Goal: Task Accomplishment & Management: Complete application form

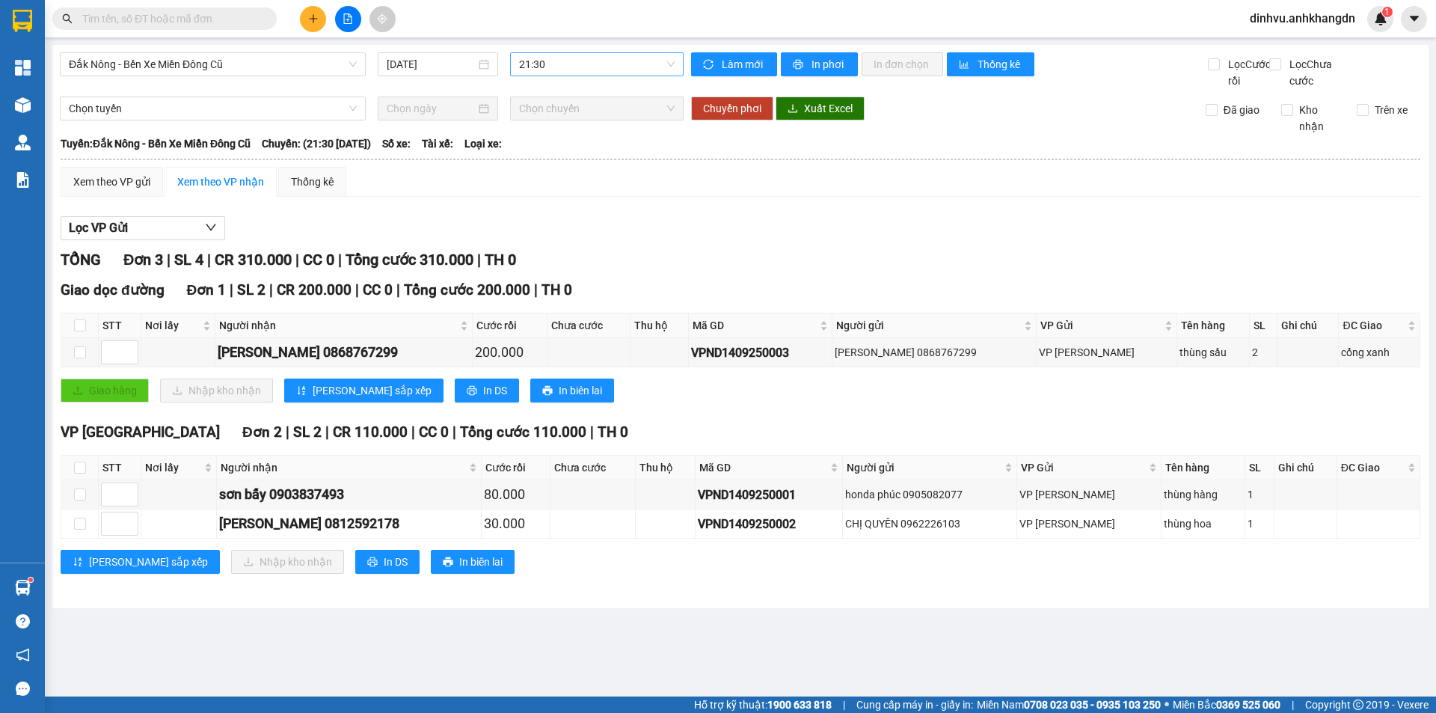
click at [546, 65] on span "21:30" at bounding box center [597, 64] width 156 height 22
click at [566, 148] on div "21:30" at bounding box center [577, 142] width 117 height 16
click at [440, 66] on input "[DATE]" at bounding box center [431, 64] width 89 height 16
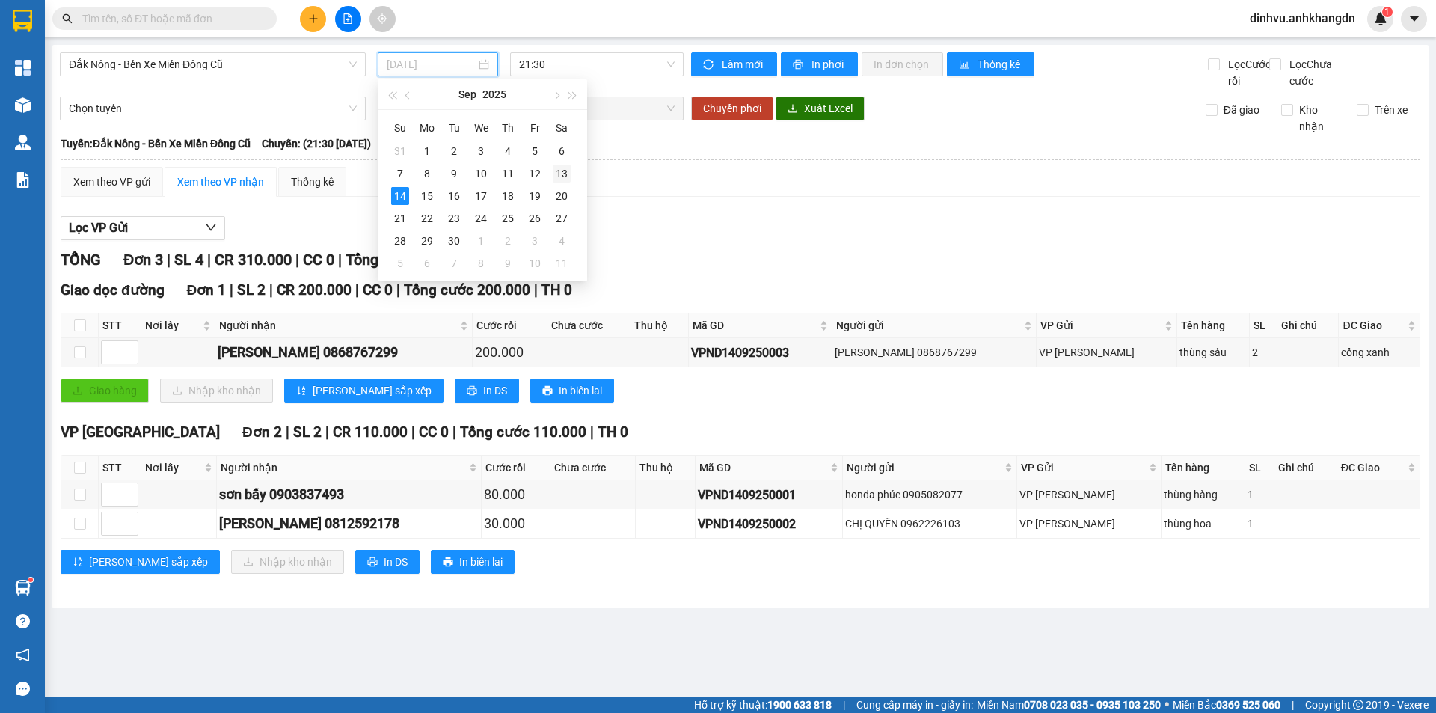
click at [554, 171] on div "13" at bounding box center [562, 173] width 18 height 18
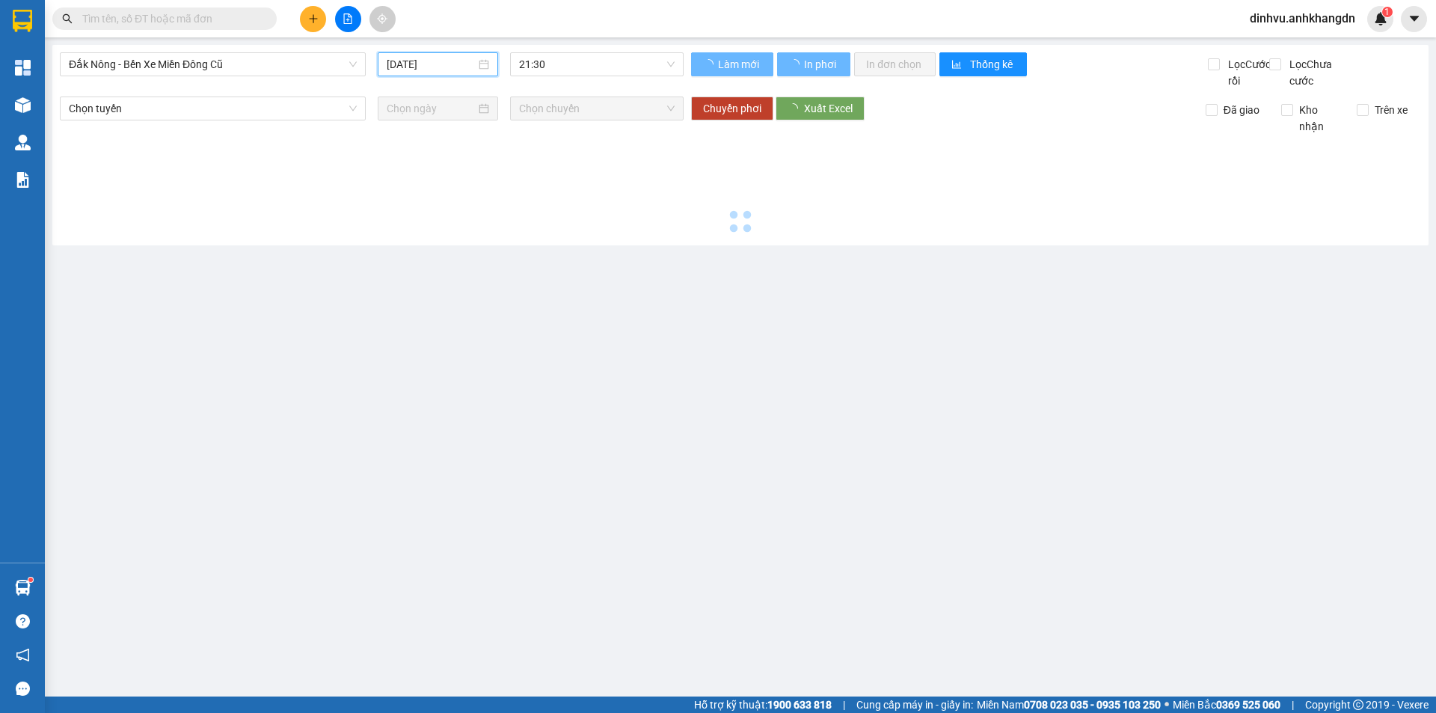
click at [562, 59] on span "21:30" at bounding box center [597, 64] width 156 height 22
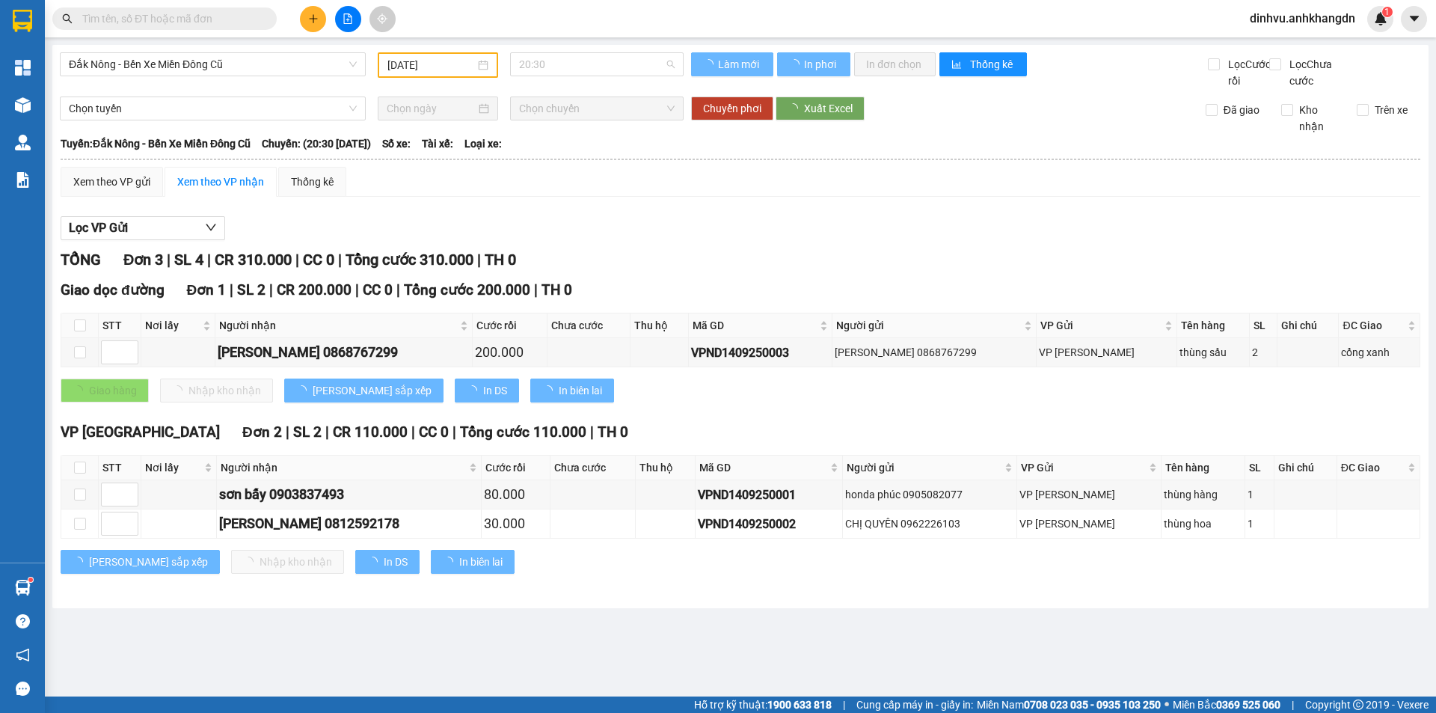
type input "[DATE]"
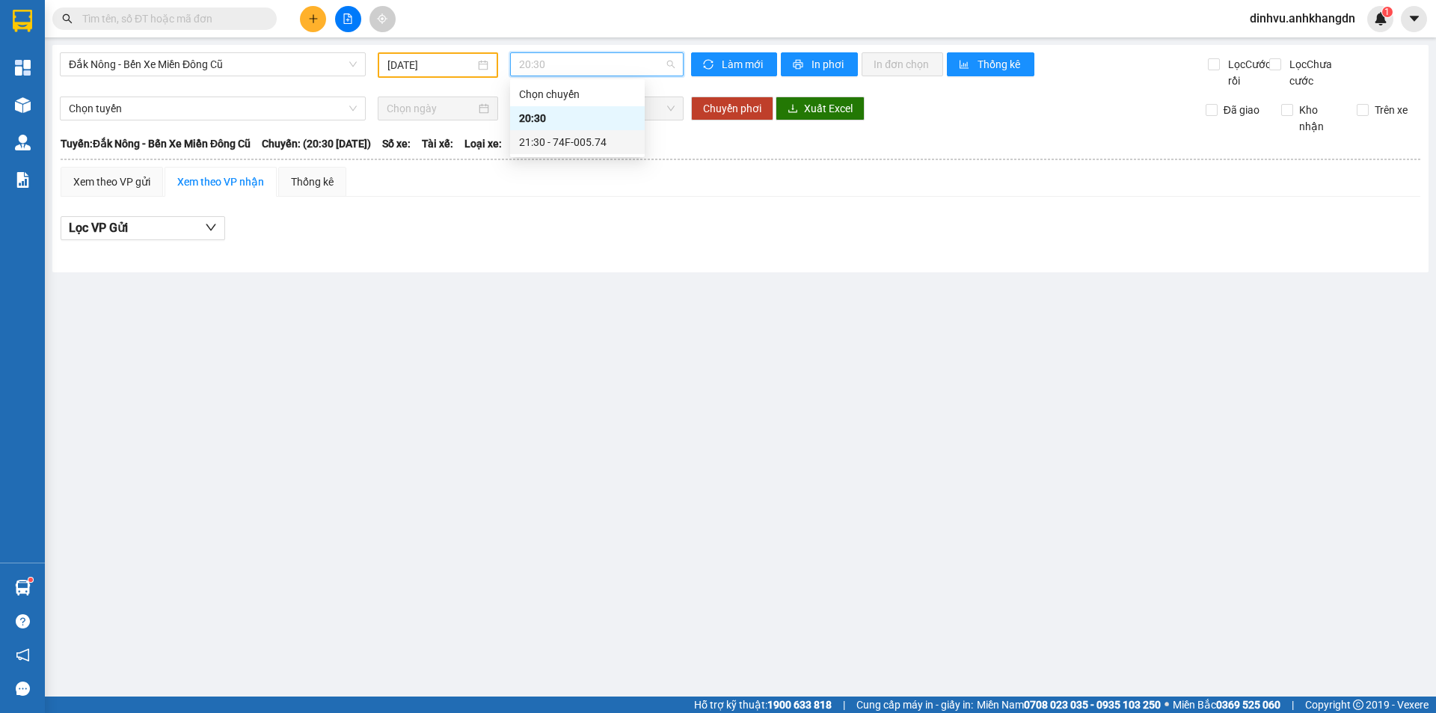
click at [579, 147] on div "21:30 - 74F-005.74" at bounding box center [577, 142] width 117 height 16
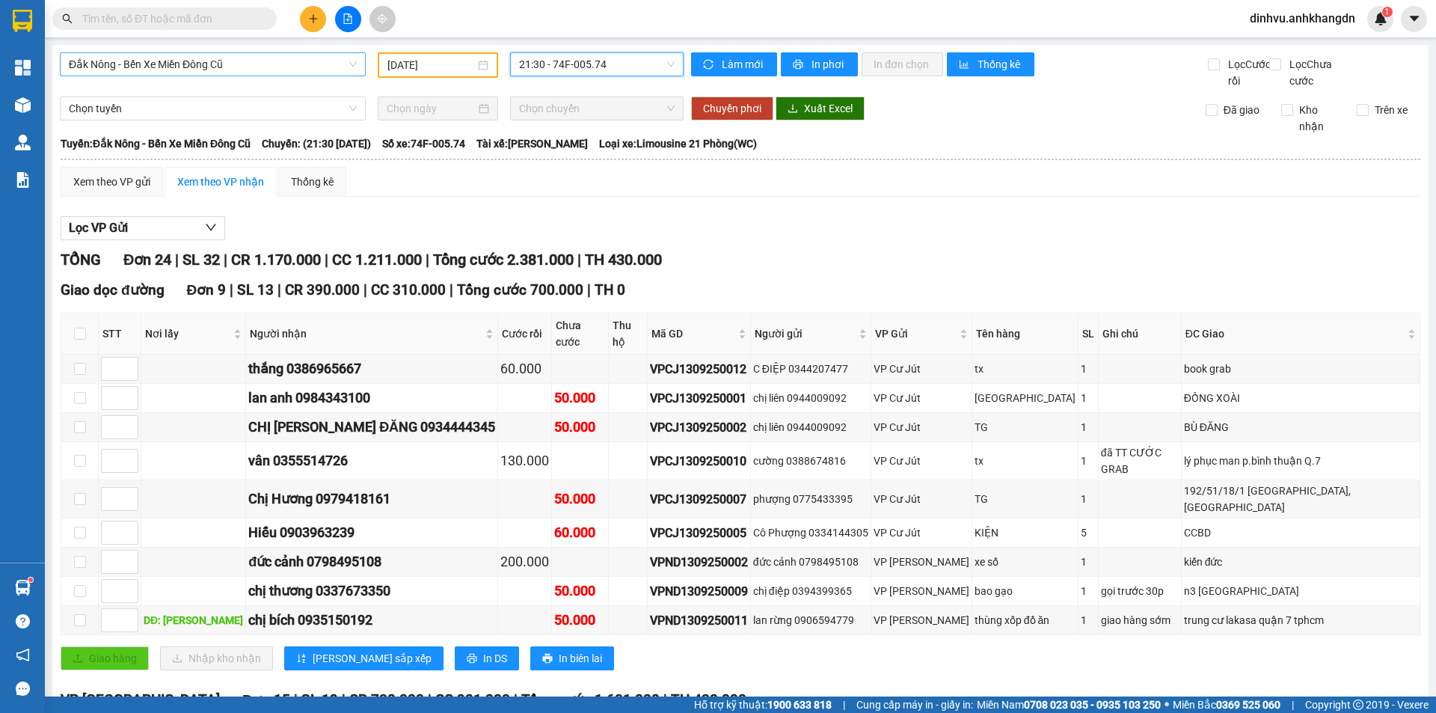
click at [298, 61] on span "Đắk Nông - Bến Xe Miền Đông Cũ" at bounding box center [213, 64] width 288 height 22
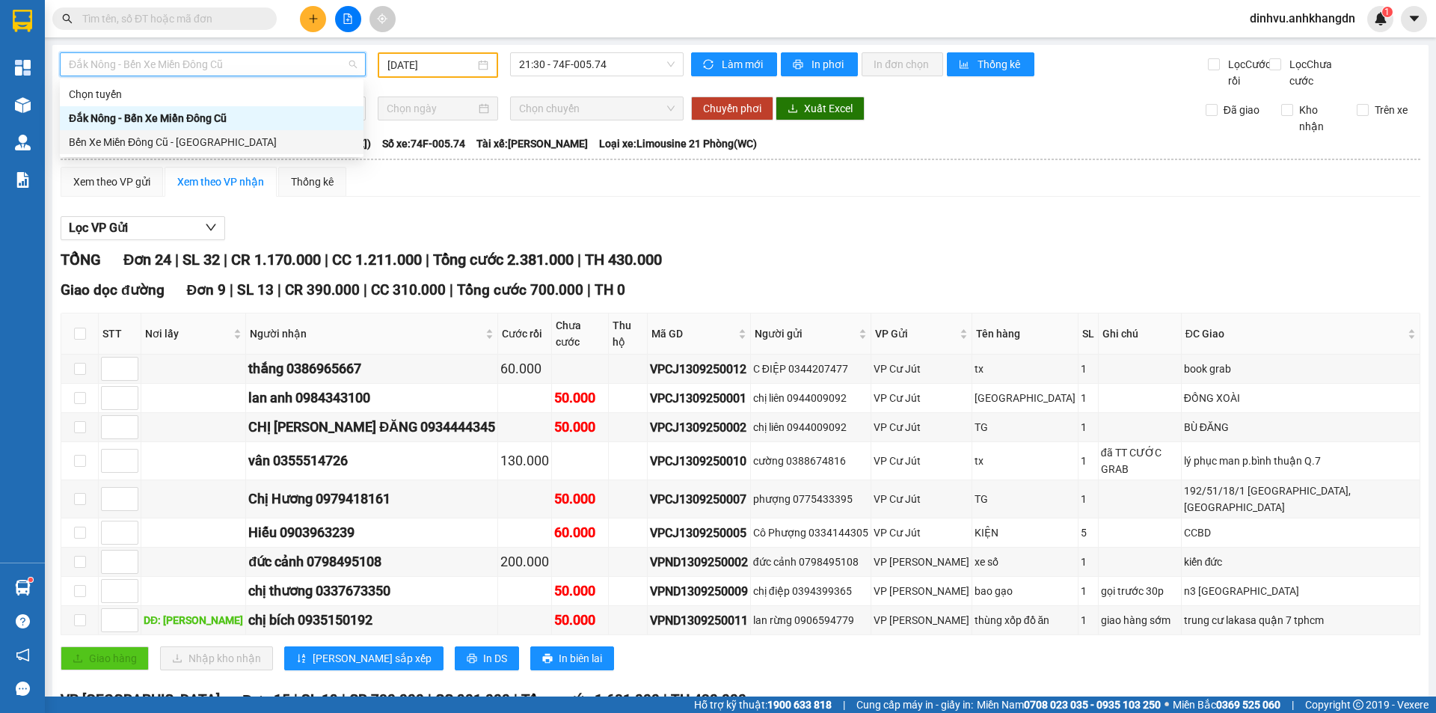
click at [229, 140] on div "Bến Xe Miền Đông Cũ - [GEOGRAPHIC_DATA]" at bounding box center [212, 142] width 286 height 16
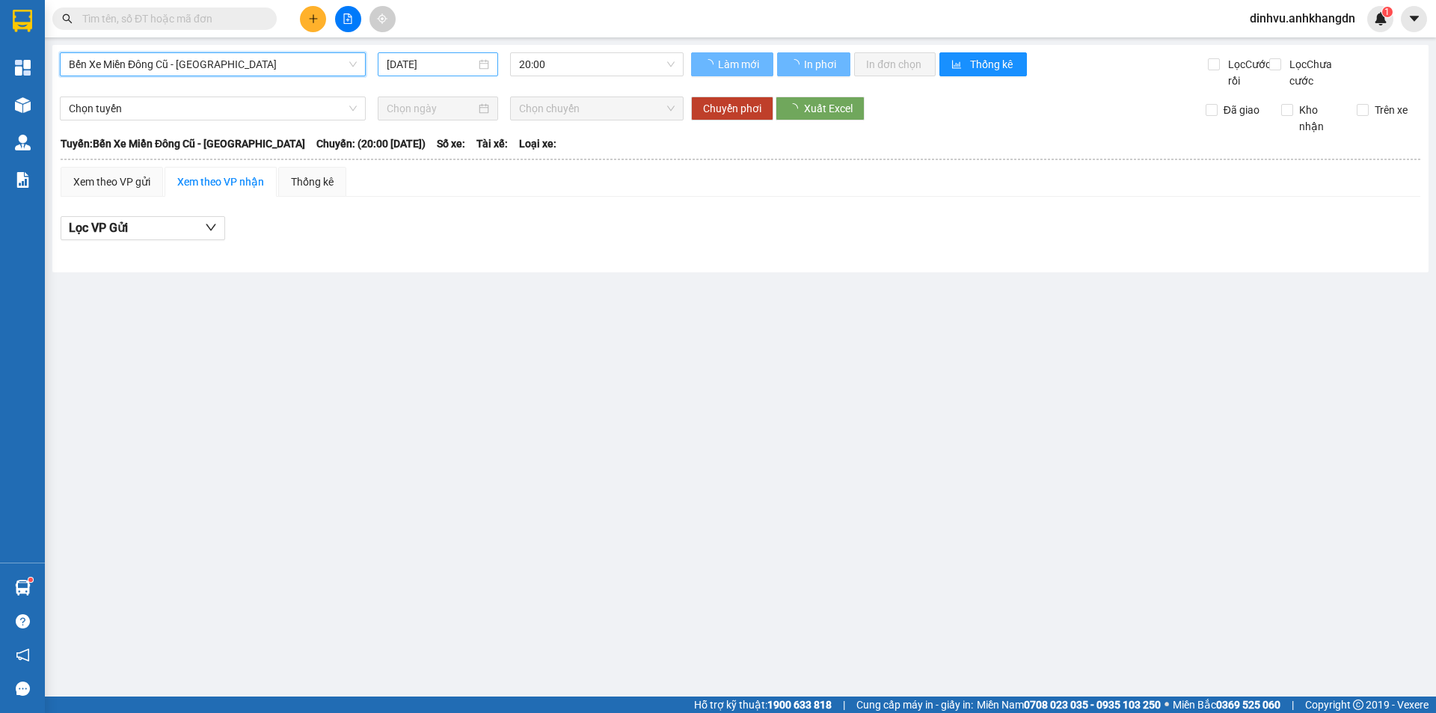
click at [434, 72] on input "[DATE]" at bounding box center [431, 64] width 89 height 16
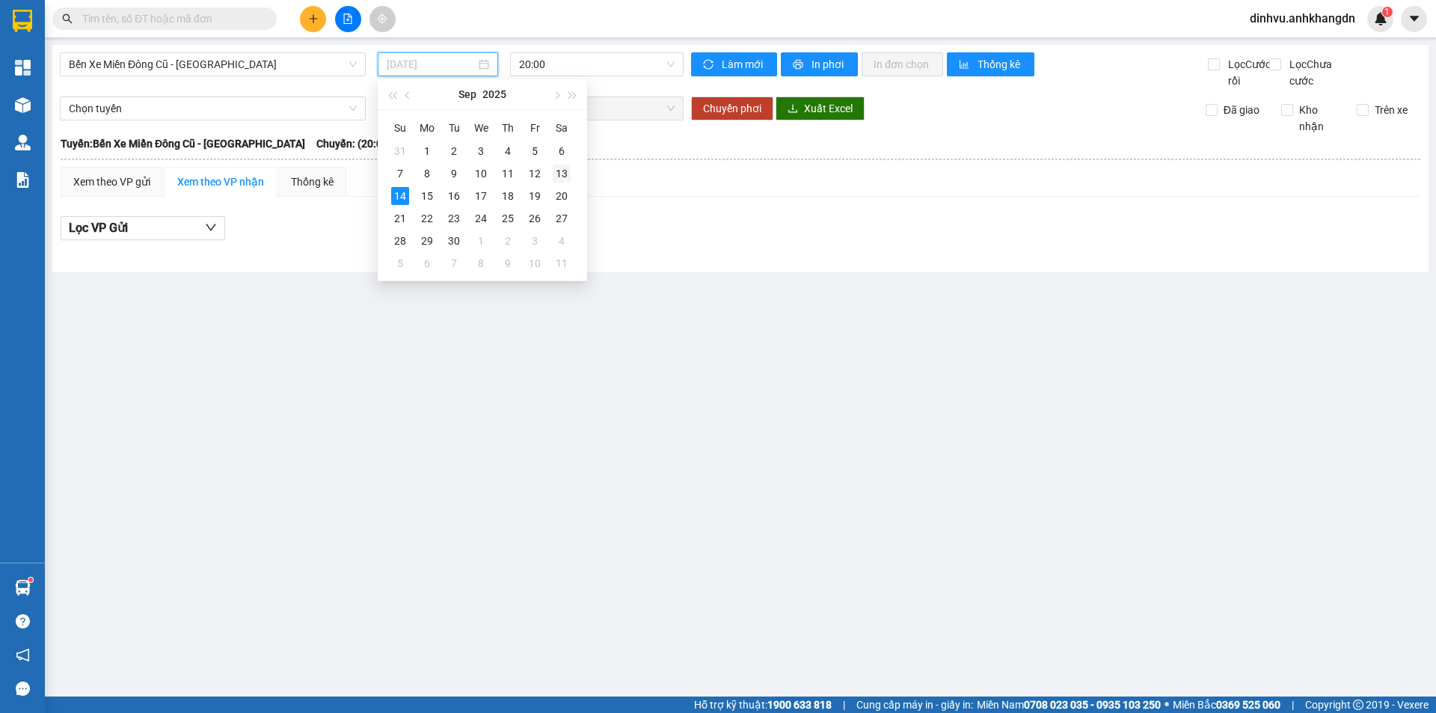
click at [569, 170] on div "13" at bounding box center [562, 173] width 18 height 18
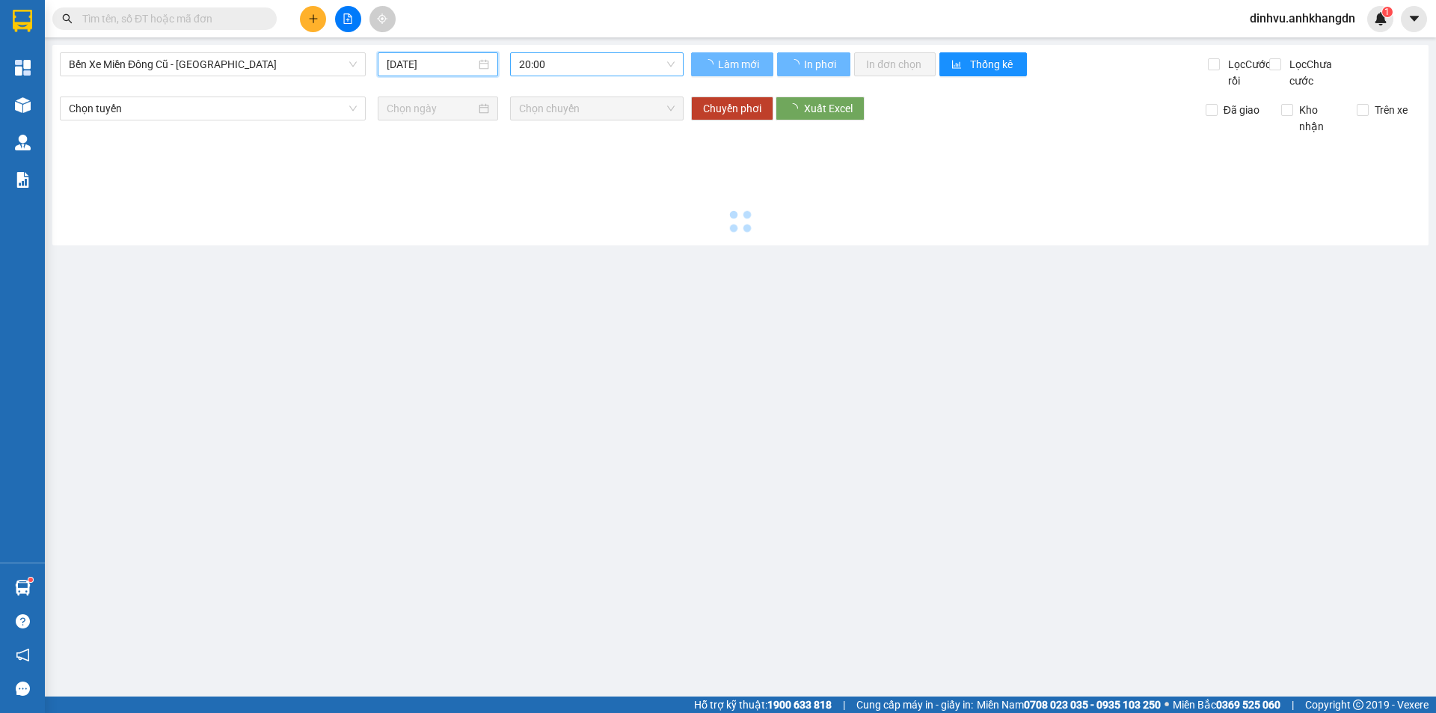
type input "[DATE]"
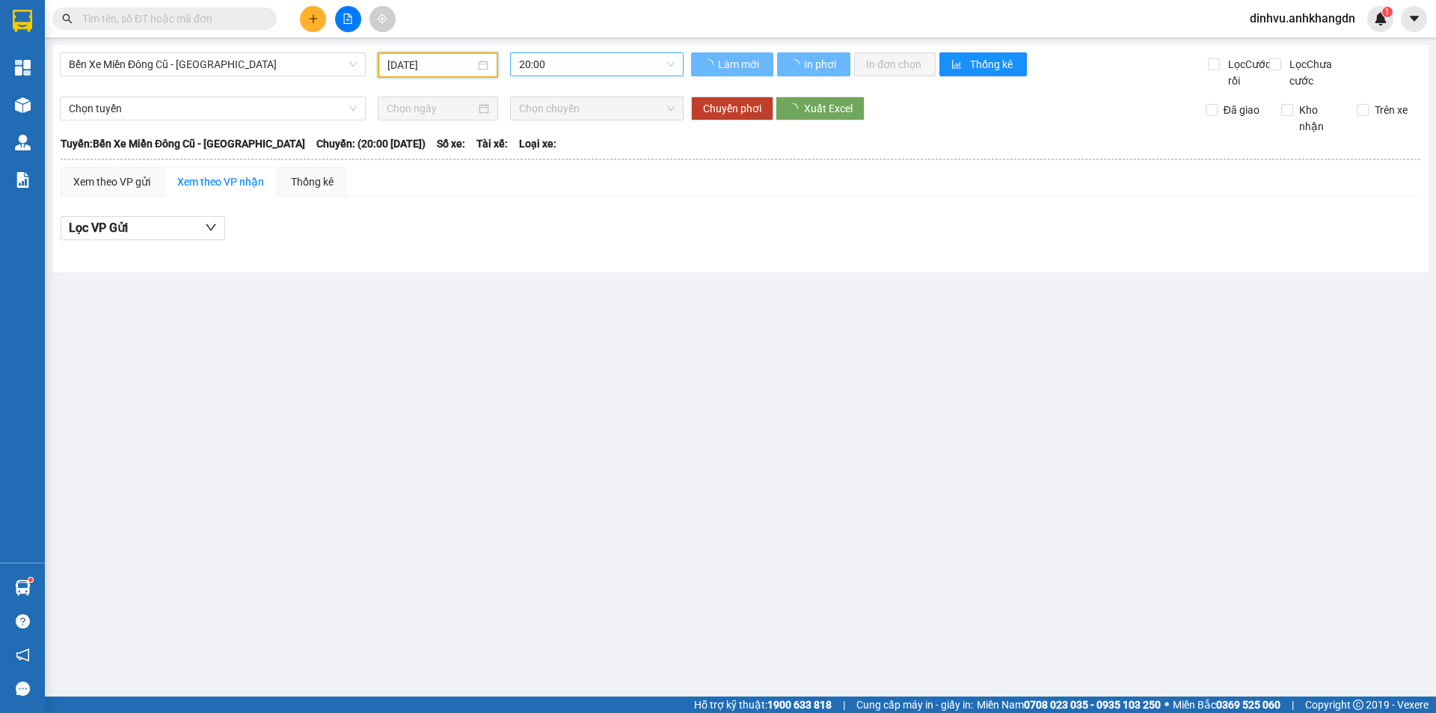
click at [574, 70] on span "20:00" at bounding box center [597, 64] width 156 height 22
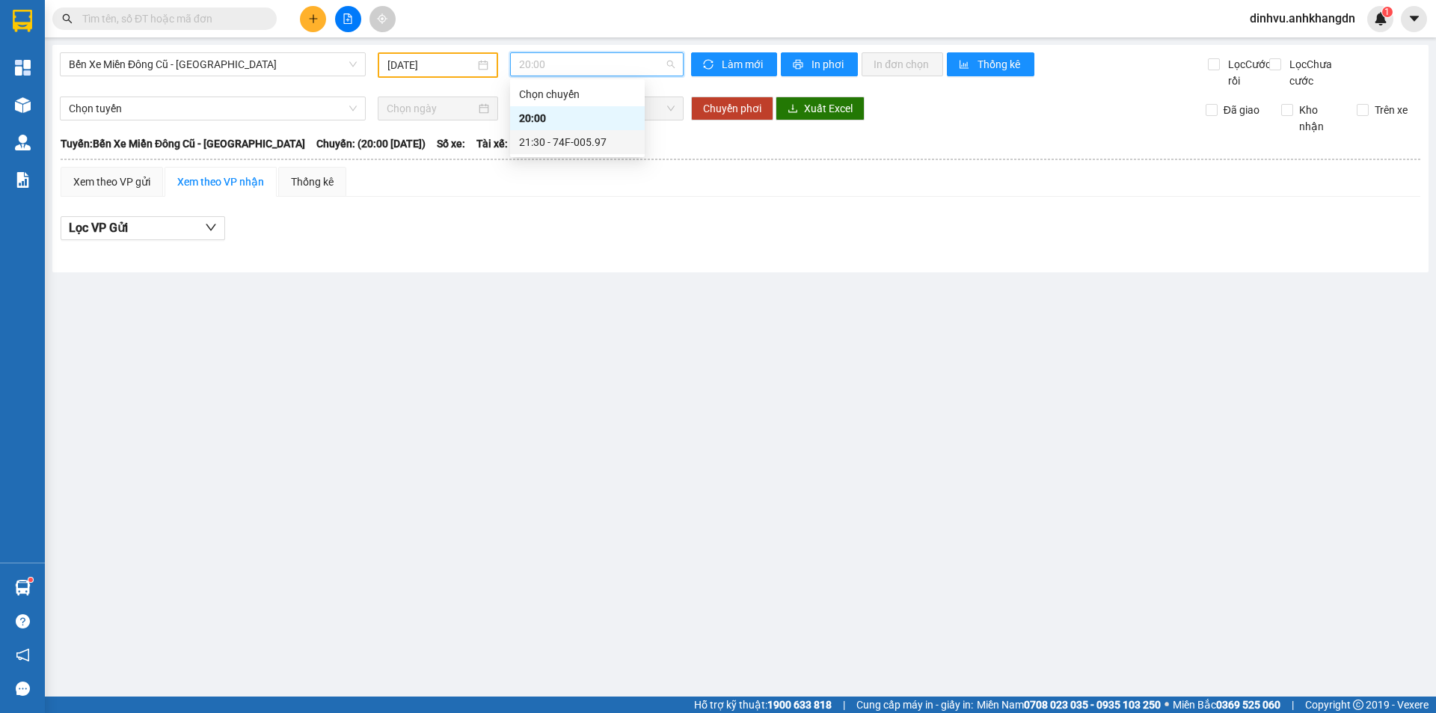
click at [576, 140] on div "21:30 - 74F-005.97" at bounding box center [577, 142] width 117 height 16
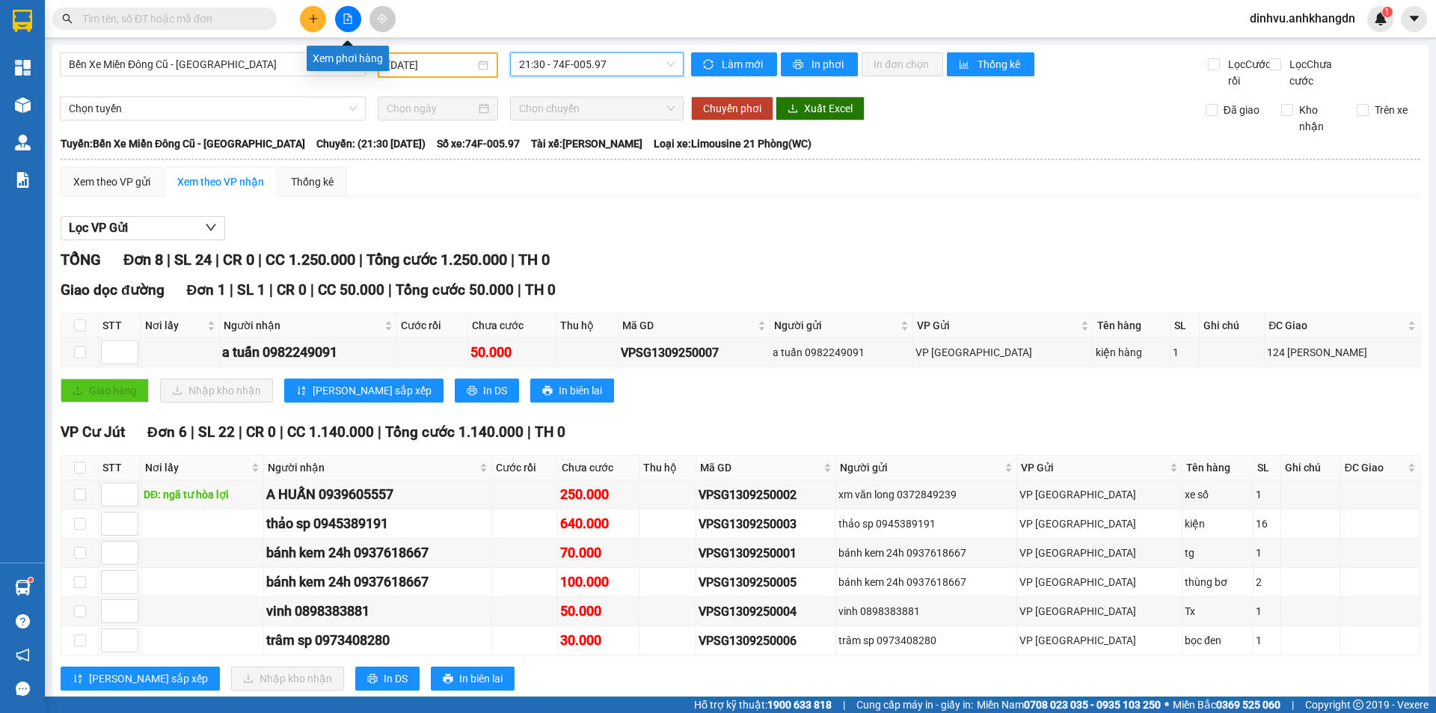
click at [319, 19] on button at bounding box center [313, 19] width 26 height 26
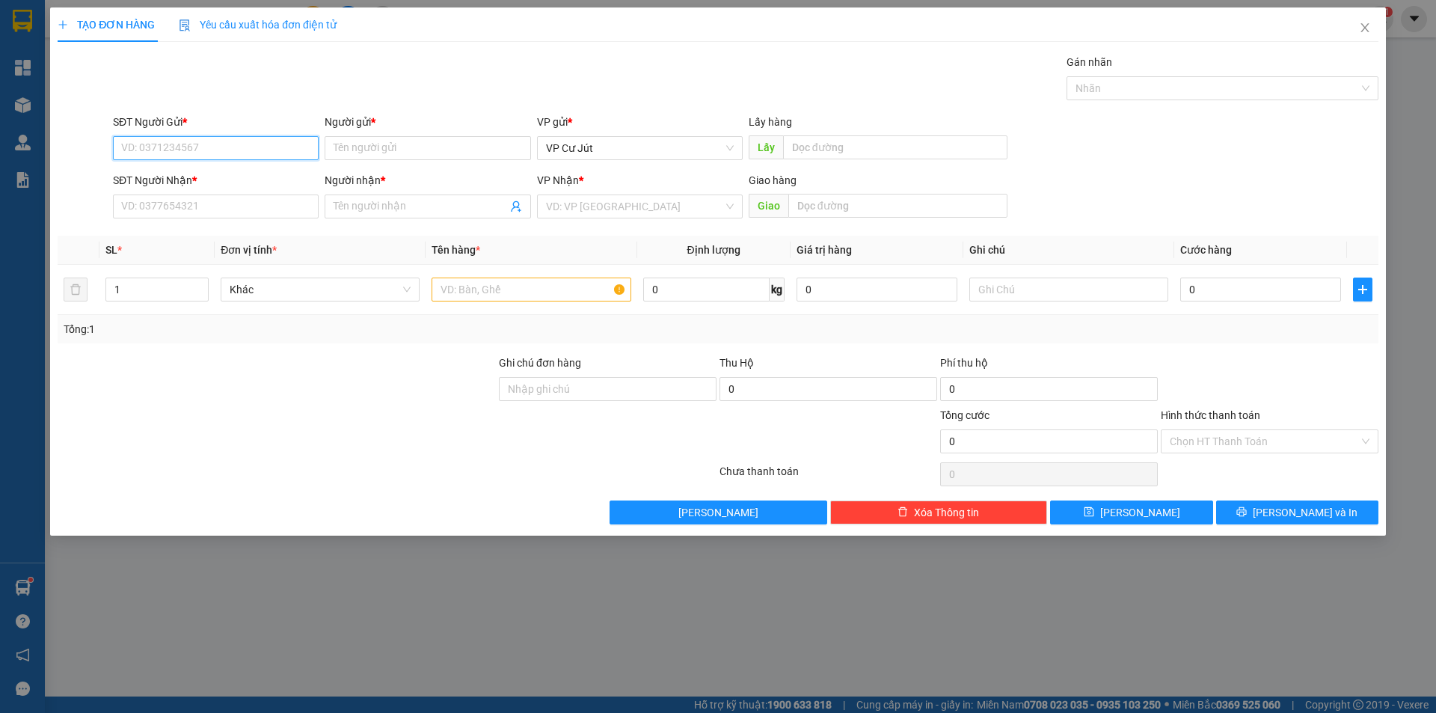
click at [277, 154] on input "SĐT Người Gửi *" at bounding box center [216, 148] width 206 height 24
click at [236, 185] on div "0787277482 - C MƠ" at bounding box center [216, 178] width 188 height 16
type input "0787277482"
type input "C MƠ"
type input "0767483579"
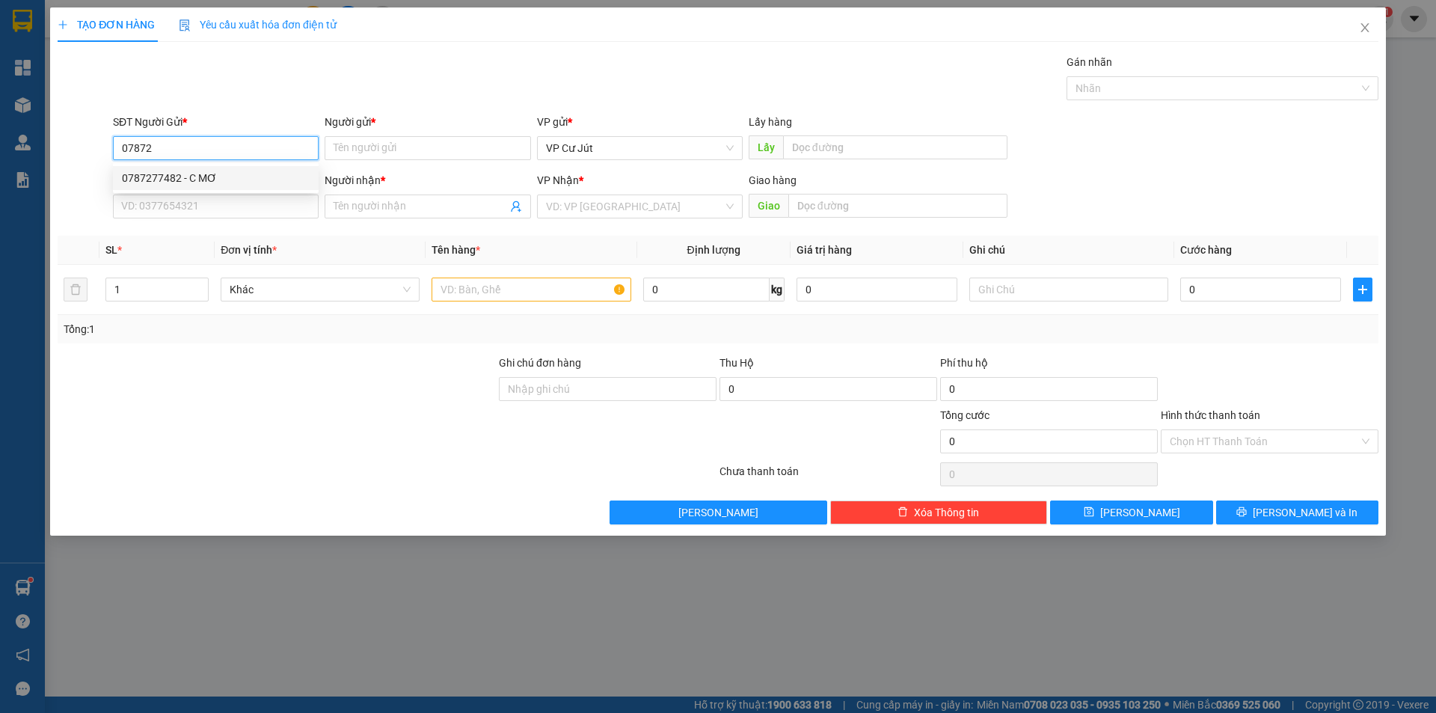
type input "[PERSON_NAME]"
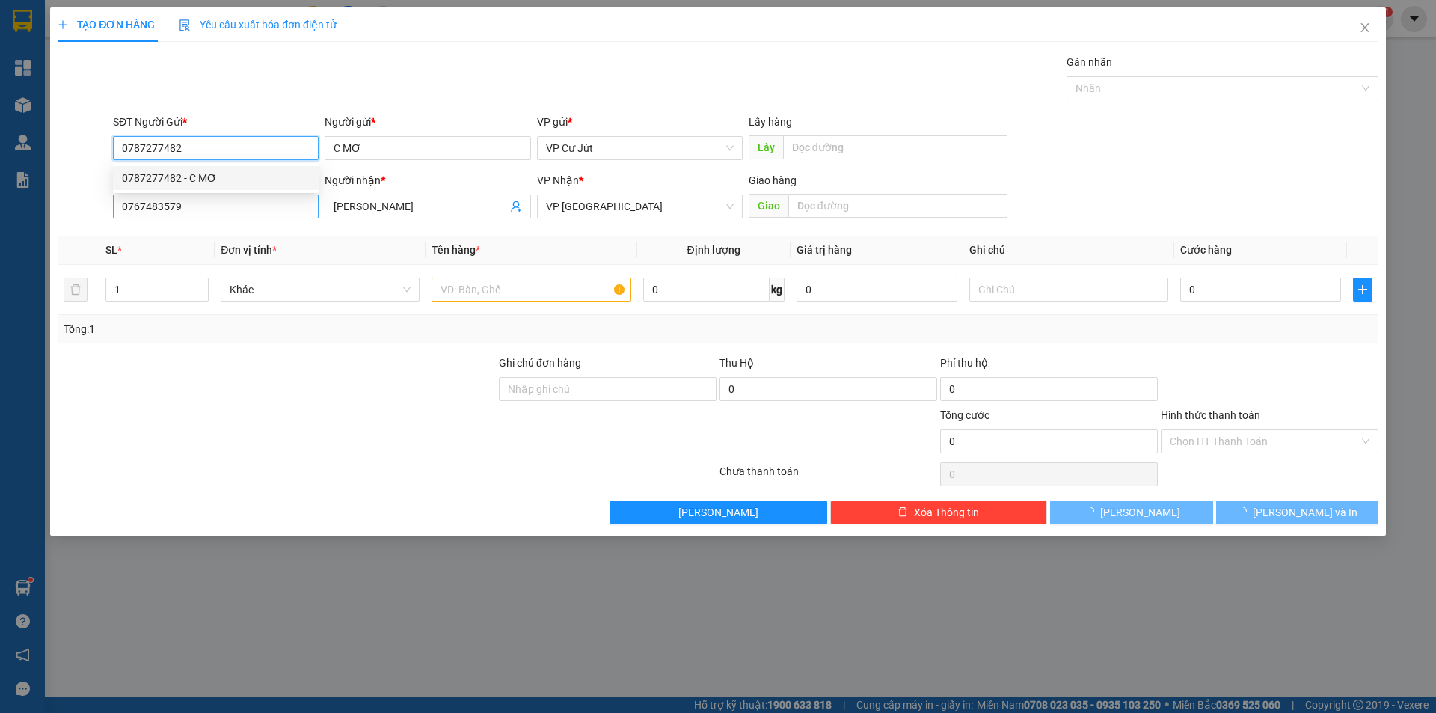
type input "50.000"
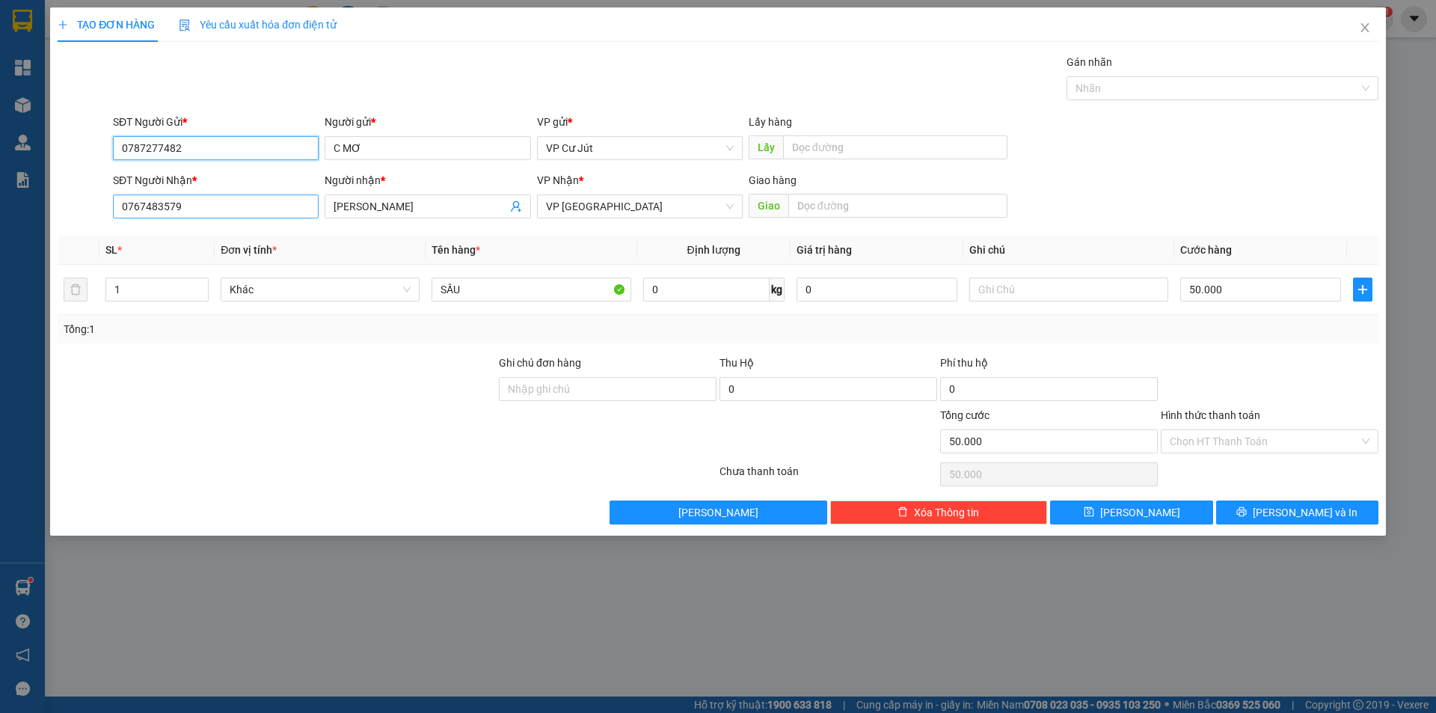
type input "0787277482"
drag, startPoint x: 259, startPoint y: 209, endPoint x: 188, endPoint y: 210, distance: 71.0
click at [188, 210] on input "0767483579" at bounding box center [216, 206] width 206 height 24
click at [371, 75] on div "Gán nhãn Nhãn" at bounding box center [745, 80] width 1271 height 52
drag, startPoint x: 218, startPoint y: 202, endPoint x: 91, endPoint y: 220, distance: 128.4
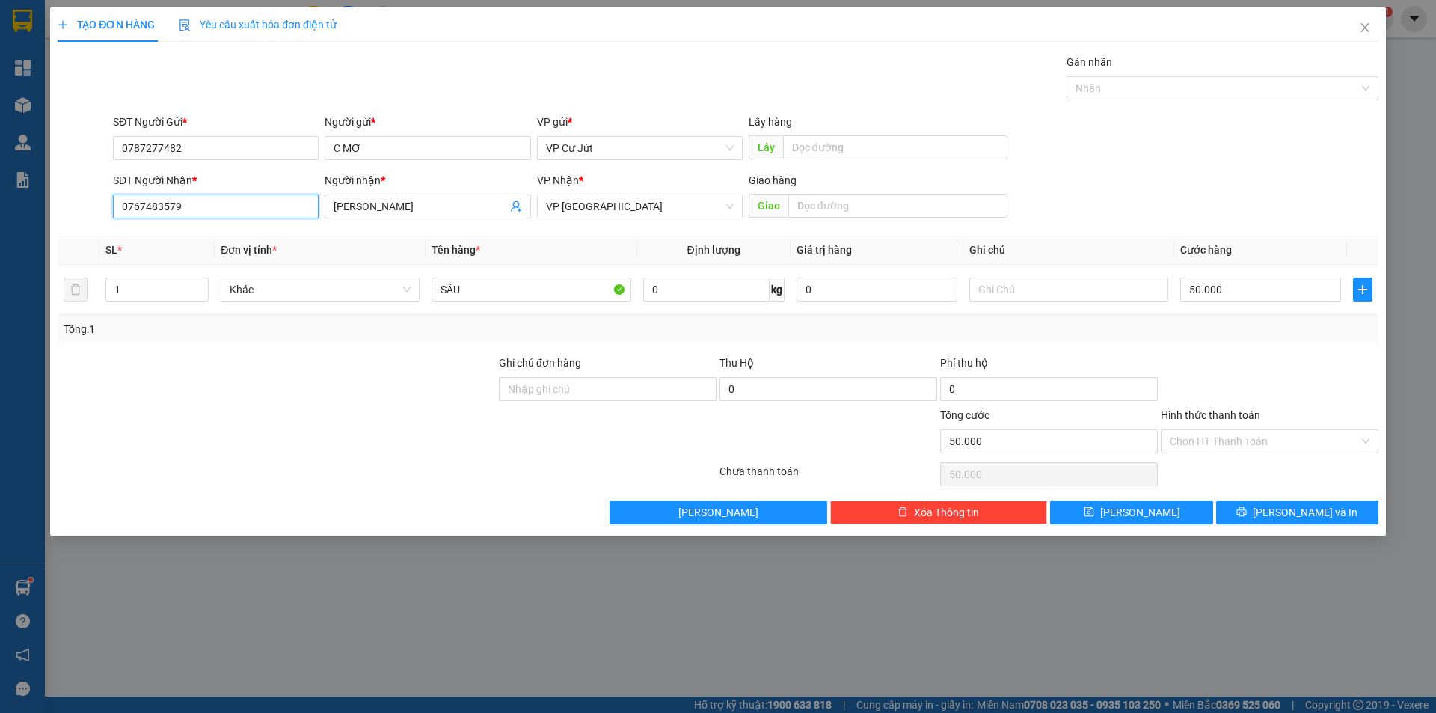
click at [91, 220] on div "SĐT Người Nhận * 0767483579 0767483579 Người nhận * MỸ HƯƠNG VP Nhận * VP [GEOG…" at bounding box center [717, 198] width 1323 height 52
click at [217, 212] on input "076" at bounding box center [216, 206] width 206 height 24
type input "0767829980"
drag, startPoint x: 457, startPoint y: 194, endPoint x: 326, endPoint y: 213, distance: 132.2
click at [326, 213] on span "[PERSON_NAME]" at bounding box center [428, 206] width 206 height 24
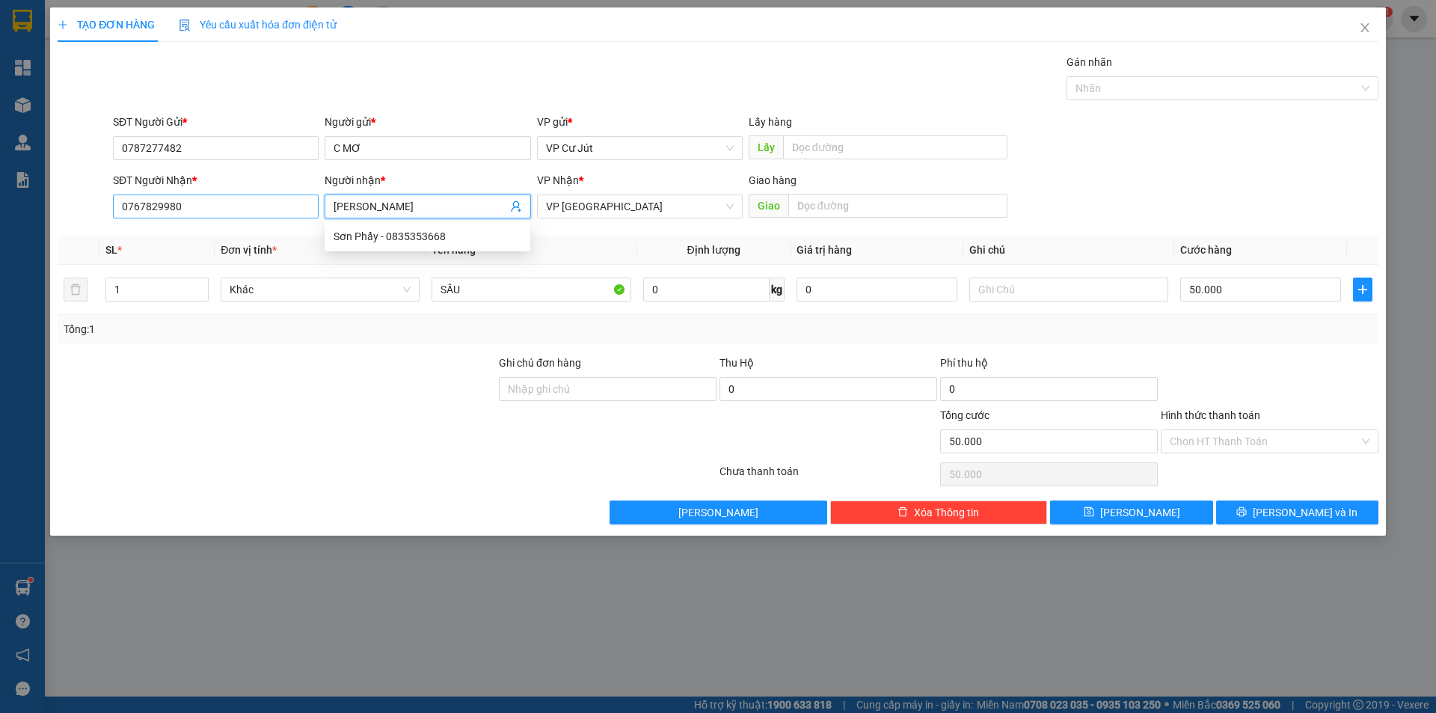
drag, startPoint x: 414, startPoint y: 203, endPoint x: 317, endPoint y: 211, distance: 97.5
click at [318, 211] on div "SĐT Người Nhận * 0767829980 Người nhận * MỸ HƯƠNG VP Nhận * VP [GEOGRAPHIC_DATA…" at bounding box center [745, 198] width 1271 height 52
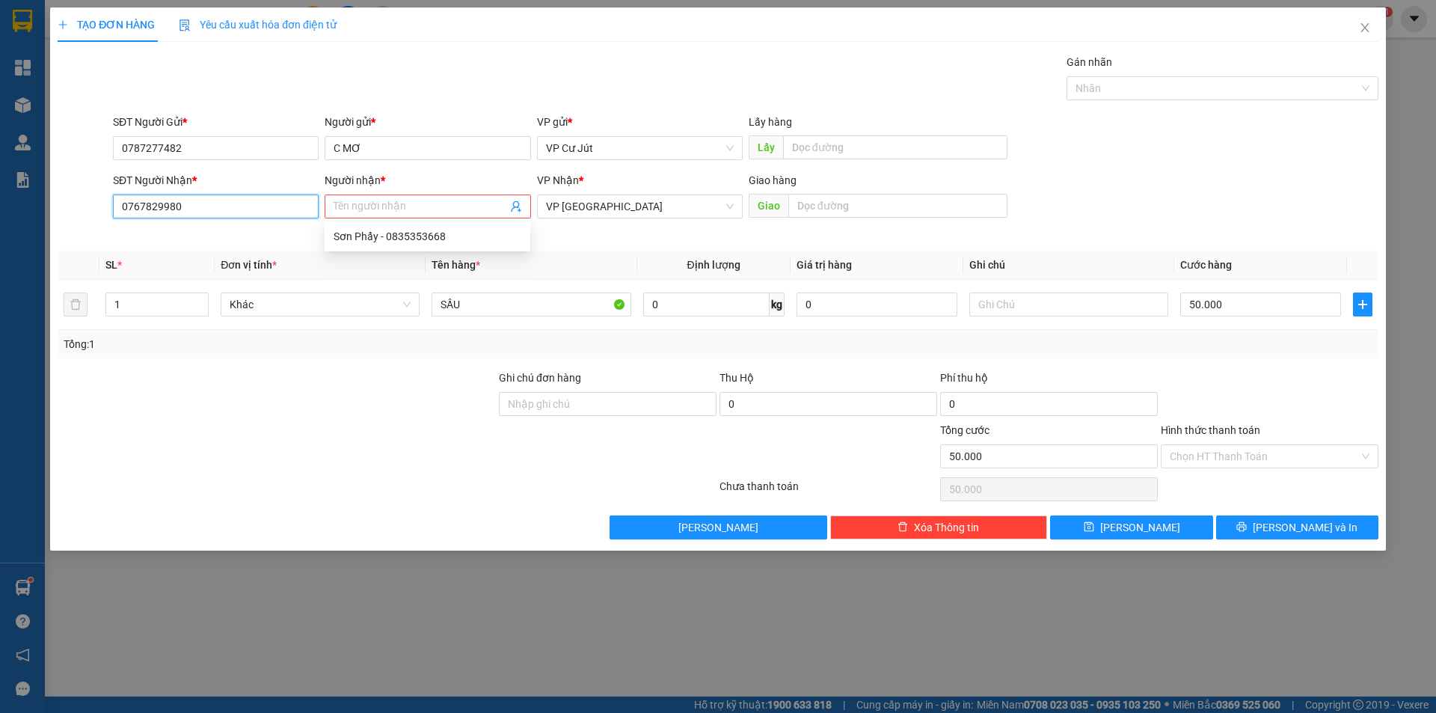
drag, startPoint x: 93, startPoint y: 211, endPoint x: 80, endPoint y: 211, distance: 13.5
click at [80, 211] on div "SĐT Người Nhận * 0767829980 0767829980 Người nhận * Tên người nhận Tên không hợ…" at bounding box center [717, 205] width 1323 height 67
paste input "0767829980"
type input "0767829980"
click at [376, 202] on input "Người nhận *" at bounding box center [419, 206] width 173 height 16
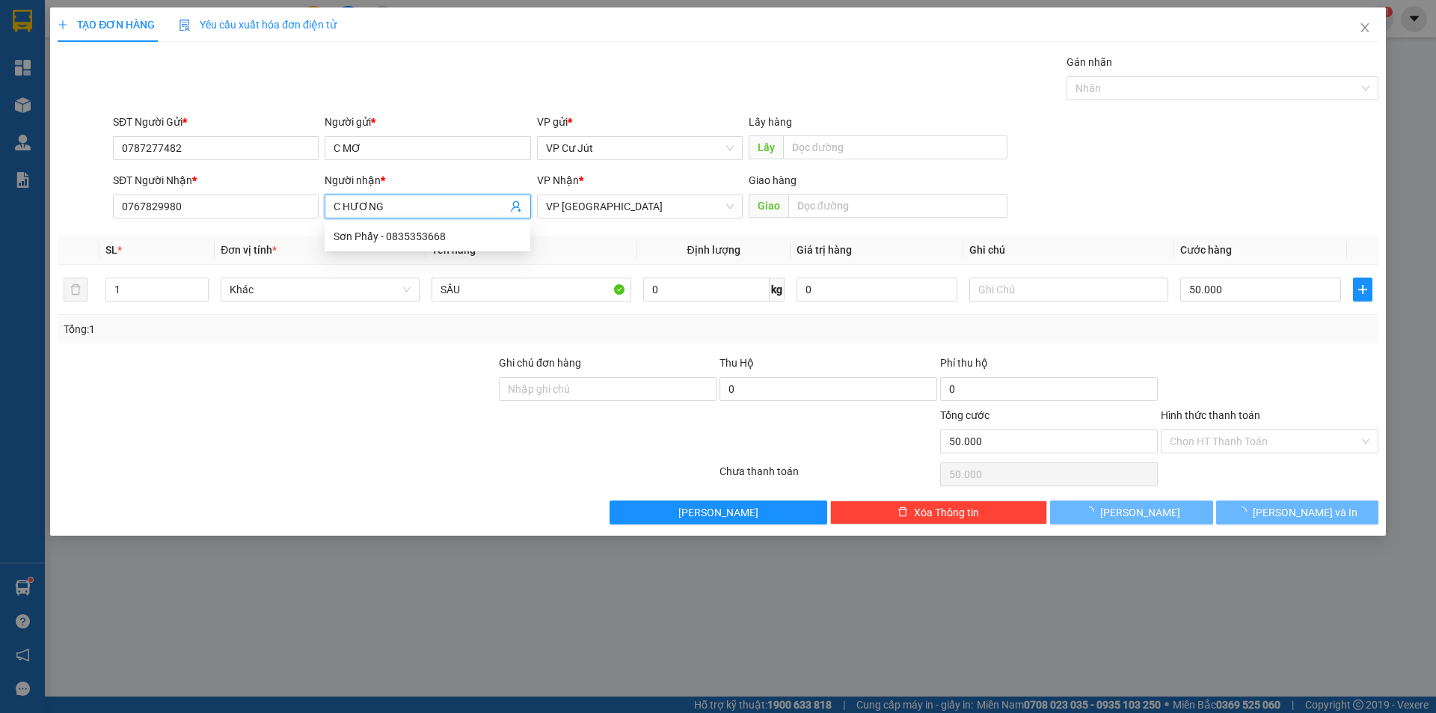
type input "C HƯƠNG"
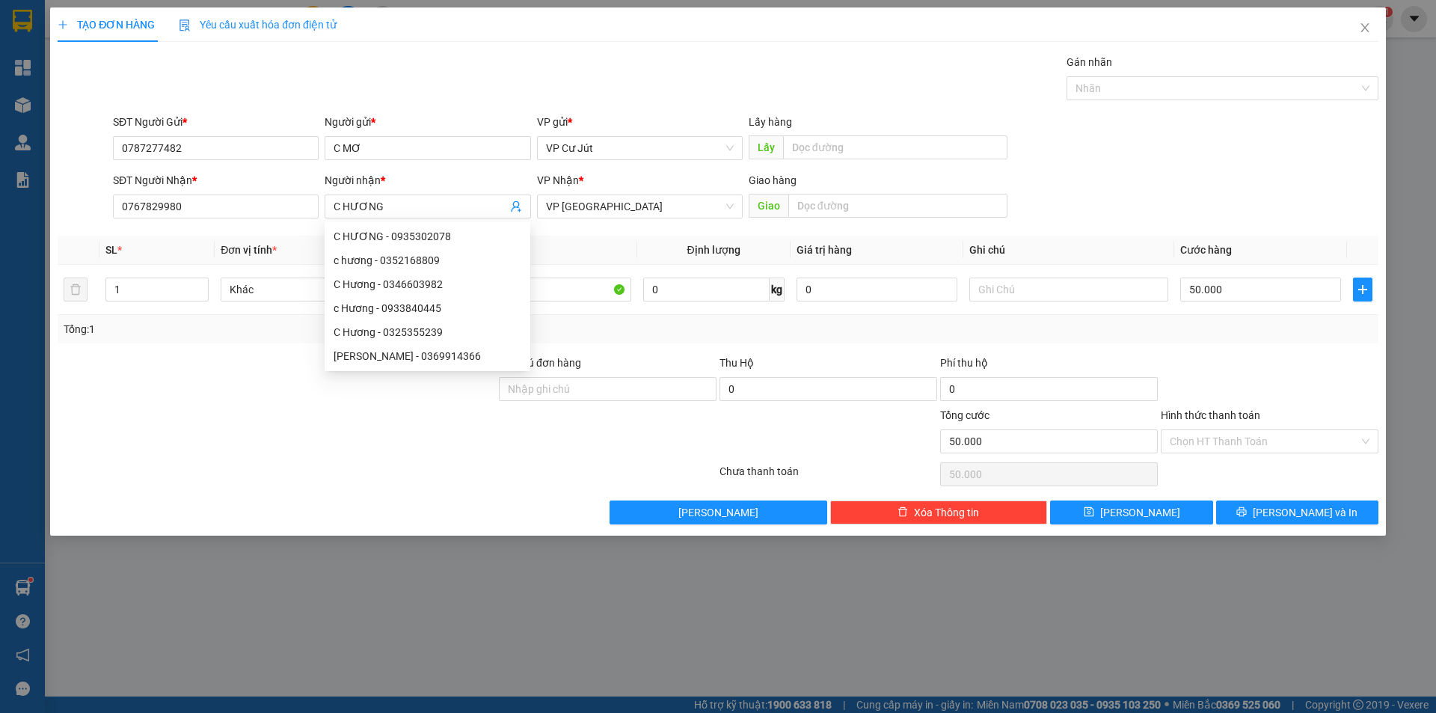
click at [459, 79] on div "Gán nhãn Nhãn" at bounding box center [745, 80] width 1271 height 52
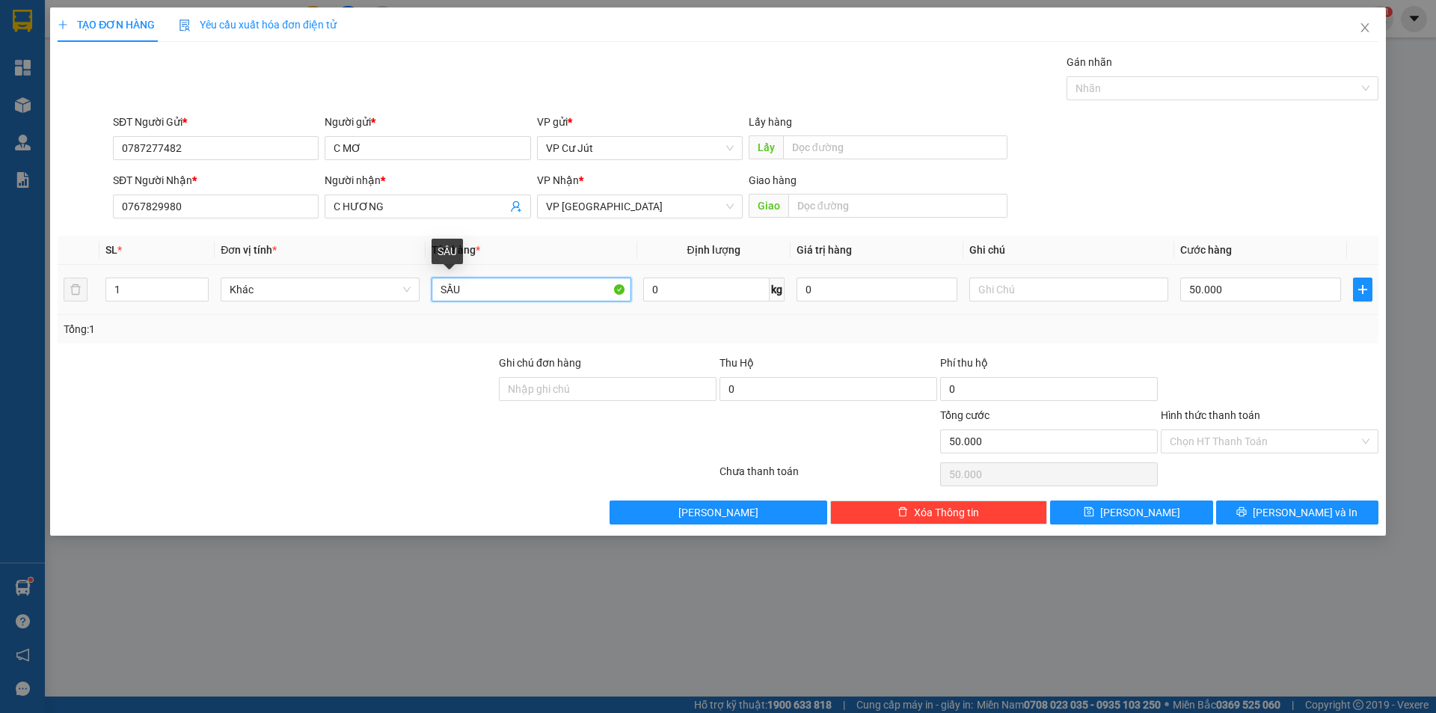
click at [532, 295] on input "SẦU" at bounding box center [530, 289] width 199 height 24
type input "S"
type input "t"
type input "[GEOGRAPHIC_DATA]"
click at [1266, 289] on input "50.000" at bounding box center [1260, 289] width 161 height 24
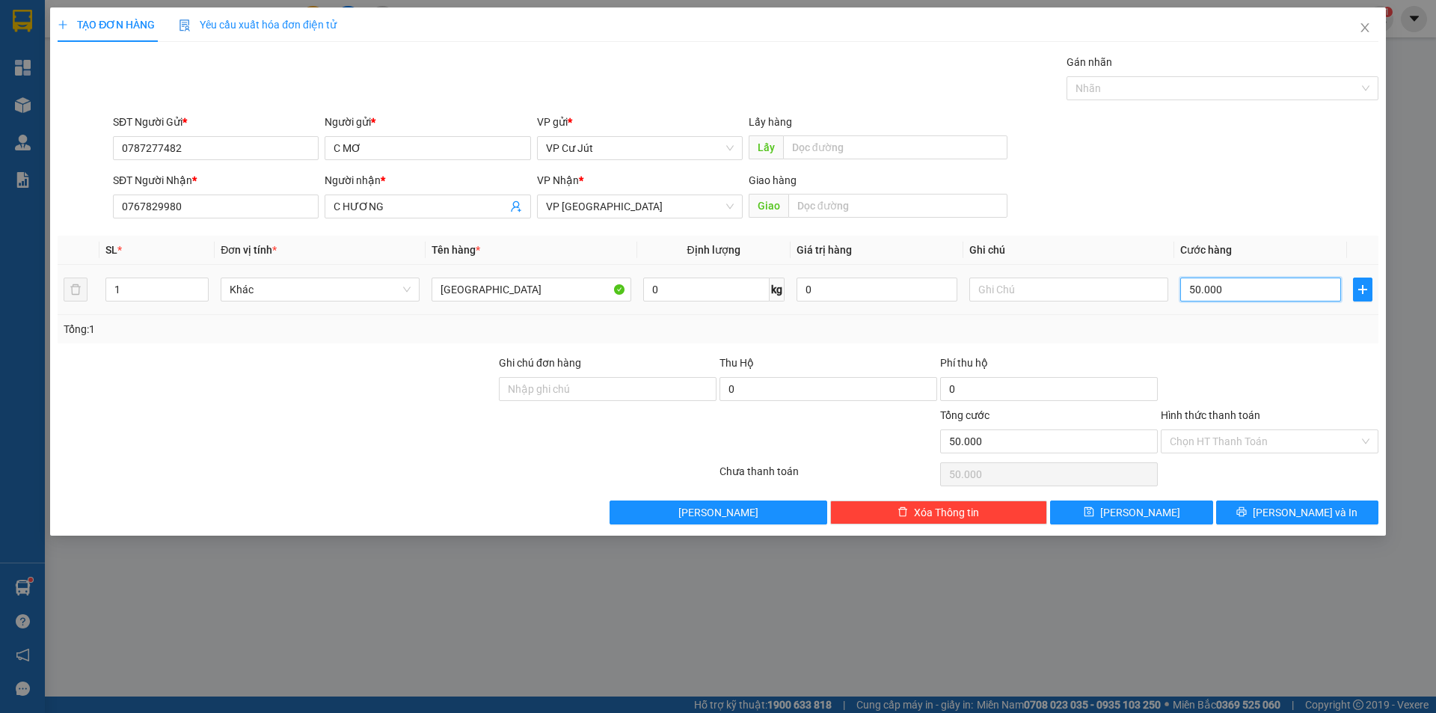
type input "0"
type input "60"
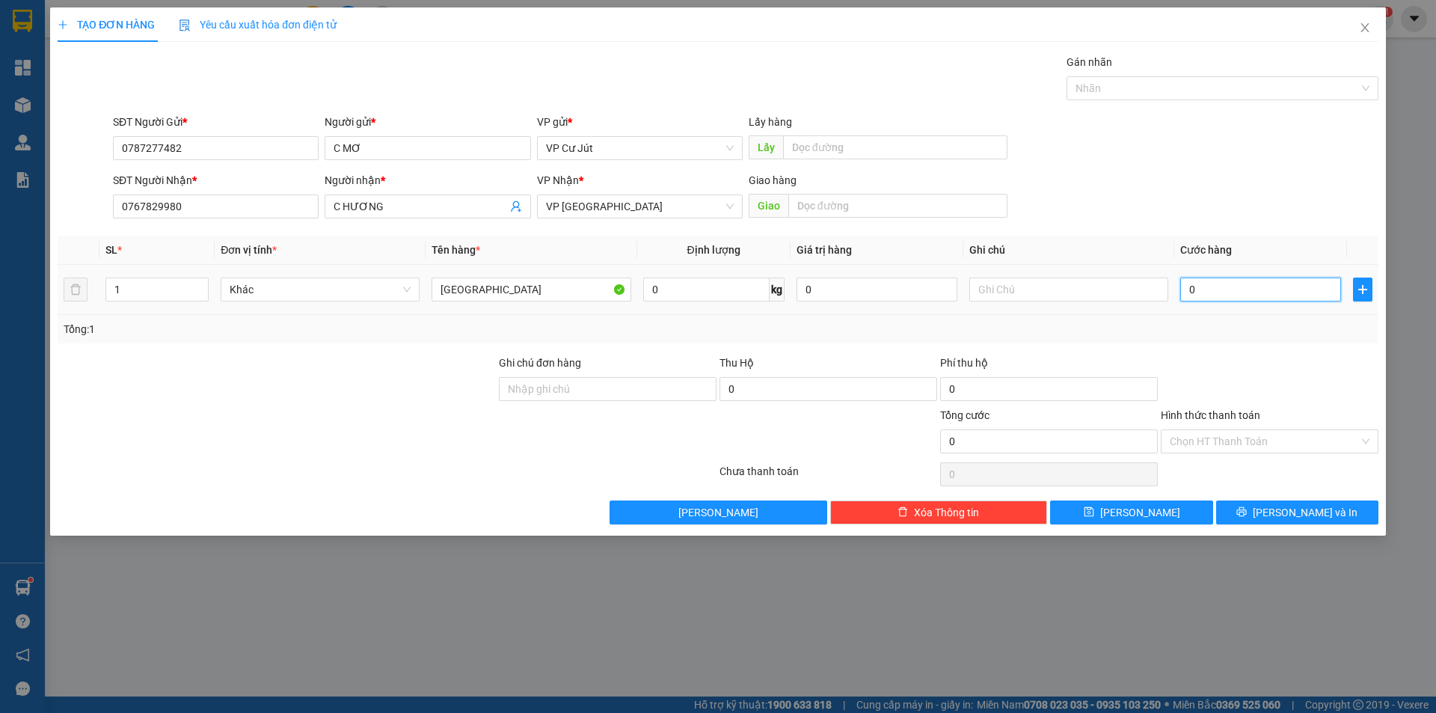
type input "60"
type input "600"
type input "6.000"
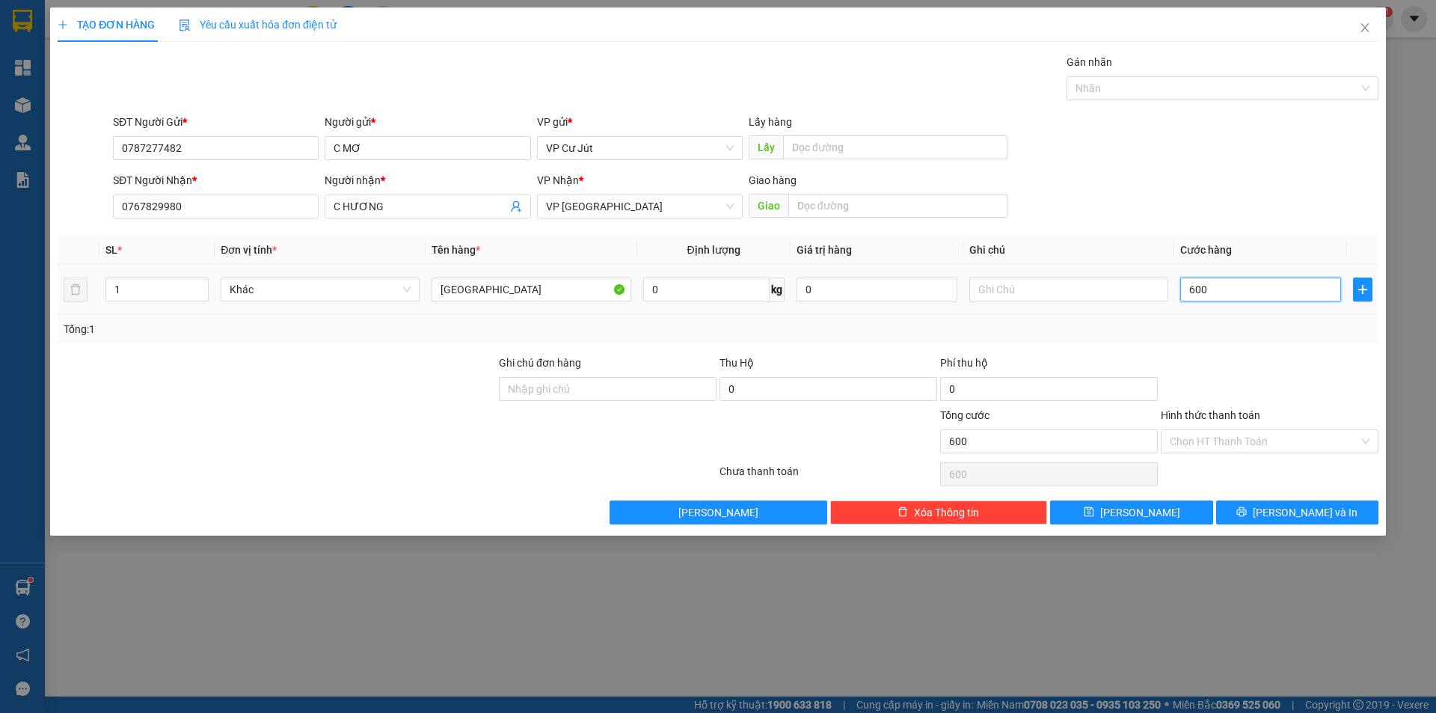
type input "6.000"
type input "60.000"
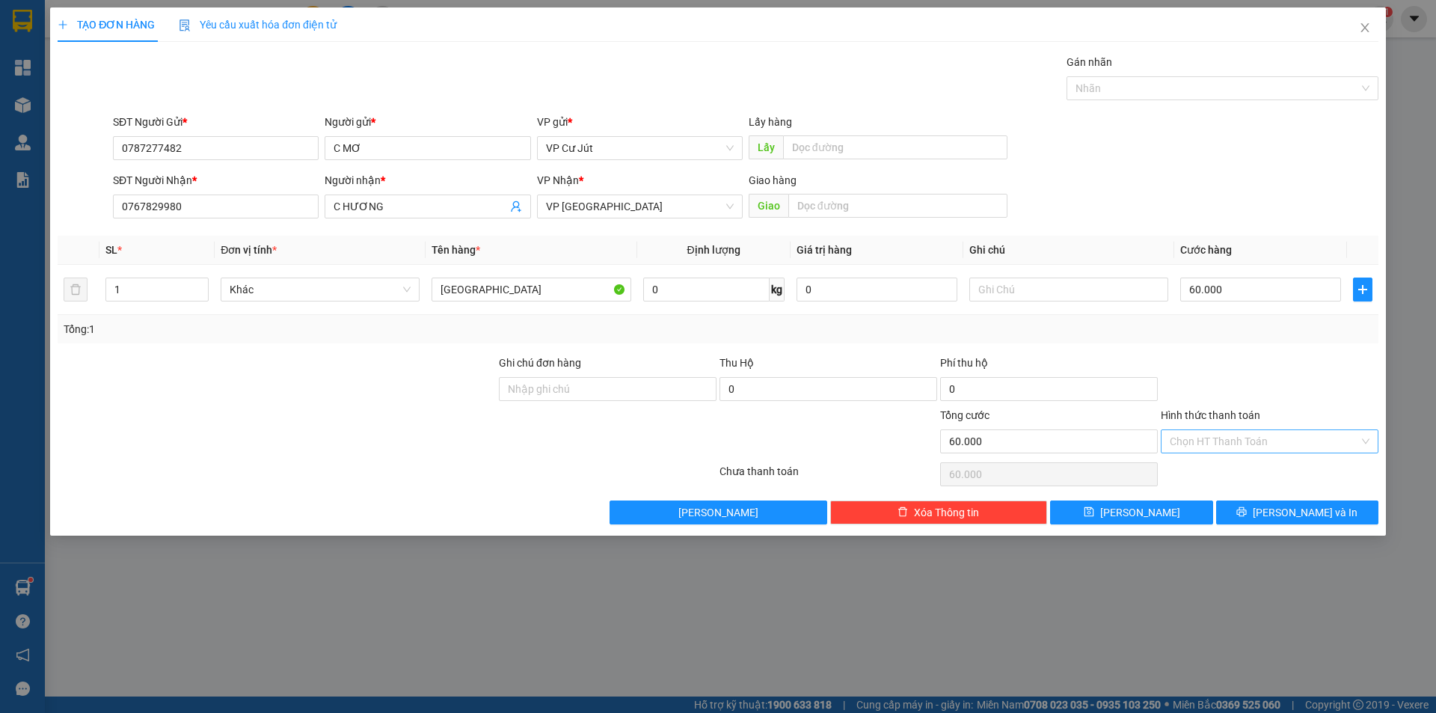
drag, startPoint x: 1250, startPoint y: 435, endPoint x: 1251, endPoint y: 450, distance: 15.0
click at [1250, 436] on input "Hình thức thanh toán" at bounding box center [1263, 441] width 189 height 22
click at [1251, 462] on div "Tại văn phòng" at bounding box center [1269, 471] width 218 height 24
type input "0"
click at [922, 213] on input "text" at bounding box center [897, 206] width 219 height 24
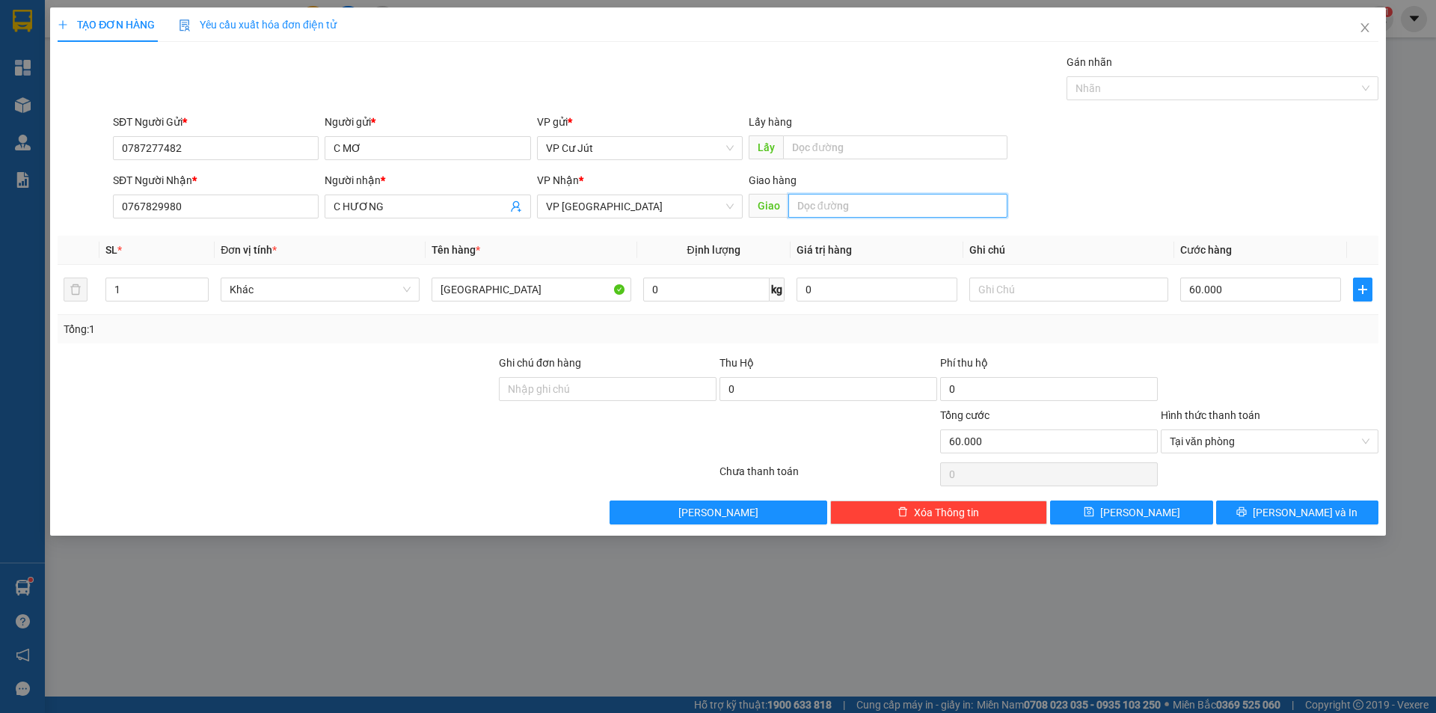
type input "b"
type input "TÒA A1 TRUNG CƯ ĐẠT GIA ĐƯỜNG CÂY KEO P.TAM PHÚ THỦ [GEOGRAPHIC_DATA]"
click at [1078, 201] on div "SĐT Người Nhận * 0767829980 Người nhận * C HƯƠNG VP Nhận * VP [GEOGRAPHIC_DATA]…" at bounding box center [745, 198] width 1271 height 52
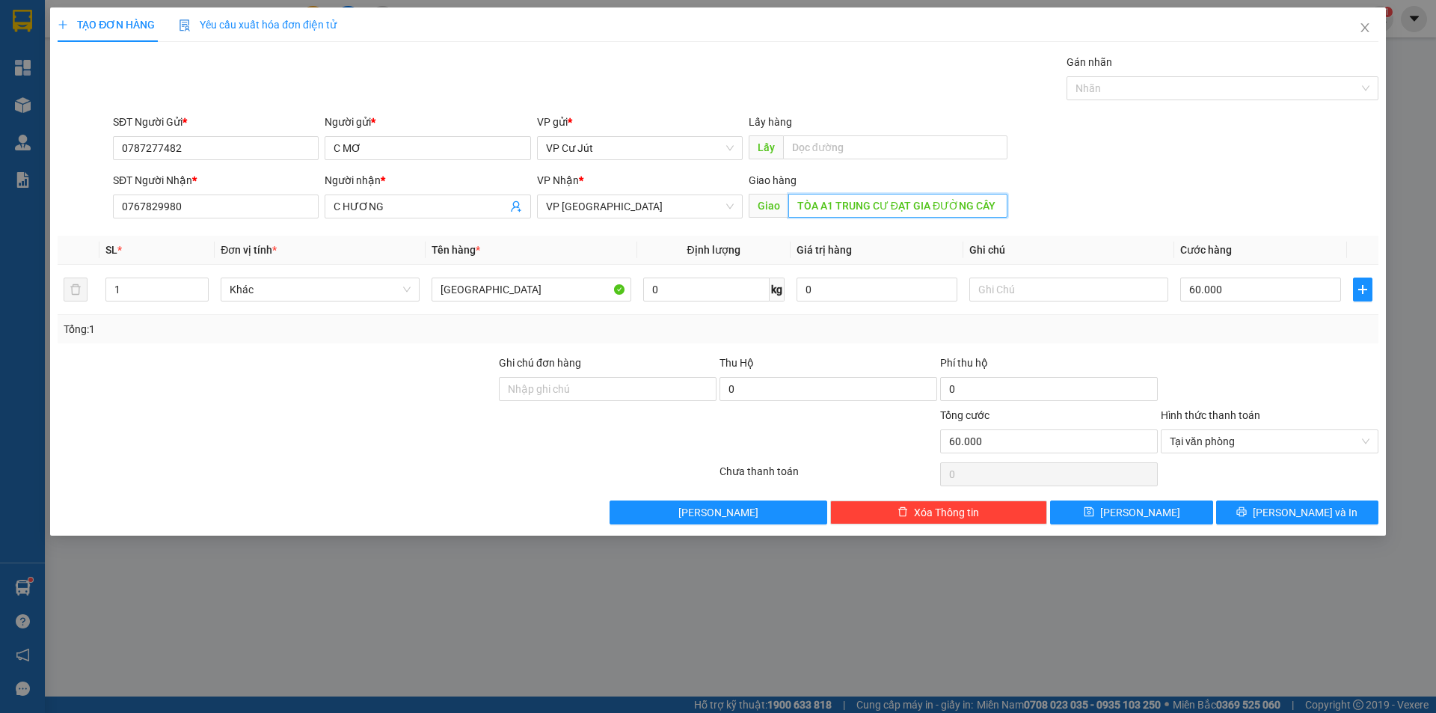
click at [984, 203] on input "TÒA A1 TRUNG CƯ ĐẠT GIA ĐƯỜNG CÂY KEO P.TAM PHÚ THỦ [GEOGRAPHIC_DATA]" at bounding box center [897, 206] width 219 height 24
click at [1246, 517] on span "printer" at bounding box center [1241, 512] width 10 height 12
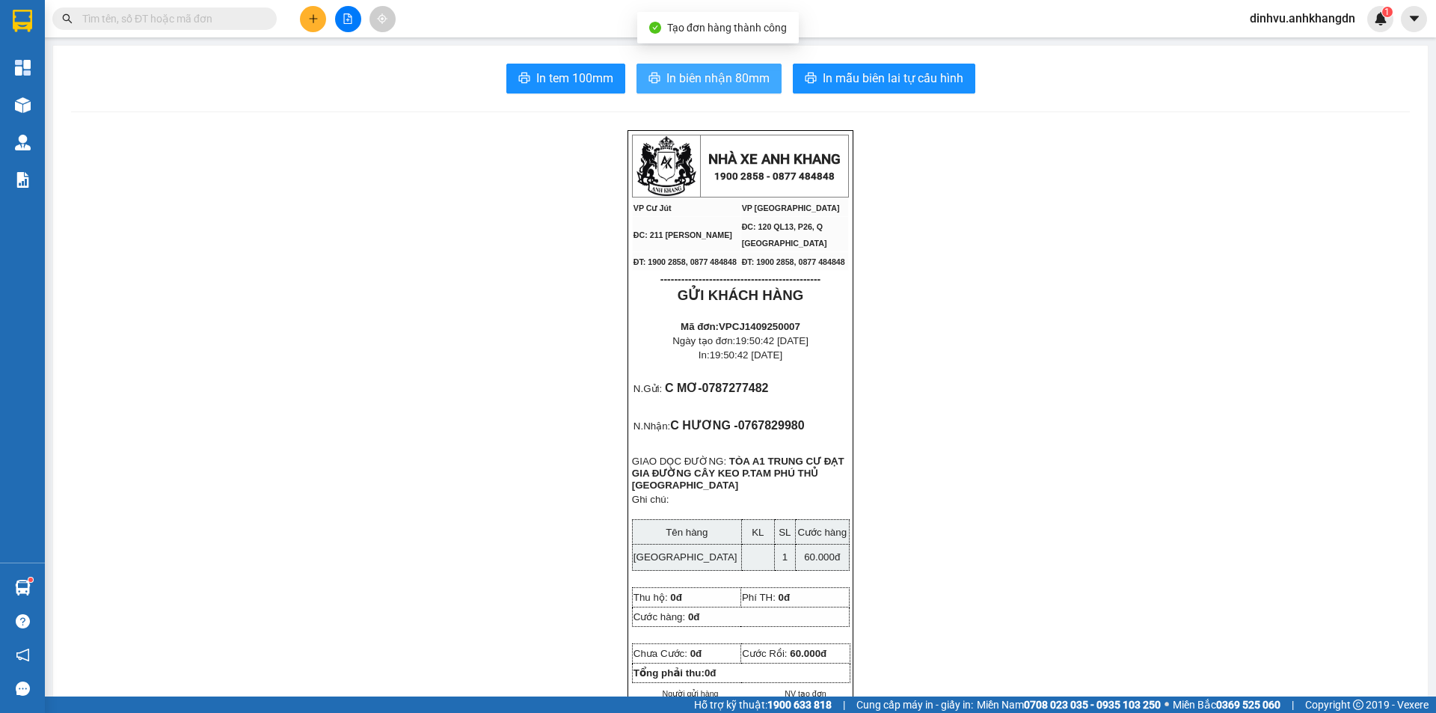
click at [747, 90] on button "In biên nhận 80mm" at bounding box center [708, 79] width 145 height 30
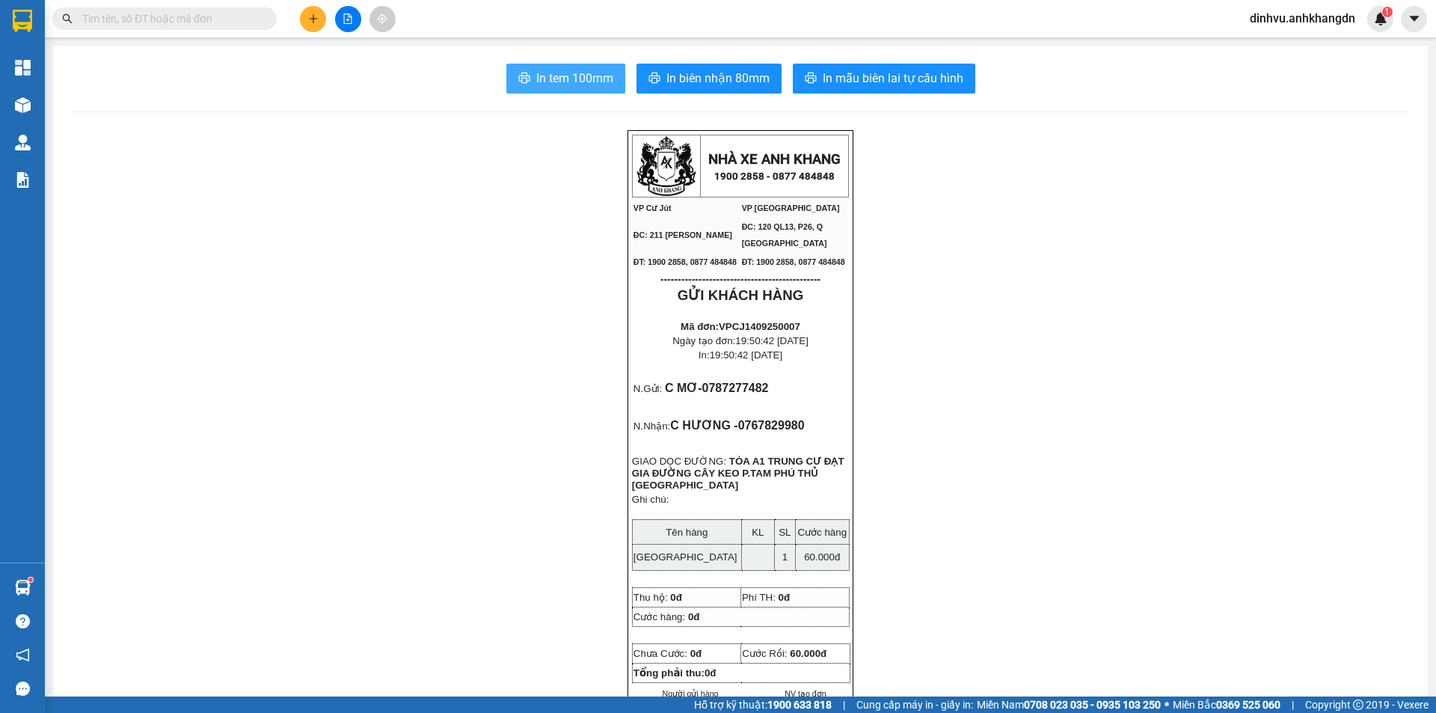
click at [536, 79] on span "In tem 100mm" at bounding box center [574, 78] width 77 height 19
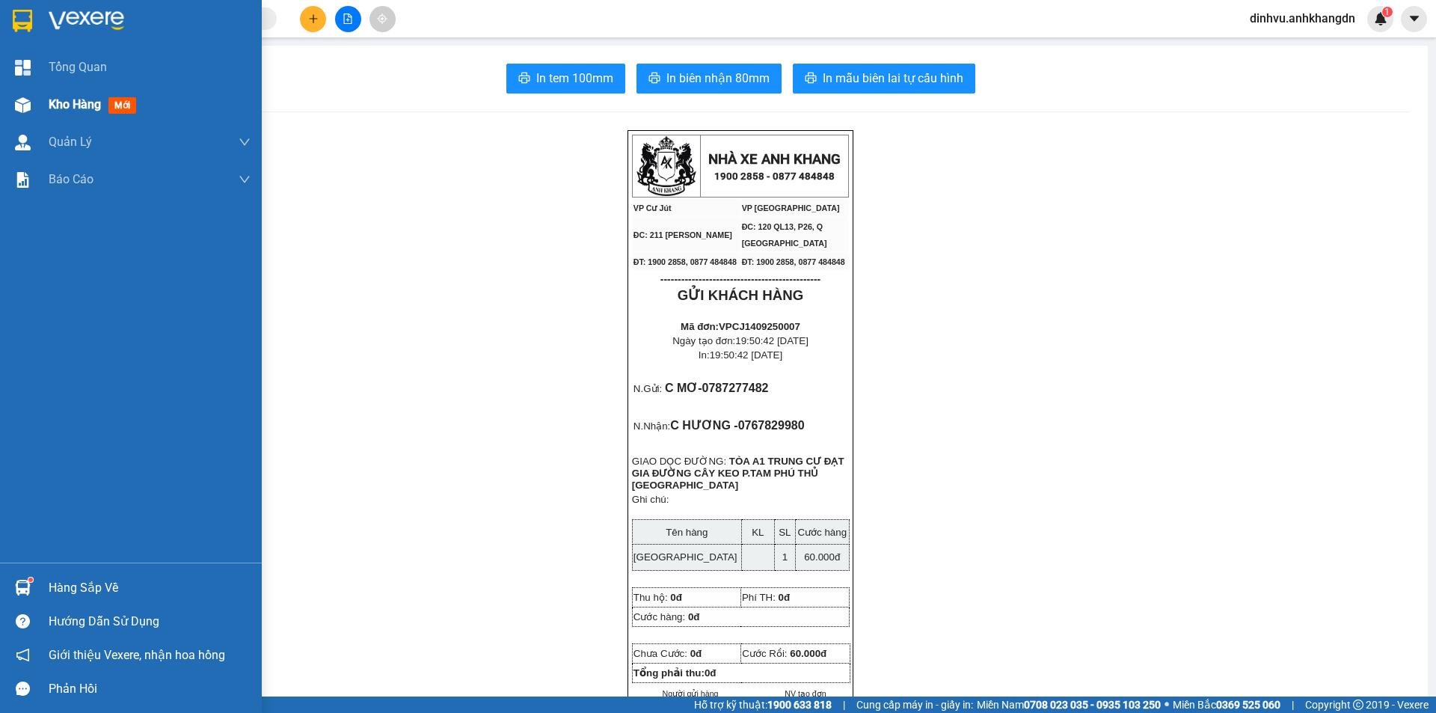
click at [97, 109] on span "Kho hàng" at bounding box center [75, 104] width 52 height 14
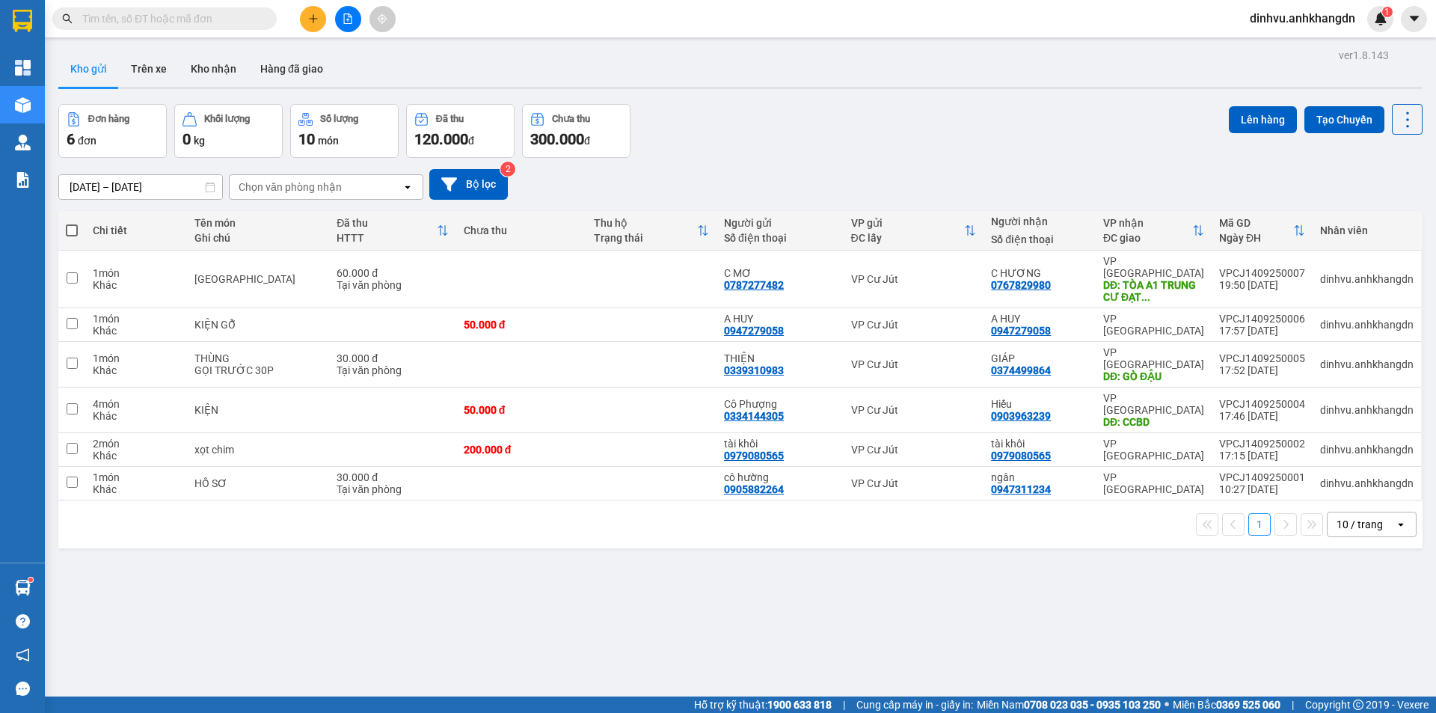
click at [355, 25] on button at bounding box center [348, 19] width 26 height 26
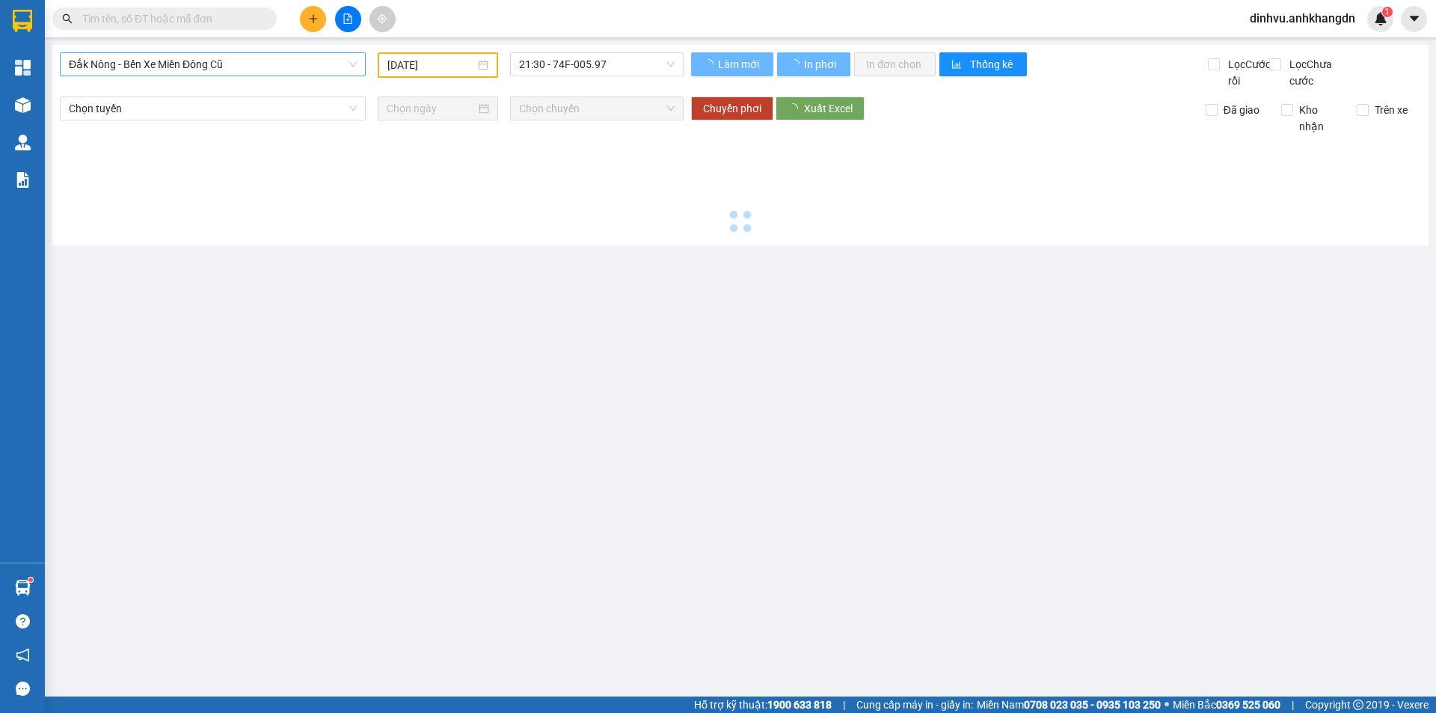
type input "[DATE]"
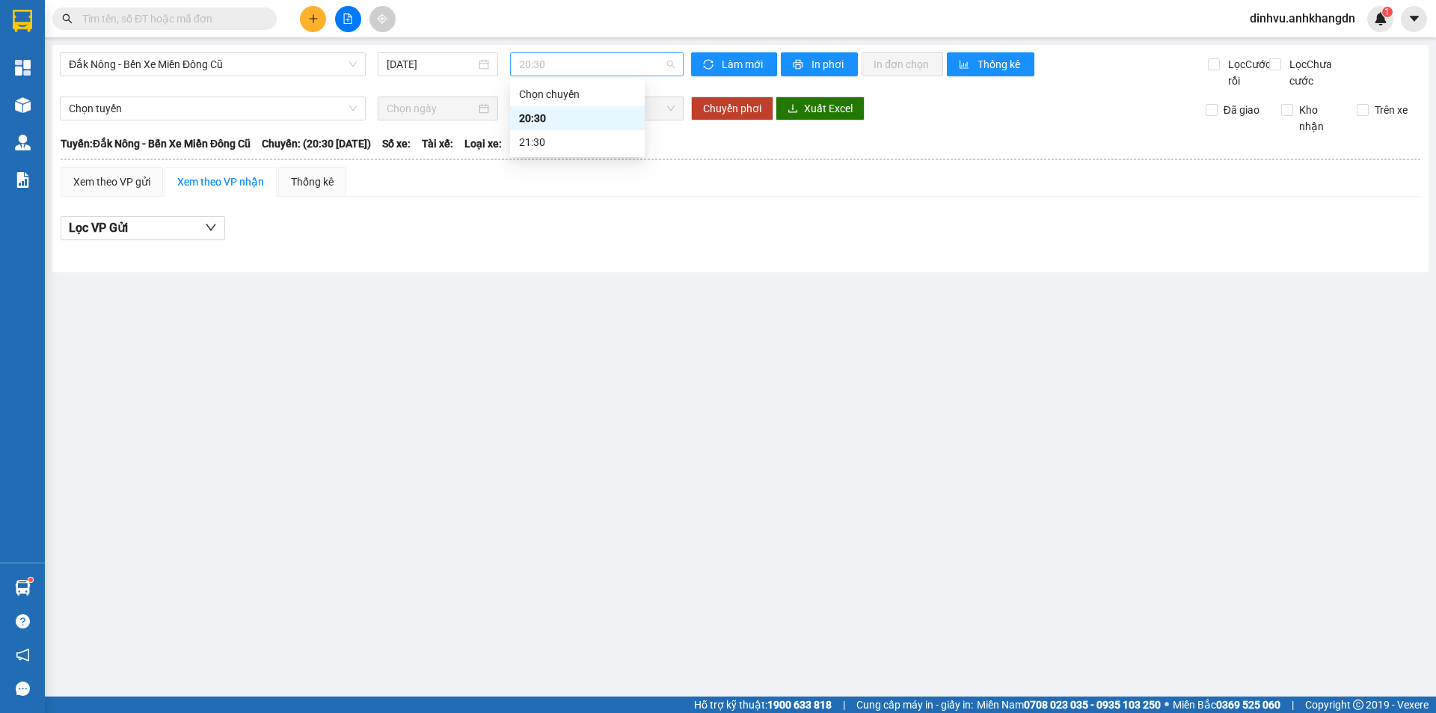
click at [550, 60] on span "20:30" at bounding box center [597, 64] width 156 height 22
click at [553, 141] on div "21:30" at bounding box center [577, 142] width 117 height 16
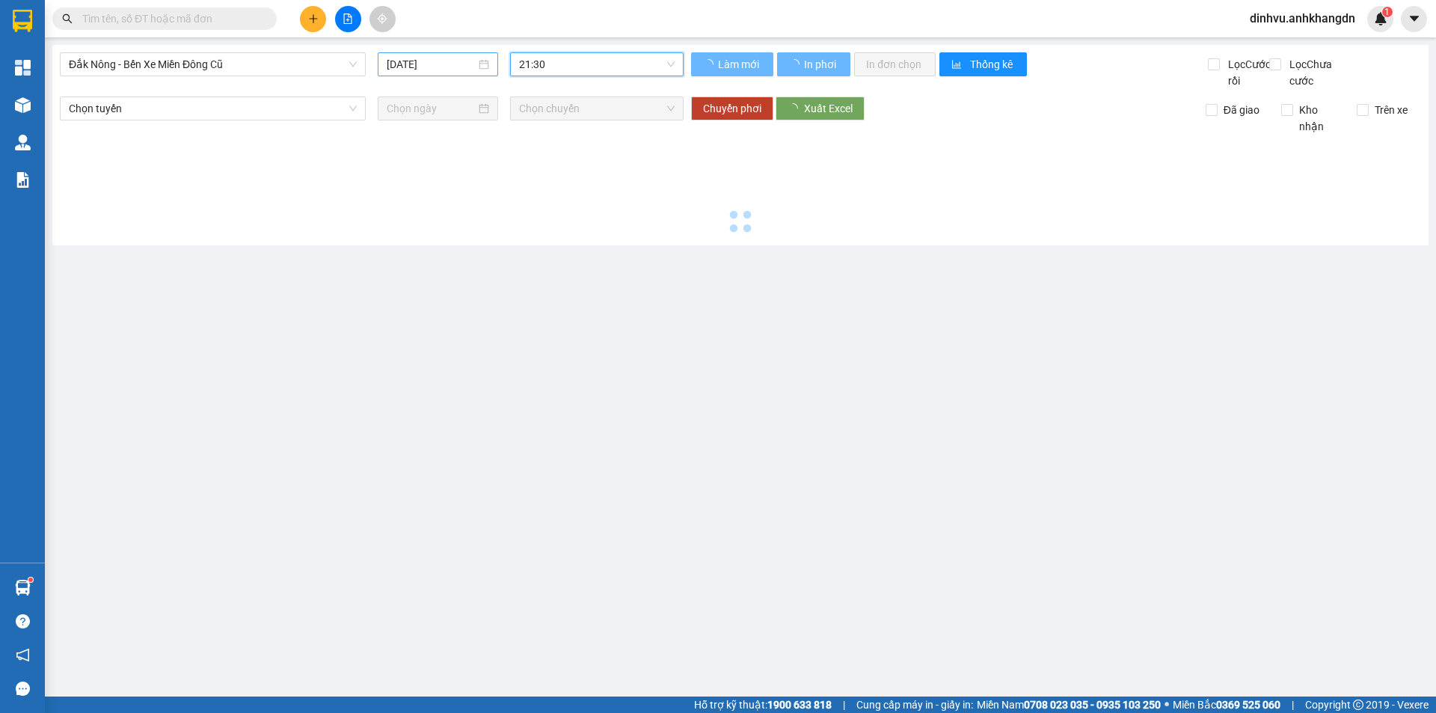
click at [457, 70] on input "[DATE]" at bounding box center [431, 64] width 89 height 16
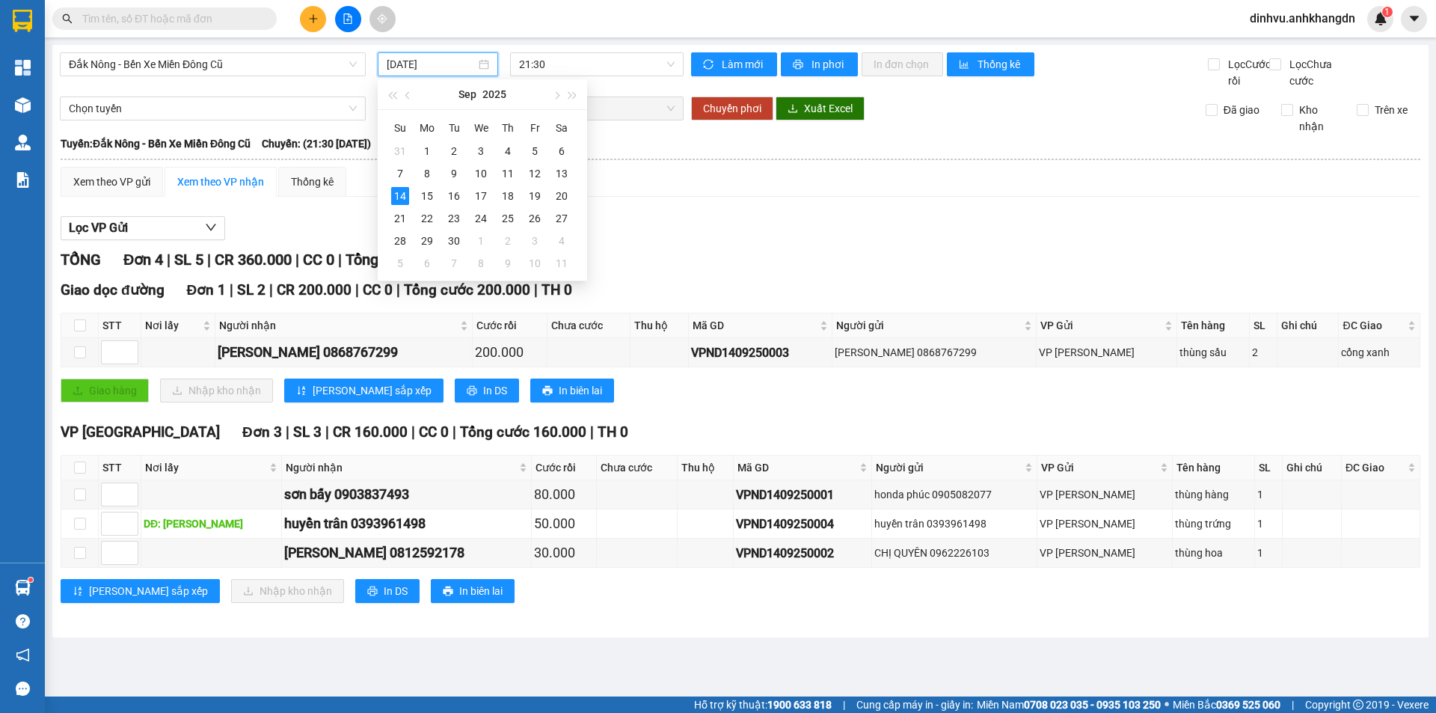
click at [543, 37] on div "Kết quả tìm kiếm ( 0 ) Bộ lọc No Data dinhvu.anhkhangdn 1" at bounding box center [718, 18] width 1436 height 37
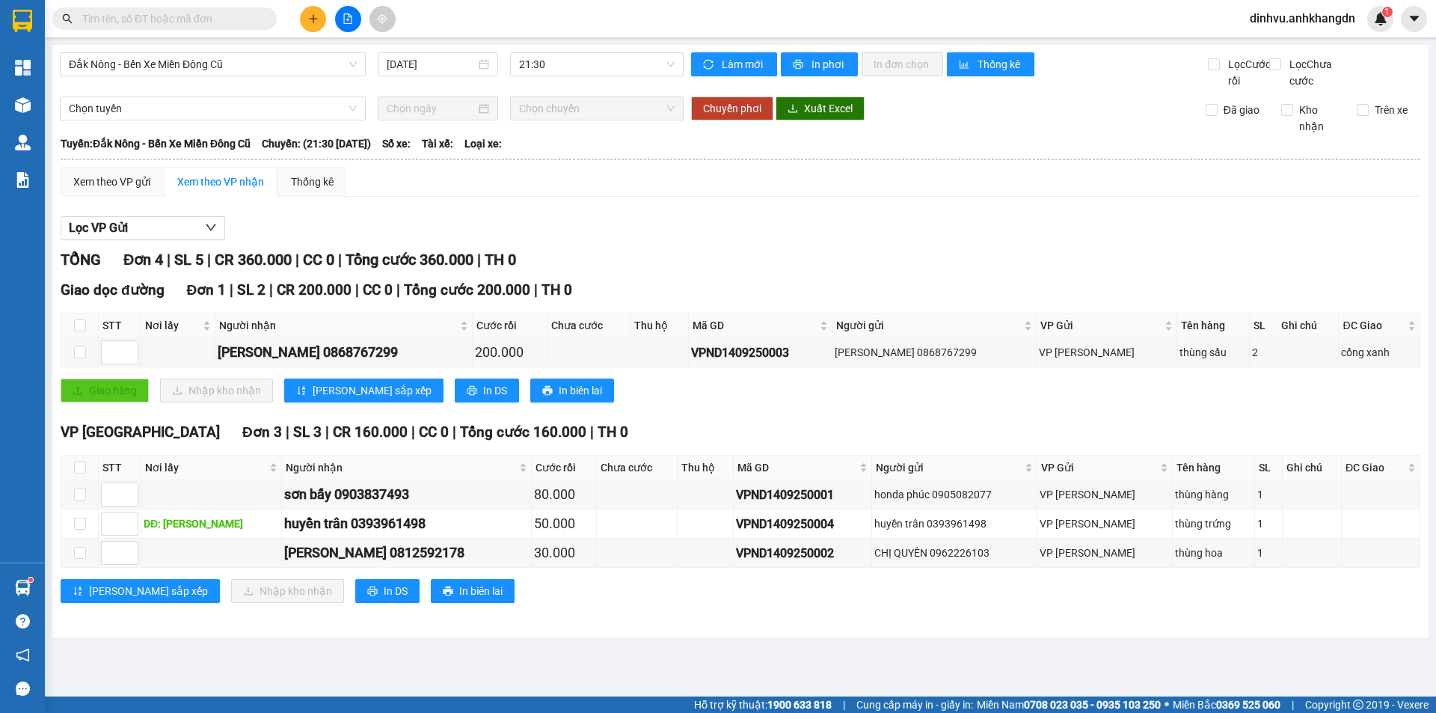
click at [746, 230] on div "Lọc VP Gửi TỔNG Đơn 4 | SL 5 | CR 360.000 | CC 0 | Tổng cước 360.000 | TH 0 Gi…" at bounding box center [740, 415] width 1359 height 413
drag, startPoint x: 441, startPoint y: 363, endPoint x: 518, endPoint y: 374, distance: 77.7
click at [513, 367] on tr "[PERSON_NAME] 0868767299 200.000 VPND1409250003 kim chi 0868767299 VP [PERSON_N…" at bounding box center [740, 352] width 1359 height 29
click at [547, 367] on td at bounding box center [588, 352] width 83 height 29
drag, startPoint x: 487, startPoint y: 571, endPoint x: 551, endPoint y: 572, distance: 64.3
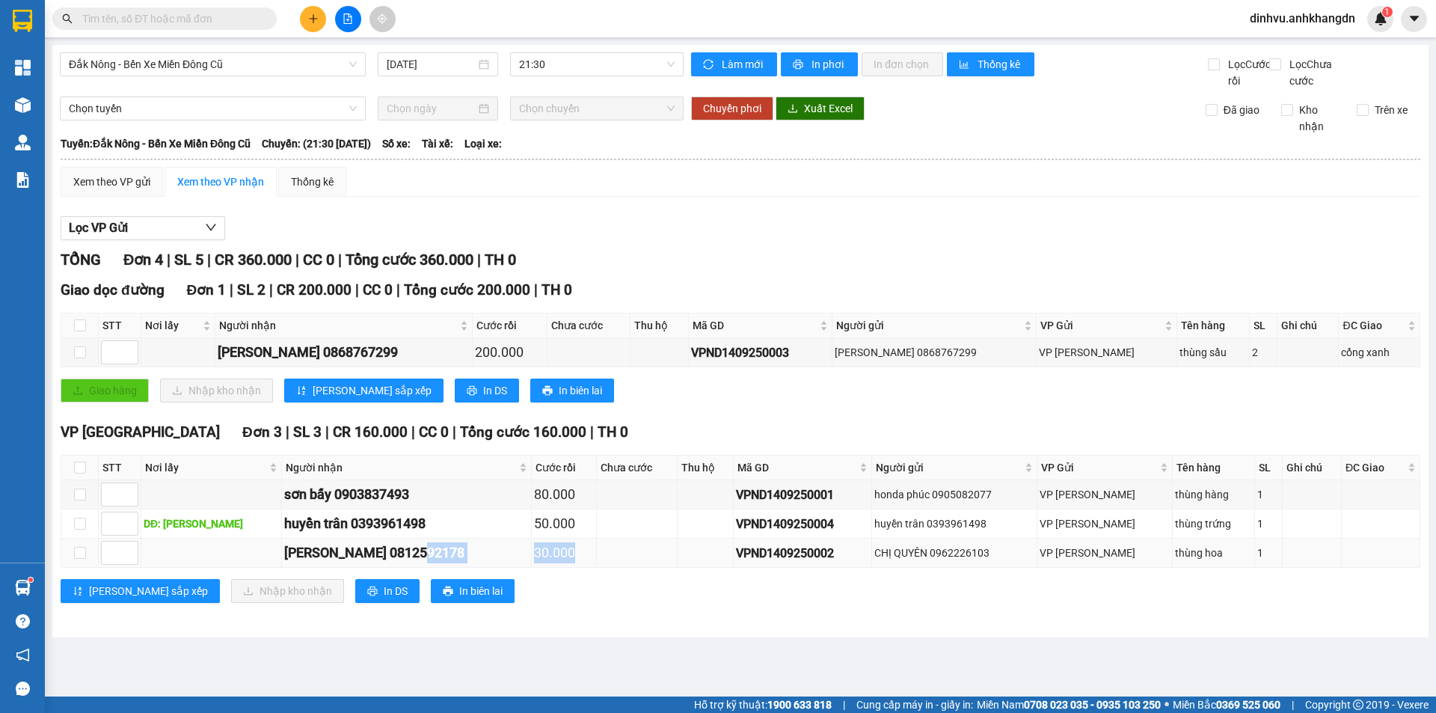
click at [551, 568] on tr "[PERSON_NAME] 0812592178 30.000 VPND1409250002 CHỊ QUYÊN 0962226103 VP [PERSON_…" at bounding box center [740, 552] width 1359 height 29
click at [597, 562] on td at bounding box center [637, 552] width 81 height 29
drag, startPoint x: 549, startPoint y: 546, endPoint x: 485, endPoint y: 541, distance: 64.5
click at [485, 538] on tr "DĐ: đăk ghềnh huyền trân 0393961498 50.000 VPND1409250004 huyền trân 0393961498…" at bounding box center [740, 523] width 1359 height 29
click at [485, 534] on div "huyền trân 0393961498" at bounding box center [406, 523] width 244 height 21
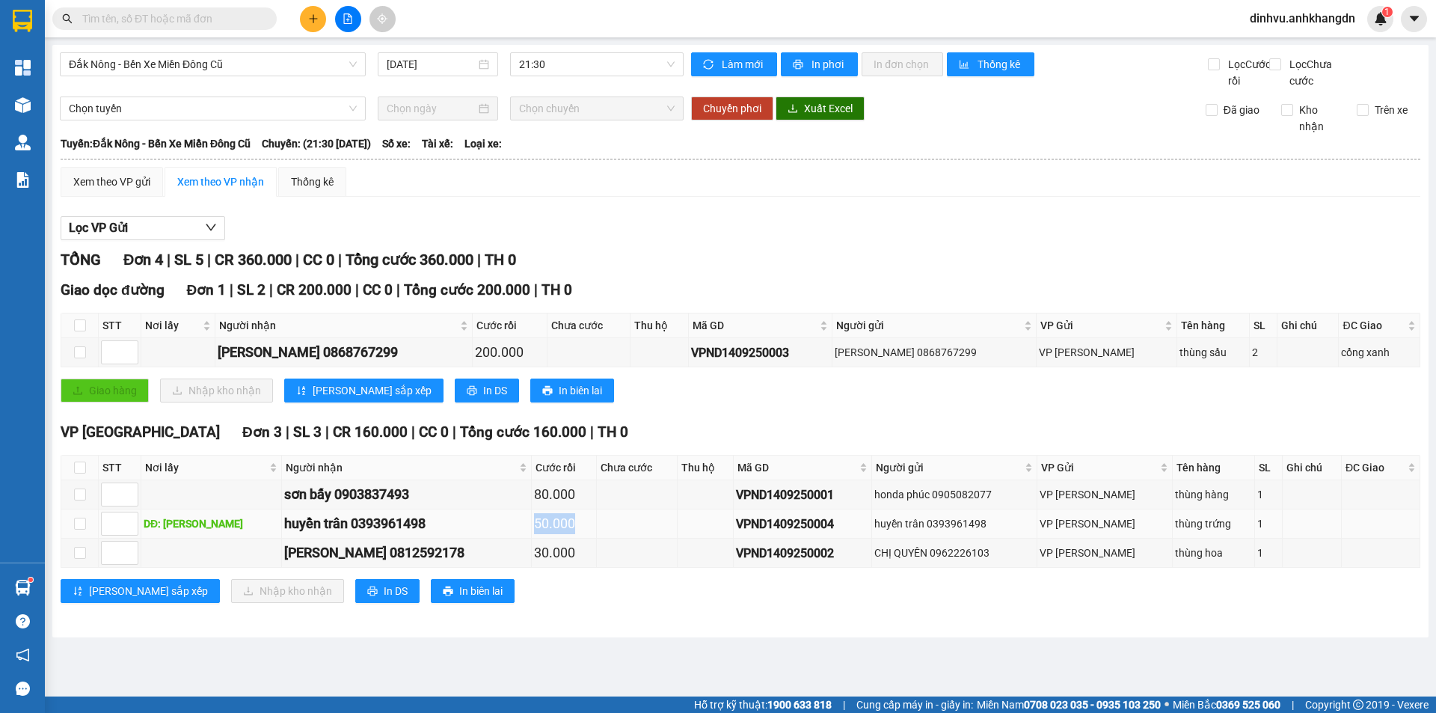
drag, startPoint x: 485, startPoint y: 541, endPoint x: 541, endPoint y: 540, distance: 56.8
click at [541, 538] on tr "DĐ: đăk ghềnh huyền trân 0393961498 50.000 VPND1409250004 huyền trân 0393961498…" at bounding box center [740, 523] width 1359 height 29
click at [541, 534] on div "50.000" at bounding box center [564, 523] width 60 height 21
drag, startPoint x: 541, startPoint y: 540, endPoint x: 443, endPoint y: 540, distance: 98.7
click at [443, 538] on tr "DĐ: đăk ghềnh huyền trân 0393961498 50.000 VPND1409250004 huyền trân 0393961498…" at bounding box center [740, 523] width 1359 height 29
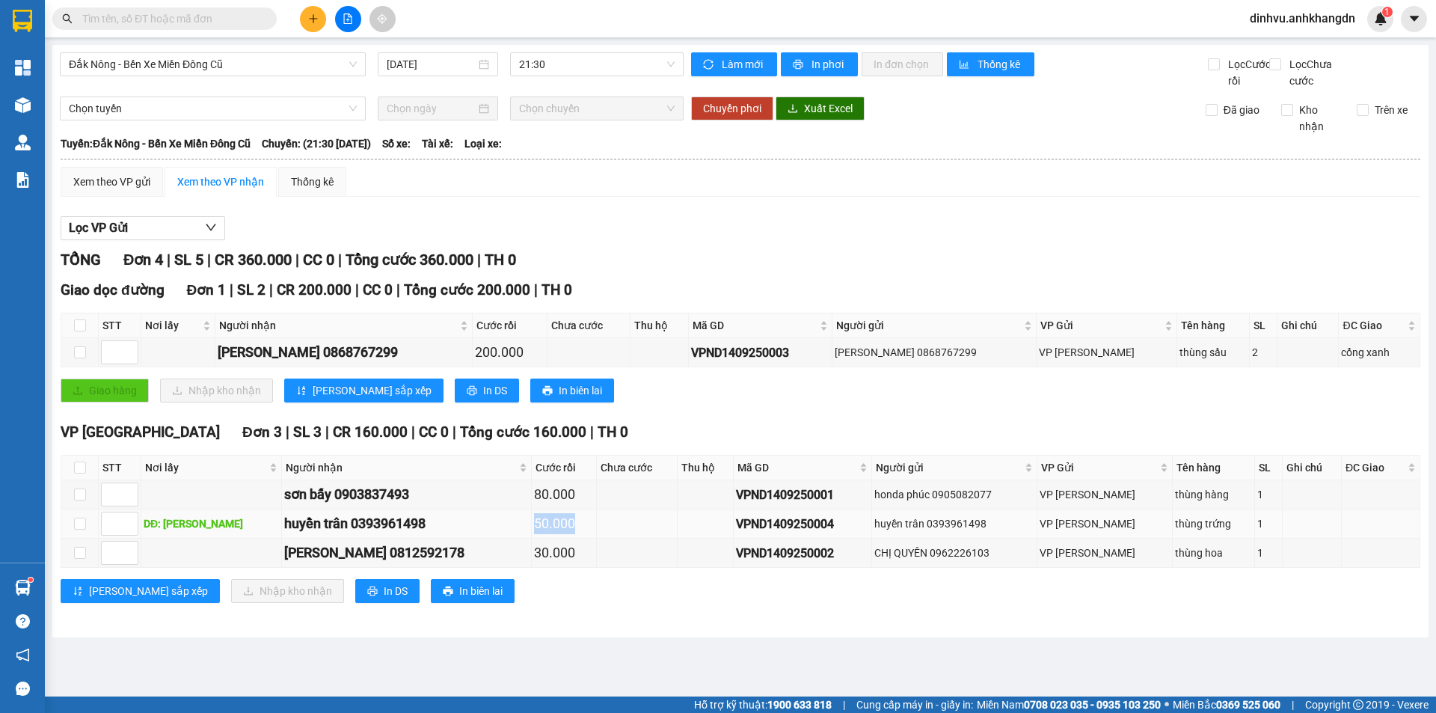
click at [534, 534] on div "50.000" at bounding box center [564, 523] width 60 height 21
click at [546, 534] on div "50.000" at bounding box center [564, 523] width 60 height 21
drag, startPoint x: 542, startPoint y: 542, endPoint x: 451, endPoint y: 539, distance: 91.3
click at [451, 538] on tr "DĐ: đăk ghềnh huyền trân 0393961498 50.000 VPND1409250004 huyền trân 0393961498…" at bounding box center [740, 523] width 1359 height 29
drag, startPoint x: 493, startPoint y: 539, endPoint x: 526, endPoint y: 539, distance: 32.9
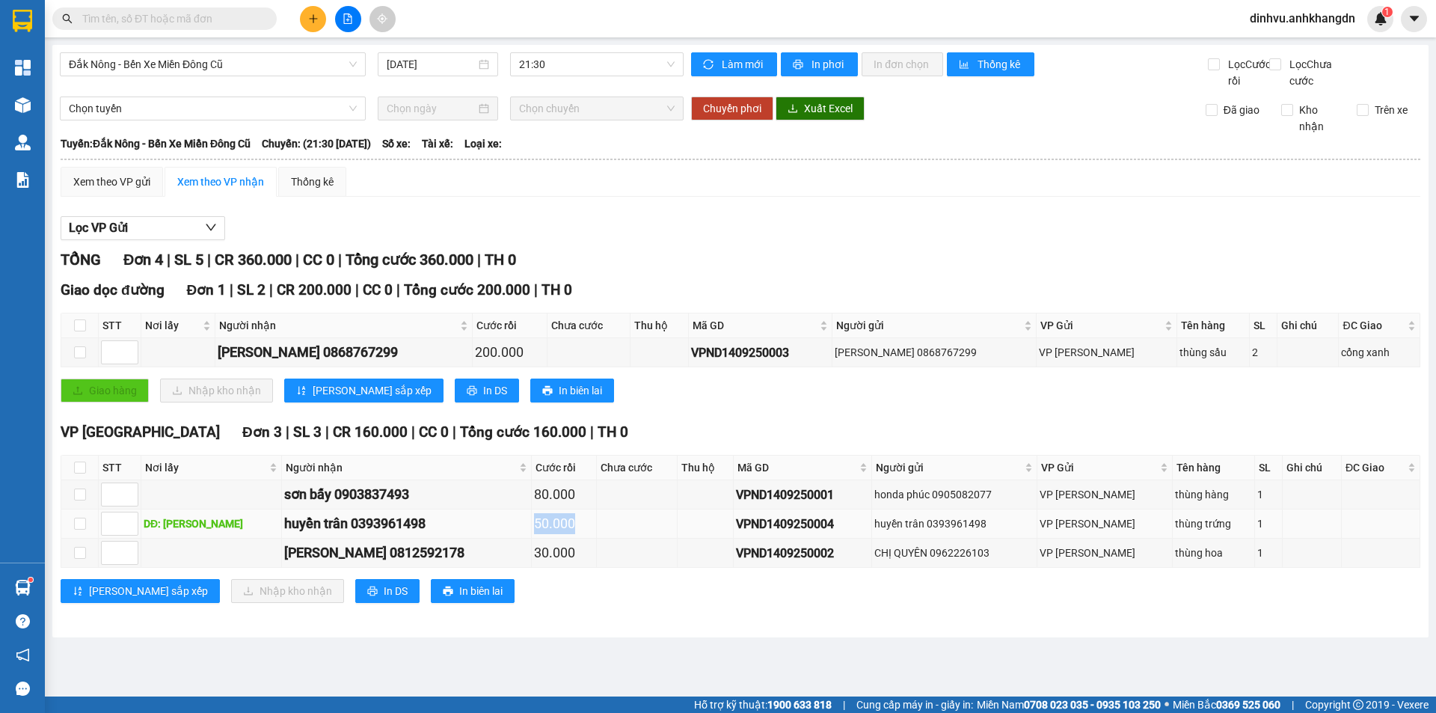
click at [534, 534] on div "50.000" at bounding box center [564, 523] width 60 height 21
click at [597, 538] on td at bounding box center [637, 523] width 81 height 29
drag, startPoint x: 565, startPoint y: 539, endPoint x: 450, endPoint y: 539, distance: 115.1
click at [450, 538] on tr "DĐ: đăk ghềnh huyền trân 0393961498 50.000 VPND1409250004 huyền trân 0393961498…" at bounding box center [740, 523] width 1359 height 29
click at [556, 534] on div "50.000" at bounding box center [564, 523] width 60 height 21
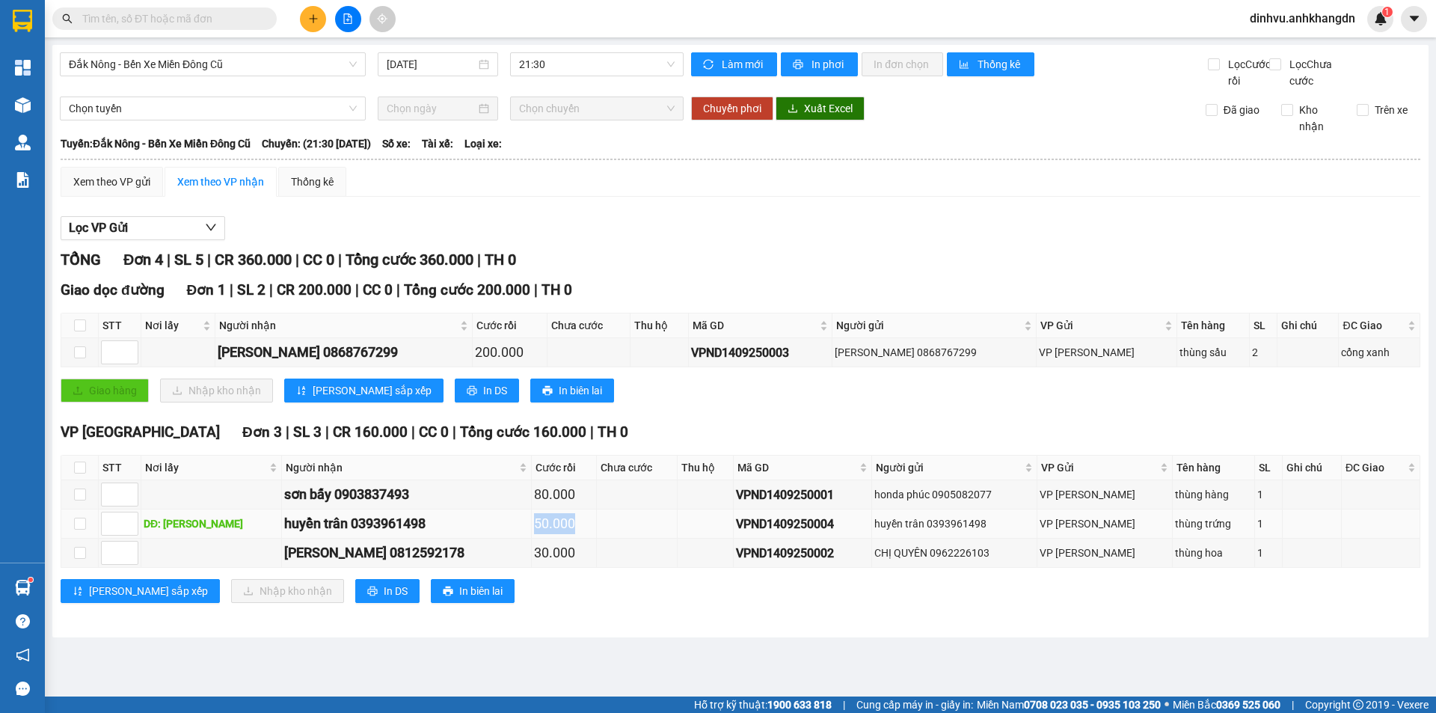
drag, startPoint x: 556, startPoint y: 539, endPoint x: 440, endPoint y: 538, distance: 115.1
click at [440, 538] on tr "DĐ: đăk ghềnh huyền trân 0393961498 50.000 VPND1409250004 huyền trân 0393961498…" at bounding box center [740, 523] width 1359 height 29
click at [534, 534] on div "50.000" at bounding box center [564, 523] width 60 height 21
drag, startPoint x: 535, startPoint y: 538, endPoint x: 453, endPoint y: 538, distance: 81.5
click at [453, 538] on tr "DĐ: đăk ghềnh huyền trân 0393961498 50.000 VPND1409250004 huyền trân 0393961498…" at bounding box center [740, 523] width 1359 height 29
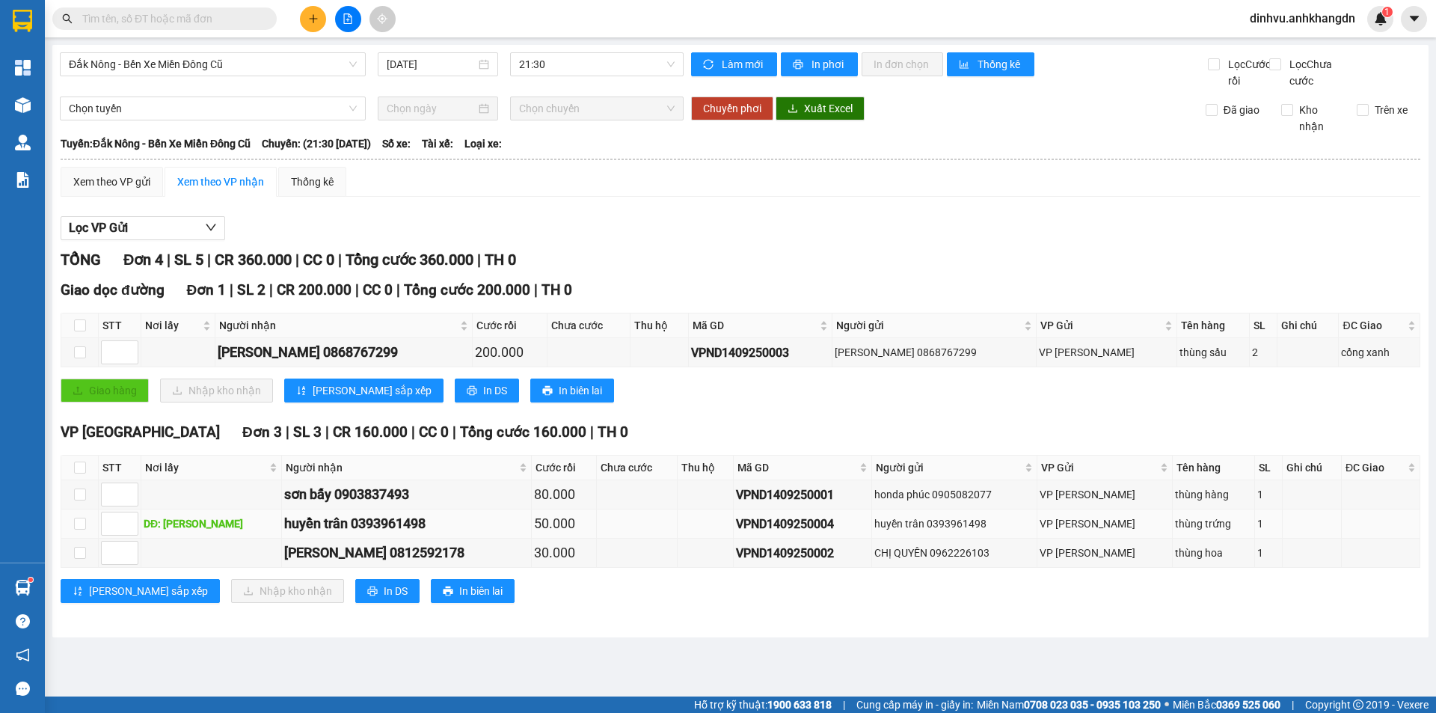
click at [597, 538] on td at bounding box center [637, 523] width 81 height 29
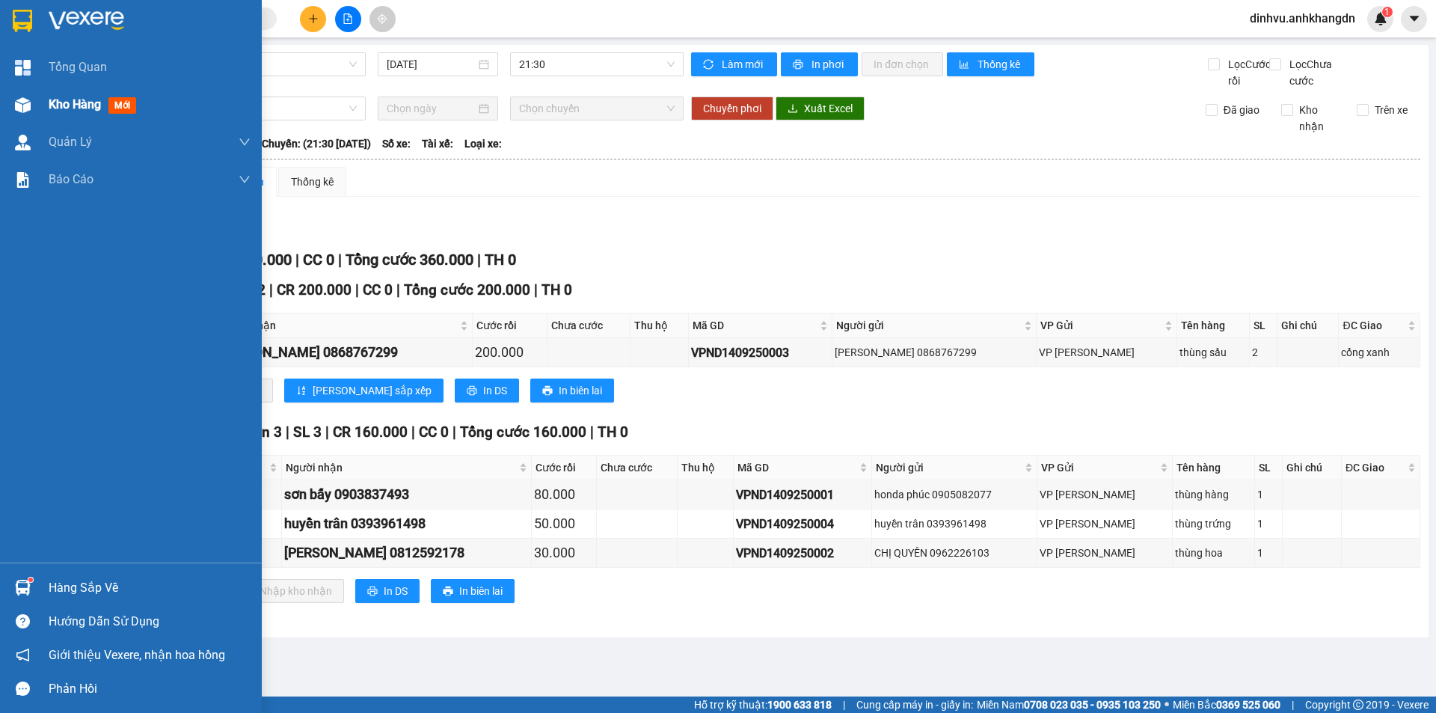
click at [76, 111] on span "Kho hàng" at bounding box center [75, 104] width 52 height 14
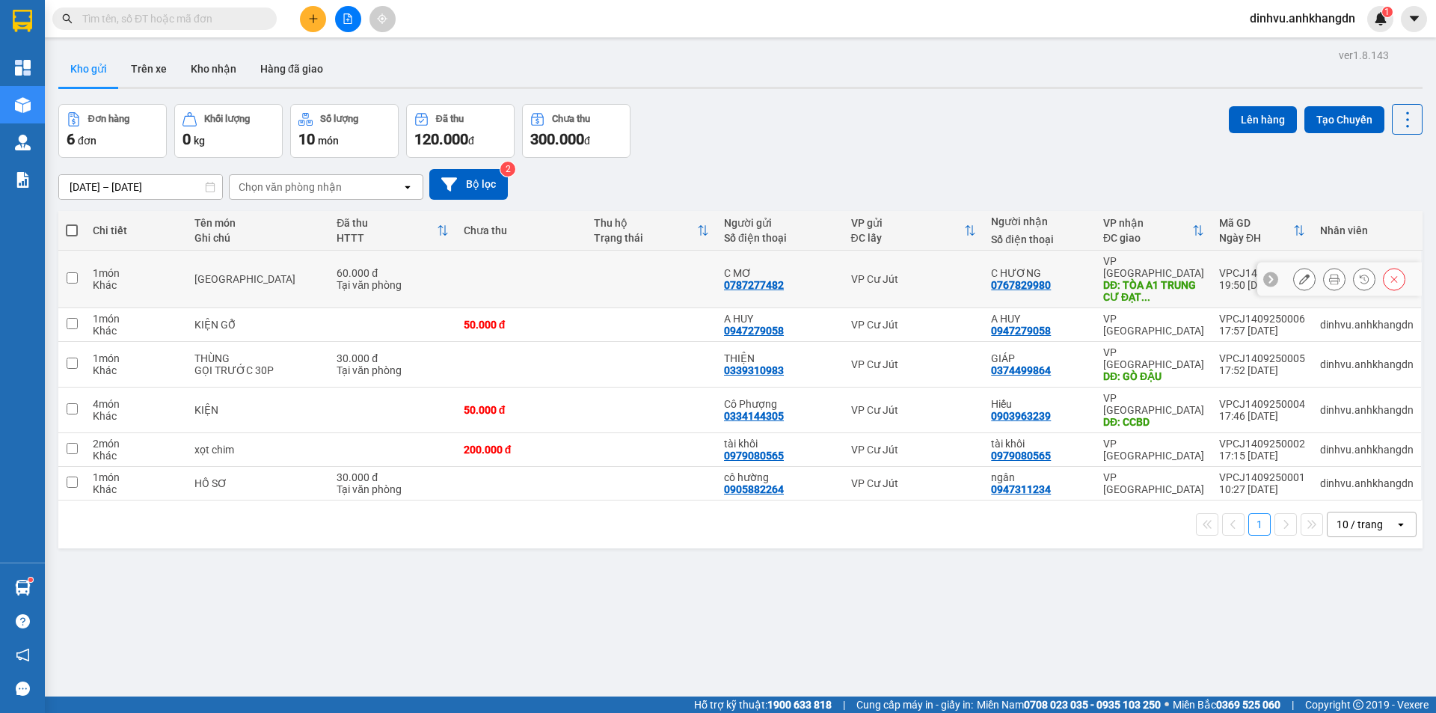
click at [383, 279] on div "Tại văn phòng" at bounding box center [392, 285] width 112 height 12
checkbox input "true"
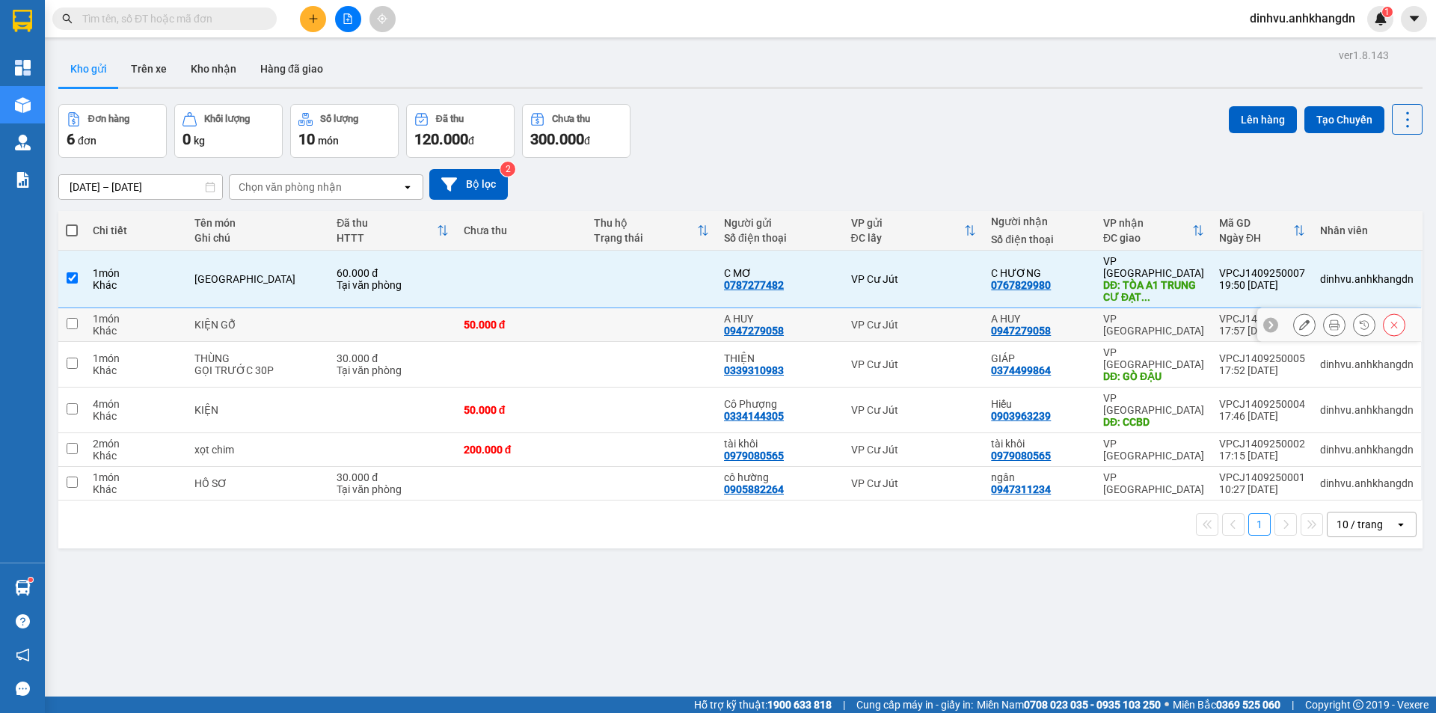
click at [388, 310] on td at bounding box center [392, 325] width 127 height 34
checkbox input "true"
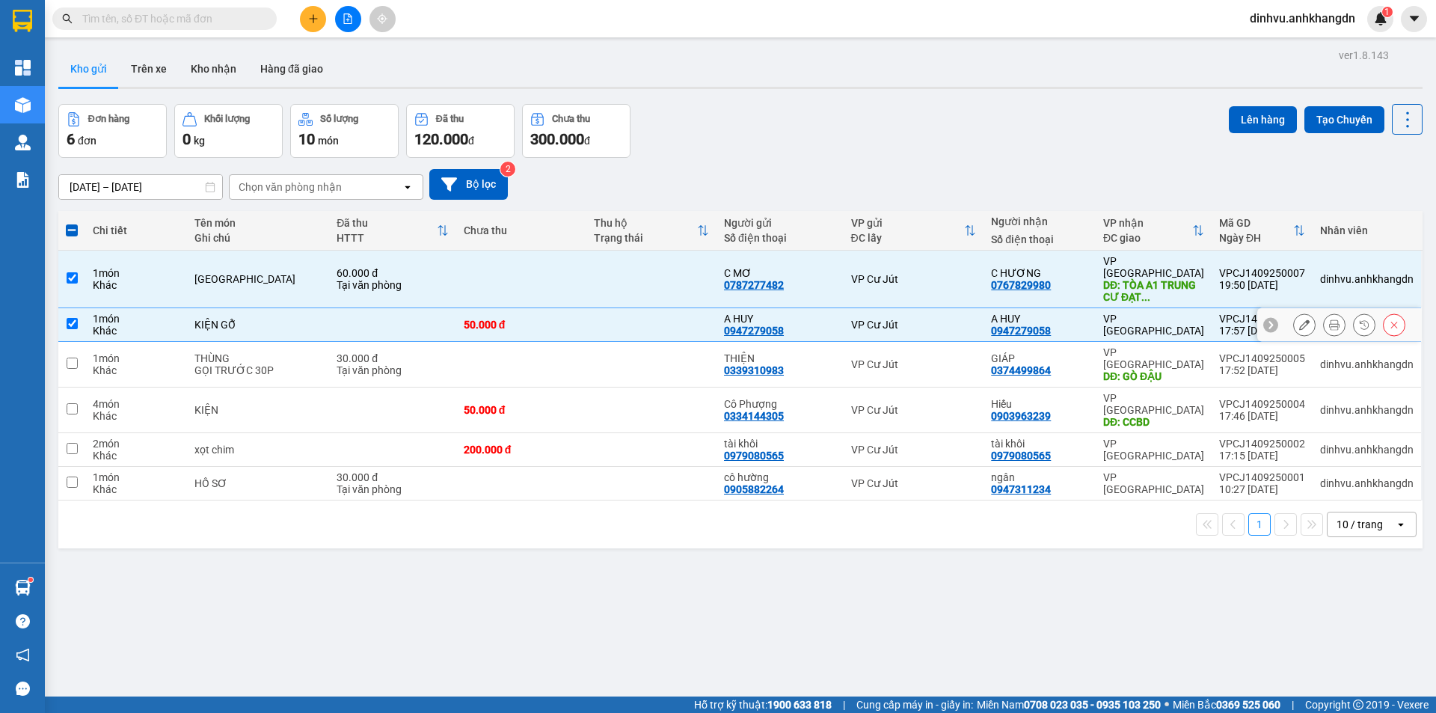
click at [387, 352] on div "30.000 đ" at bounding box center [392, 358] width 112 height 12
checkbox input "true"
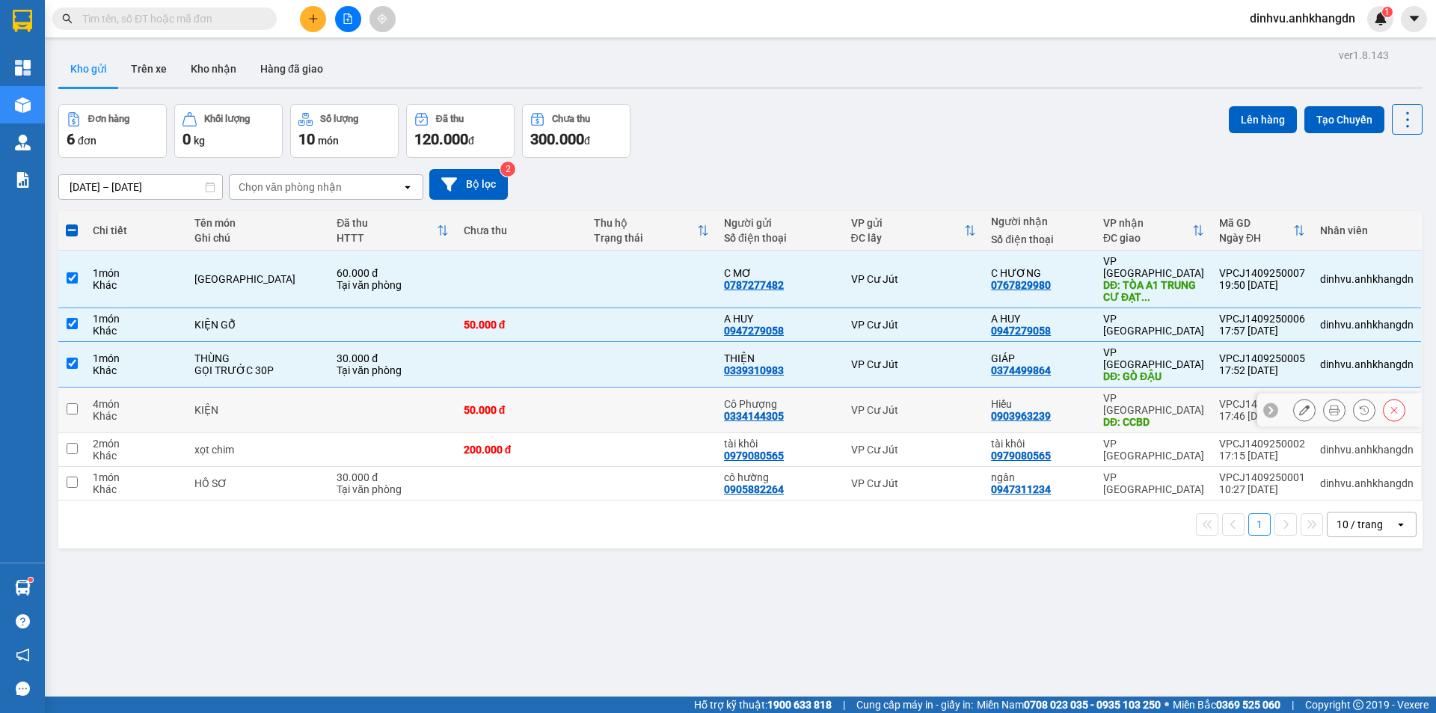
click at [387, 387] on td at bounding box center [392, 410] width 127 height 46
checkbox input "true"
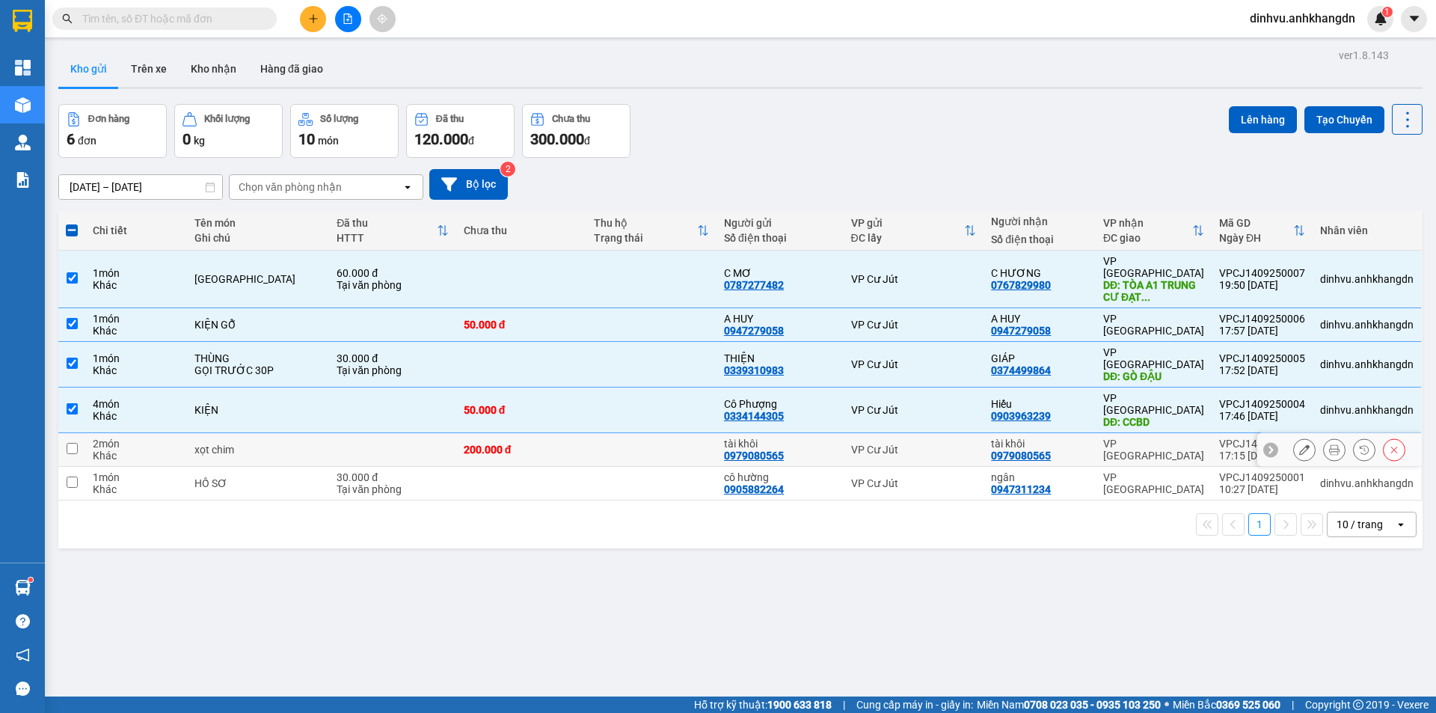
drag, startPoint x: 388, startPoint y: 408, endPoint x: 389, endPoint y: 421, distance: 12.7
click at [388, 433] on td at bounding box center [392, 450] width 127 height 34
checkbox input "true"
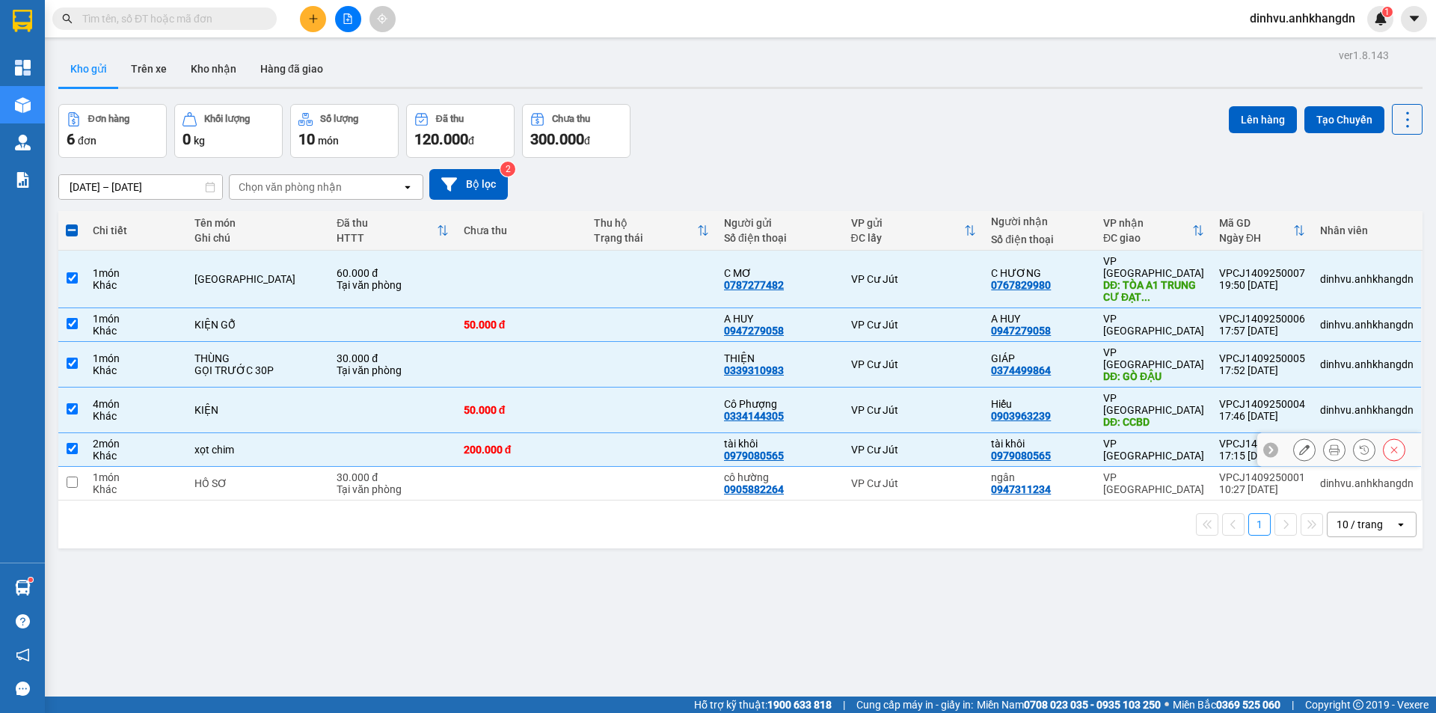
click at [388, 471] on div "30.000 đ" at bounding box center [392, 477] width 112 height 12
checkbox input "true"
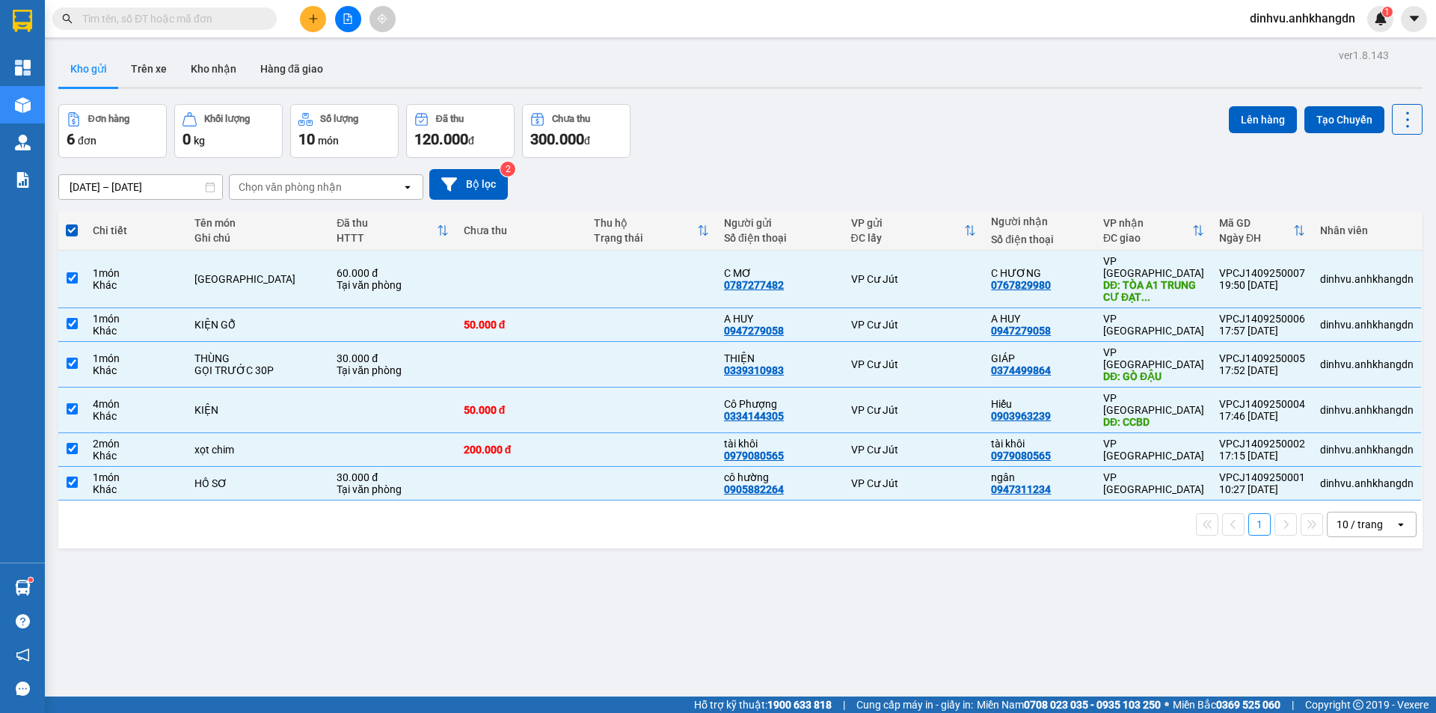
click at [1216, 119] on div "Đơn hàng 6 đơn Khối lượng 0 kg Số lượng 10 món Đã thu 120.000 đ Chưa thu 300.00…" at bounding box center [740, 131] width 1364 height 54
click at [1228, 119] on button "Lên hàng" at bounding box center [1262, 119] width 68 height 27
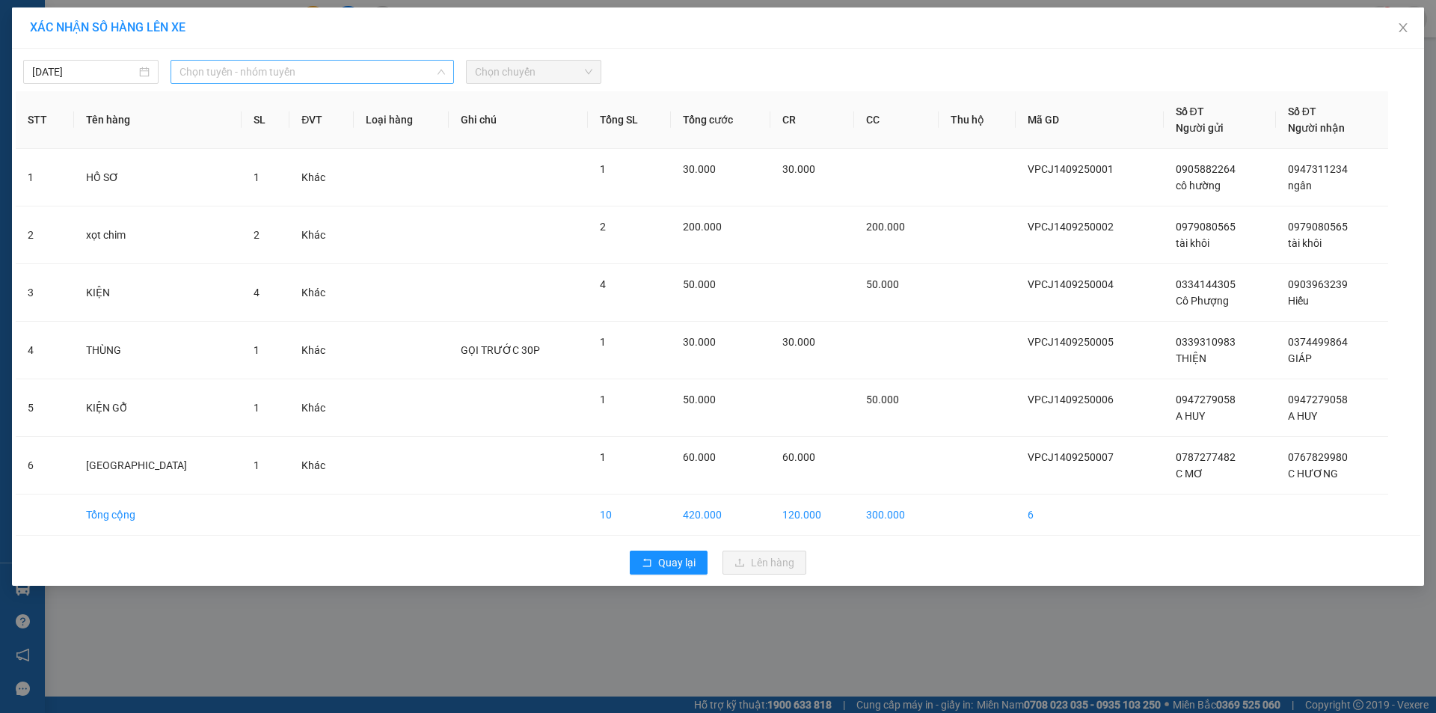
click at [229, 68] on span "Chọn tuyến - nhóm tuyến" at bounding box center [311, 72] width 265 height 22
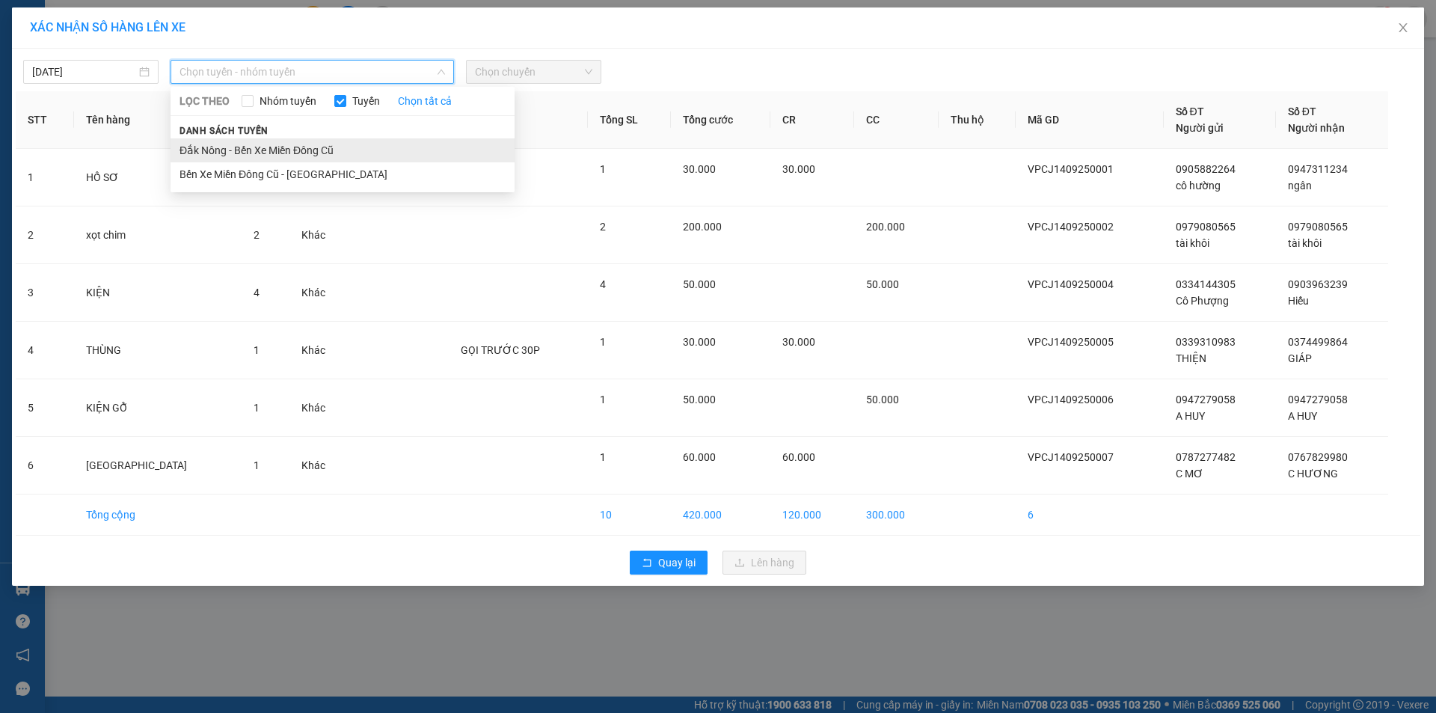
click at [232, 148] on li "Đắk Nông - Bến Xe Miền Đông Cũ" at bounding box center [342, 150] width 344 height 24
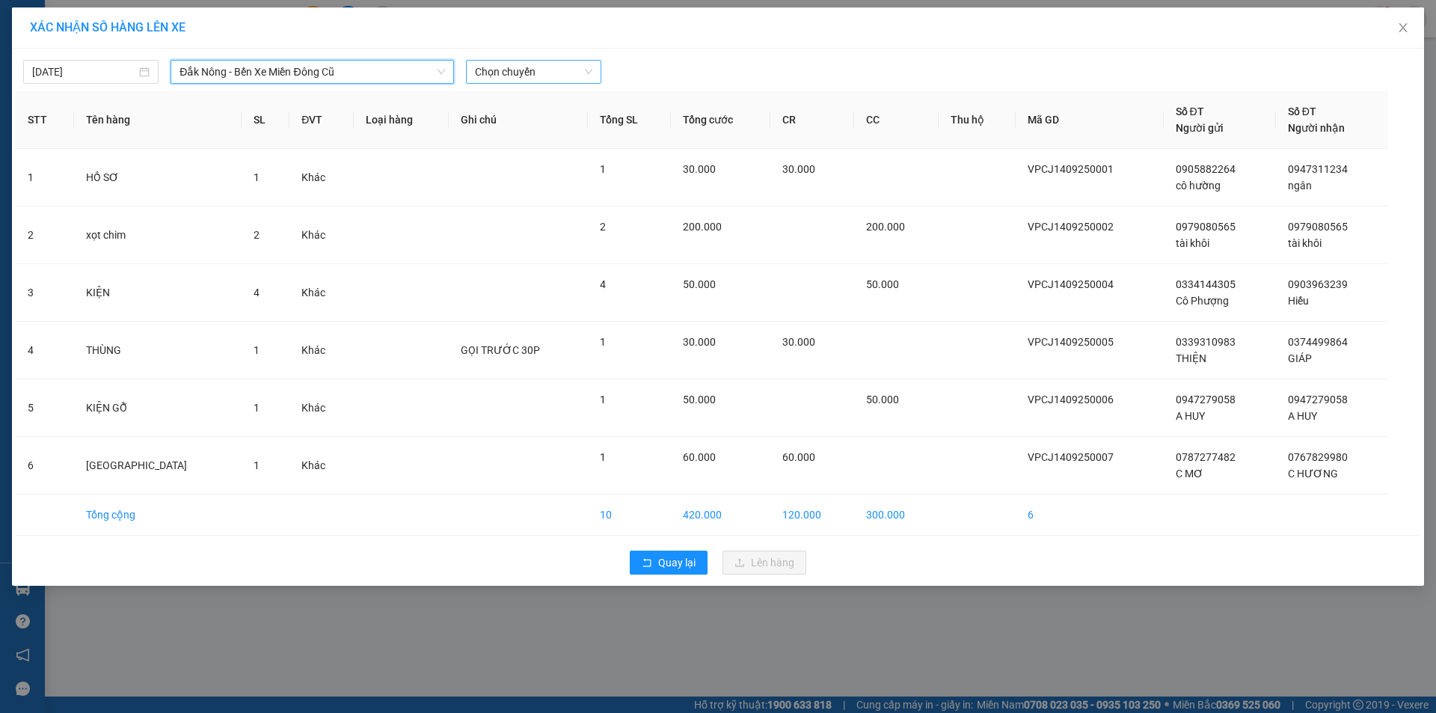
click at [539, 79] on span "Chọn chuyến" at bounding box center [533, 72] width 117 height 22
click at [542, 146] on div "21:30" at bounding box center [533, 149] width 117 height 16
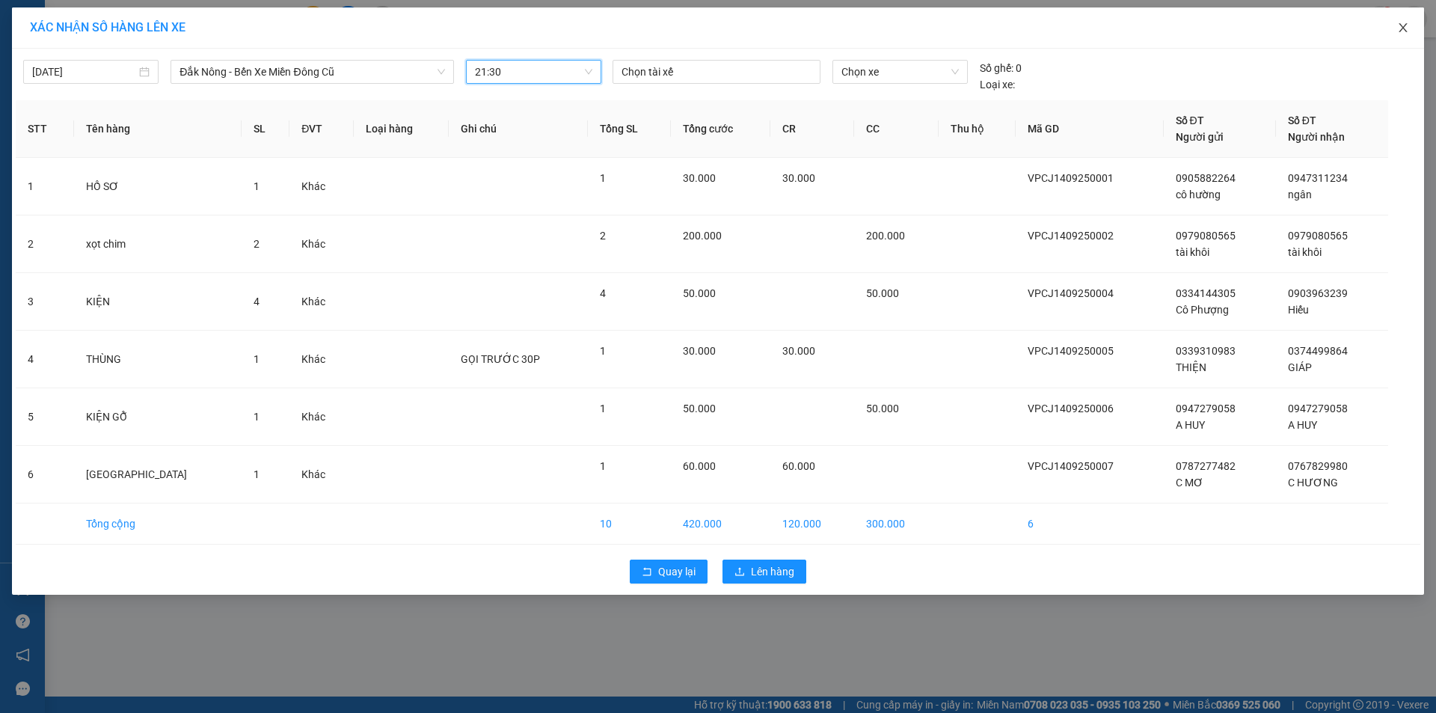
click at [1394, 28] on span "Close" at bounding box center [1403, 28] width 42 height 42
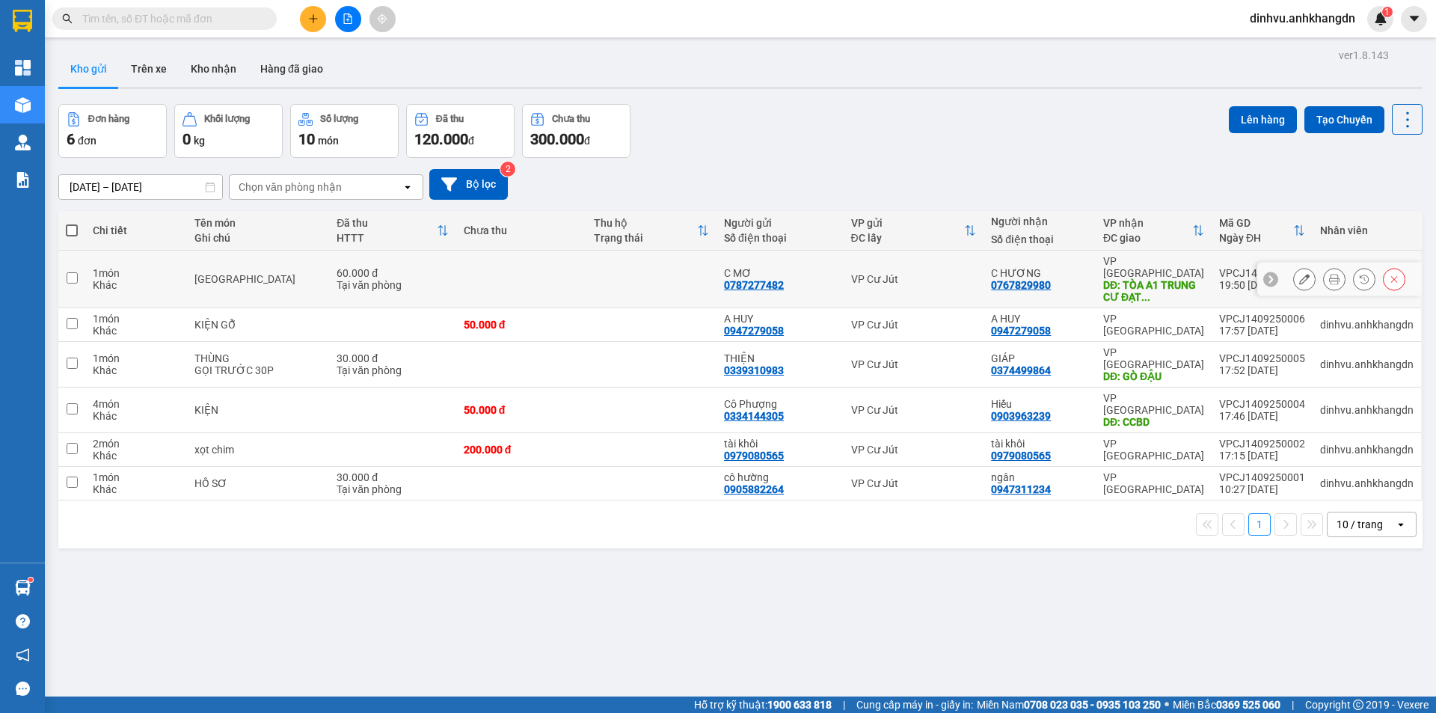
drag, startPoint x: 673, startPoint y: 266, endPoint x: 665, endPoint y: 281, distance: 16.7
click at [673, 267] on td at bounding box center [651, 279] width 130 height 58
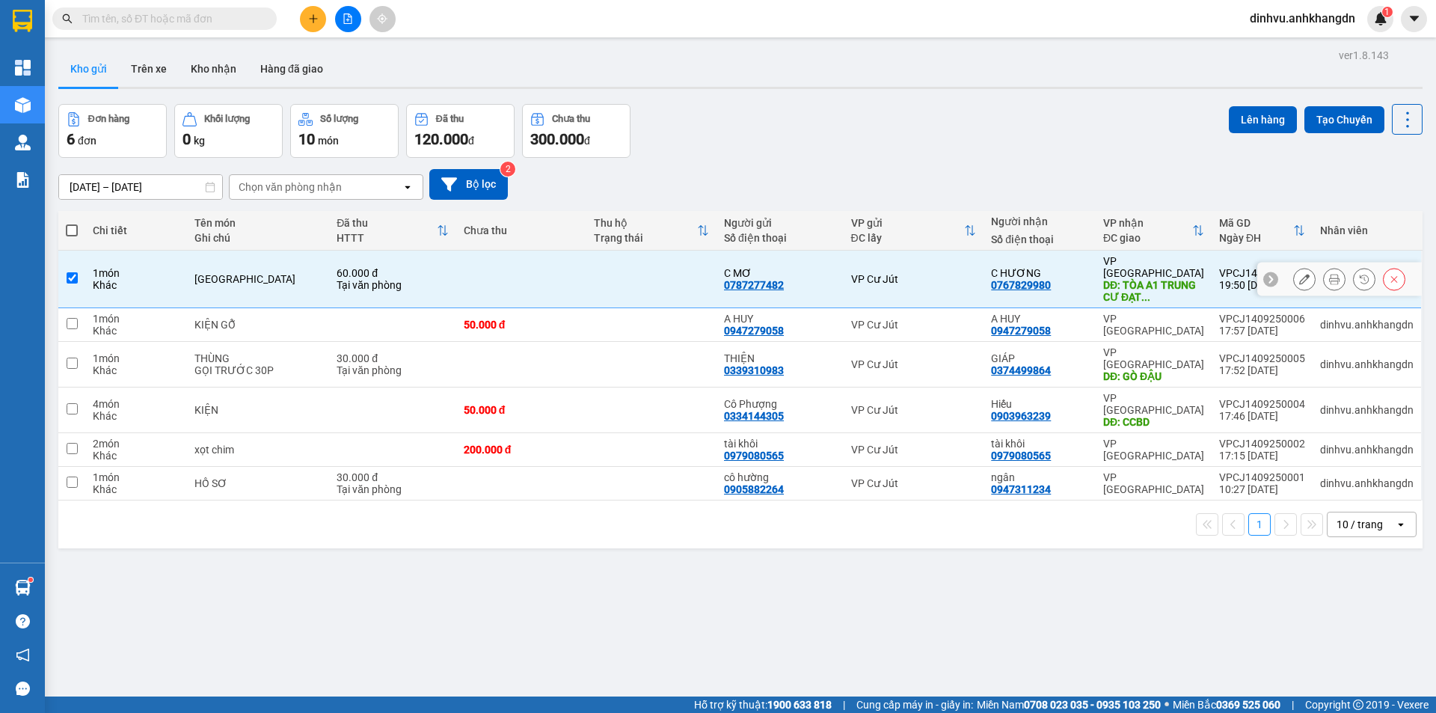
click at [656, 295] on td at bounding box center [651, 279] width 130 height 58
checkbox input "false"
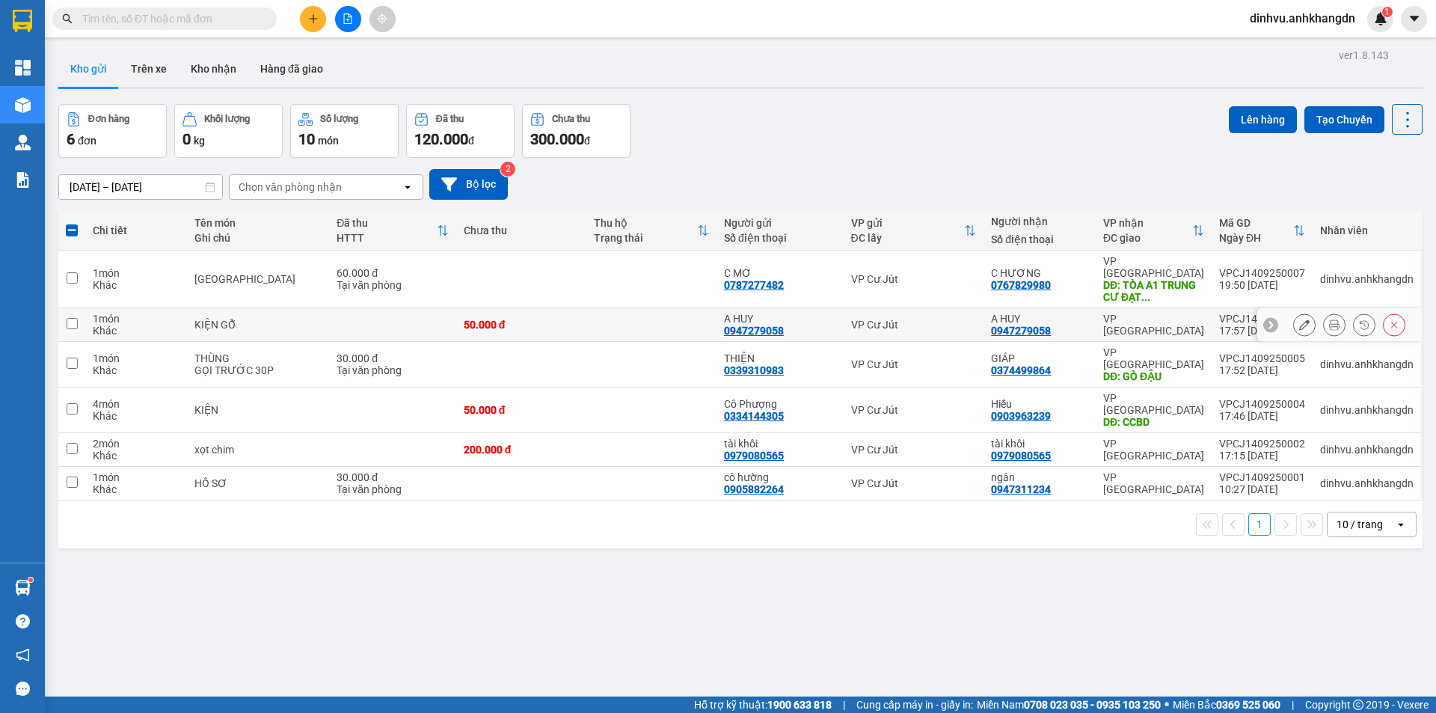
click at [652, 312] on td at bounding box center [651, 325] width 130 height 34
checkbox input "true"
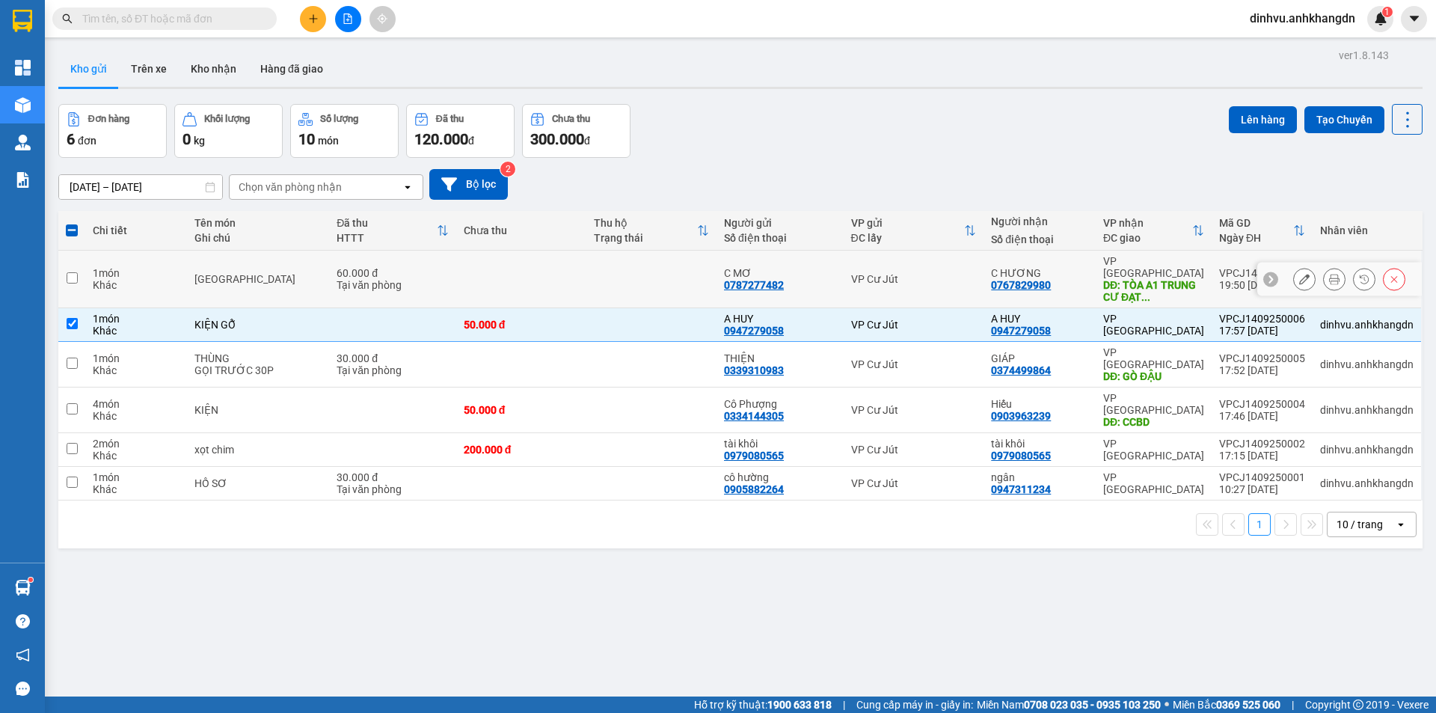
click at [651, 281] on td at bounding box center [651, 279] width 130 height 58
checkbox input "true"
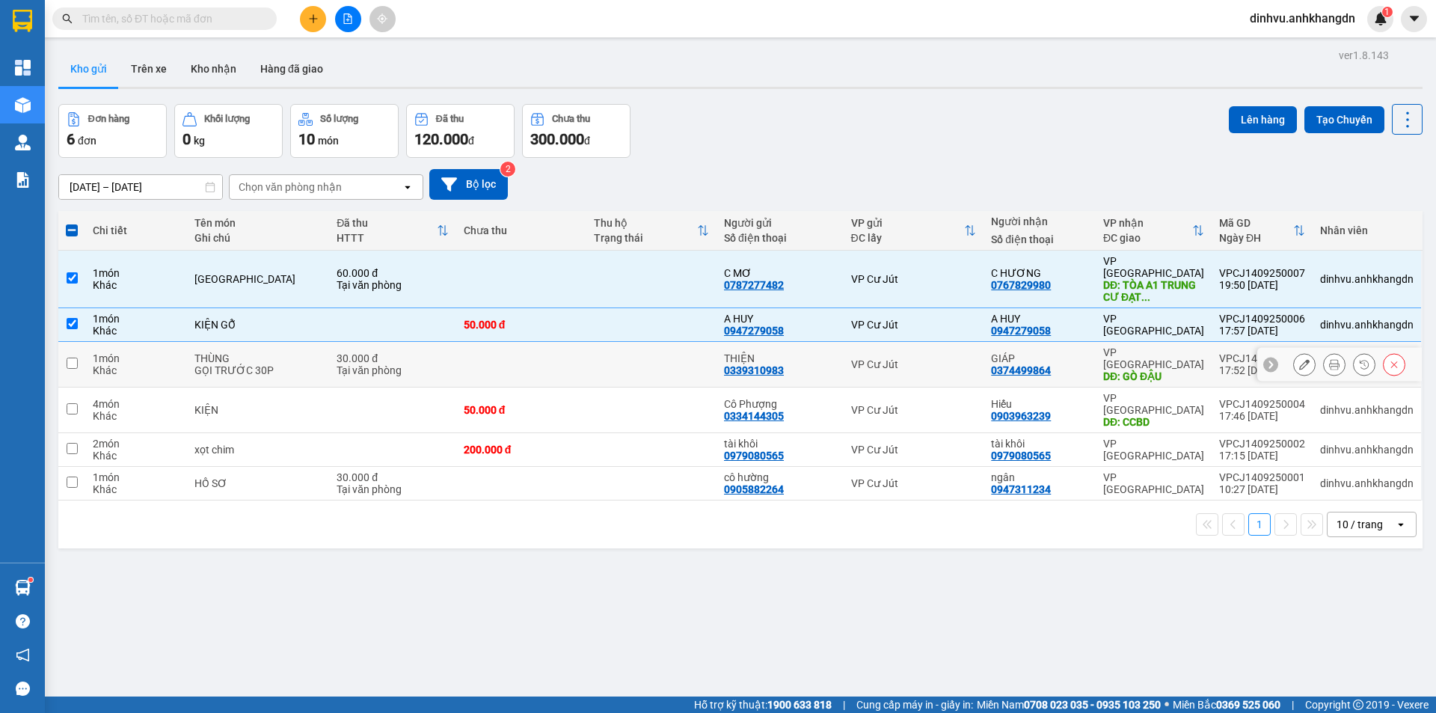
drag, startPoint x: 430, startPoint y: 349, endPoint x: 433, endPoint y: 365, distance: 16.0
click at [430, 364] on div "Tại văn phòng" at bounding box center [392, 370] width 112 height 12
checkbox input "true"
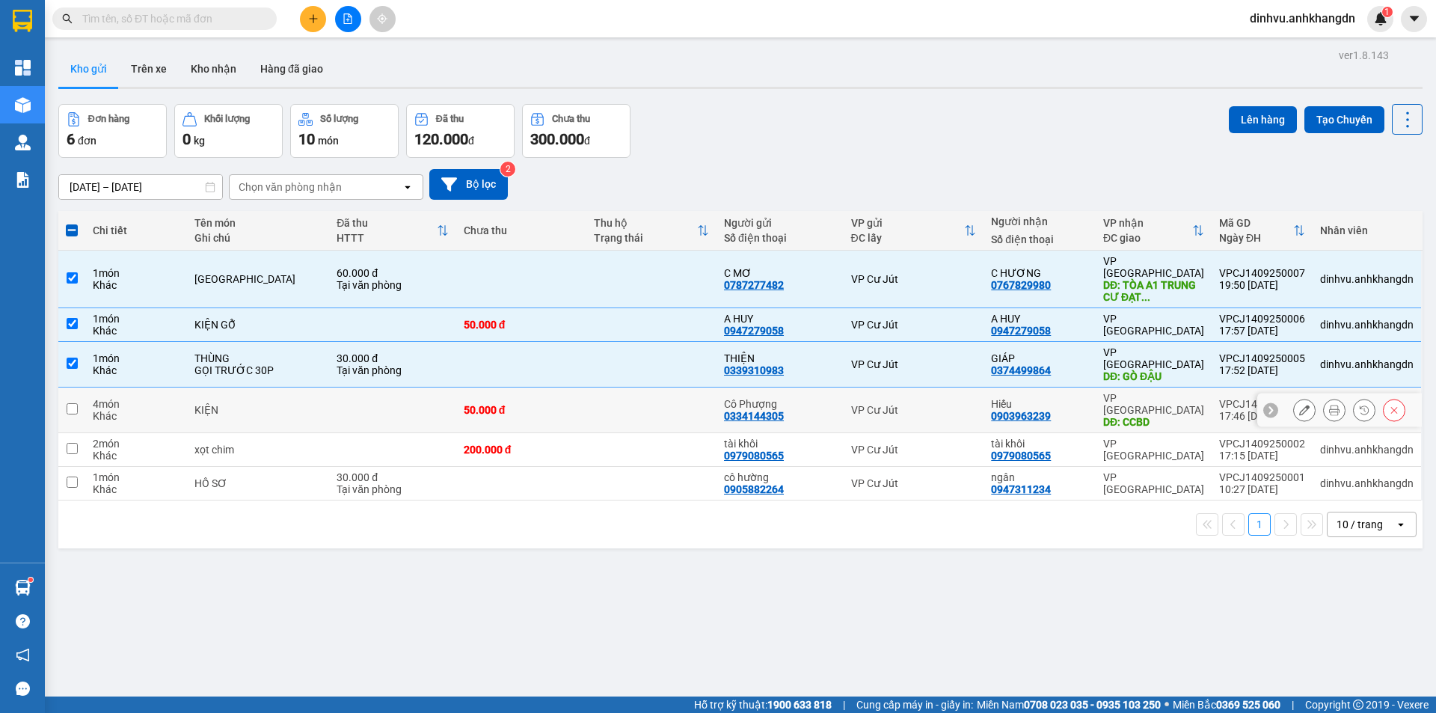
drag, startPoint x: 434, startPoint y: 379, endPoint x: 437, endPoint y: 402, distance: 22.6
click at [434, 387] on td at bounding box center [392, 410] width 127 height 46
checkbox input "true"
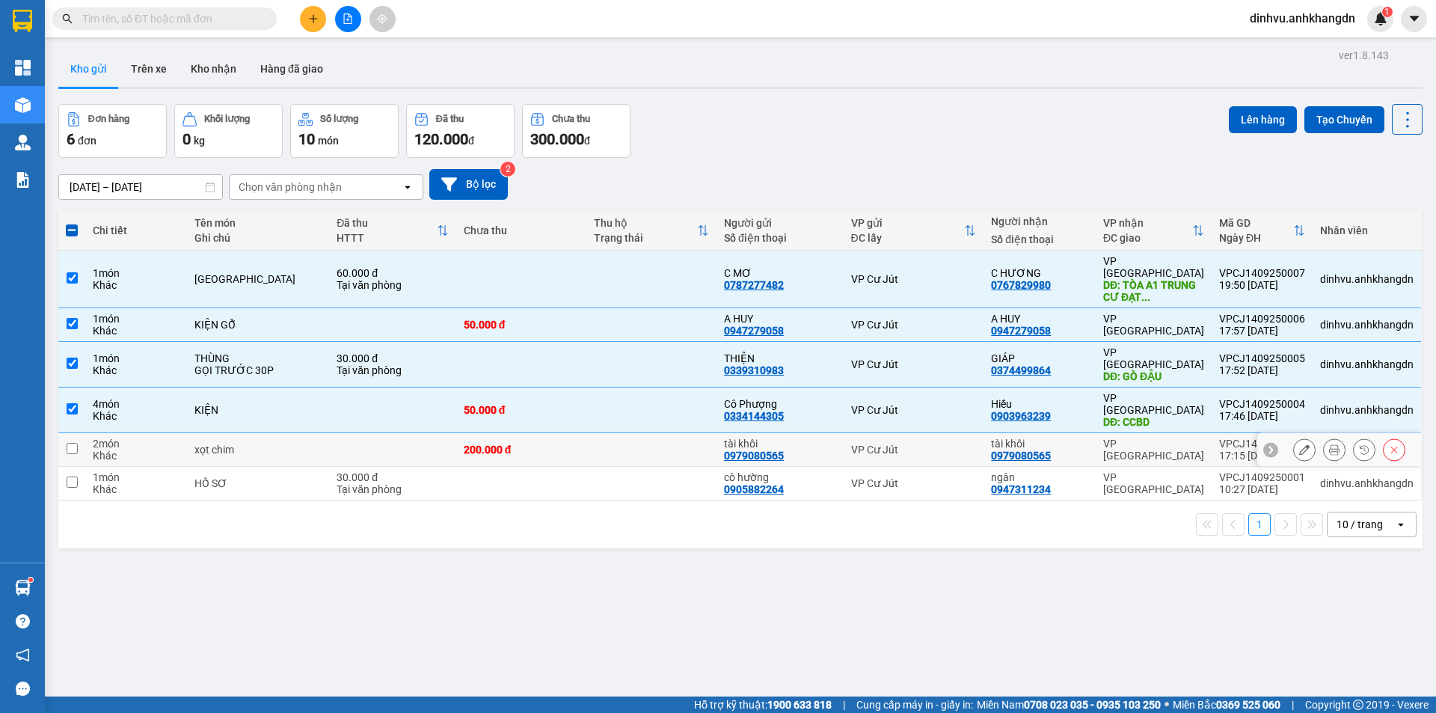
click at [437, 433] on td at bounding box center [392, 450] width 127 height 34
checkbox input "true"
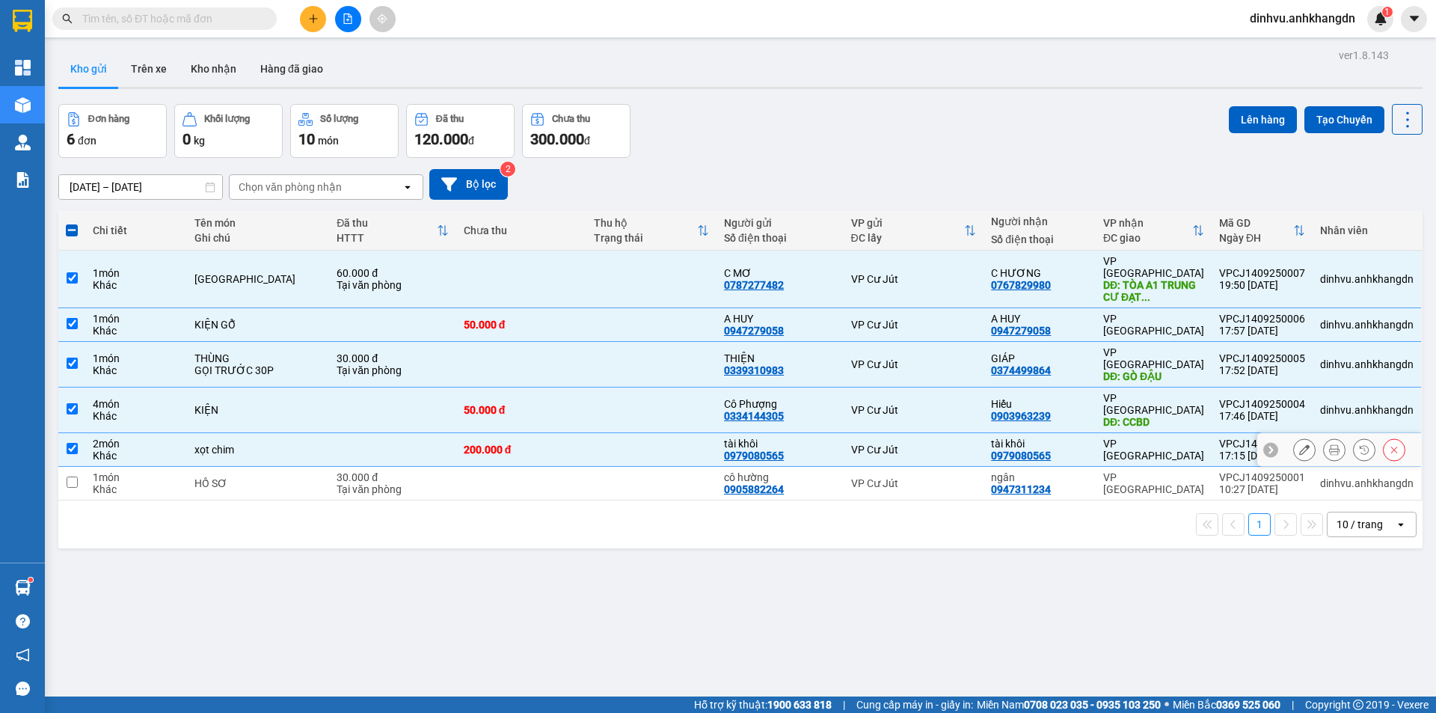
click at [428, 483] on div "Tại văn phòng" at bounding box center [392, 489] width 112 height 12
checkbox input "true"
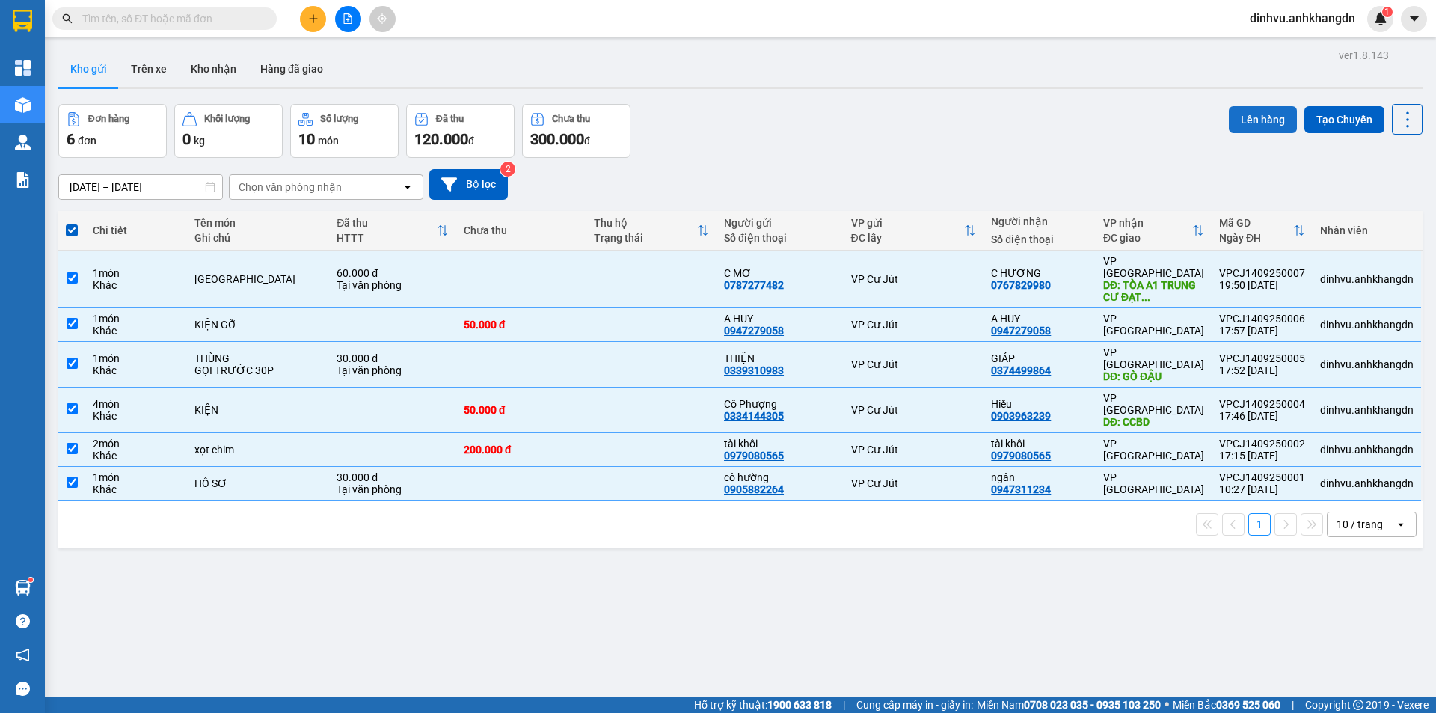
click at [1252, 121] on button "Lên hàng" at bounding box center [1262, 119] width 68 height 27
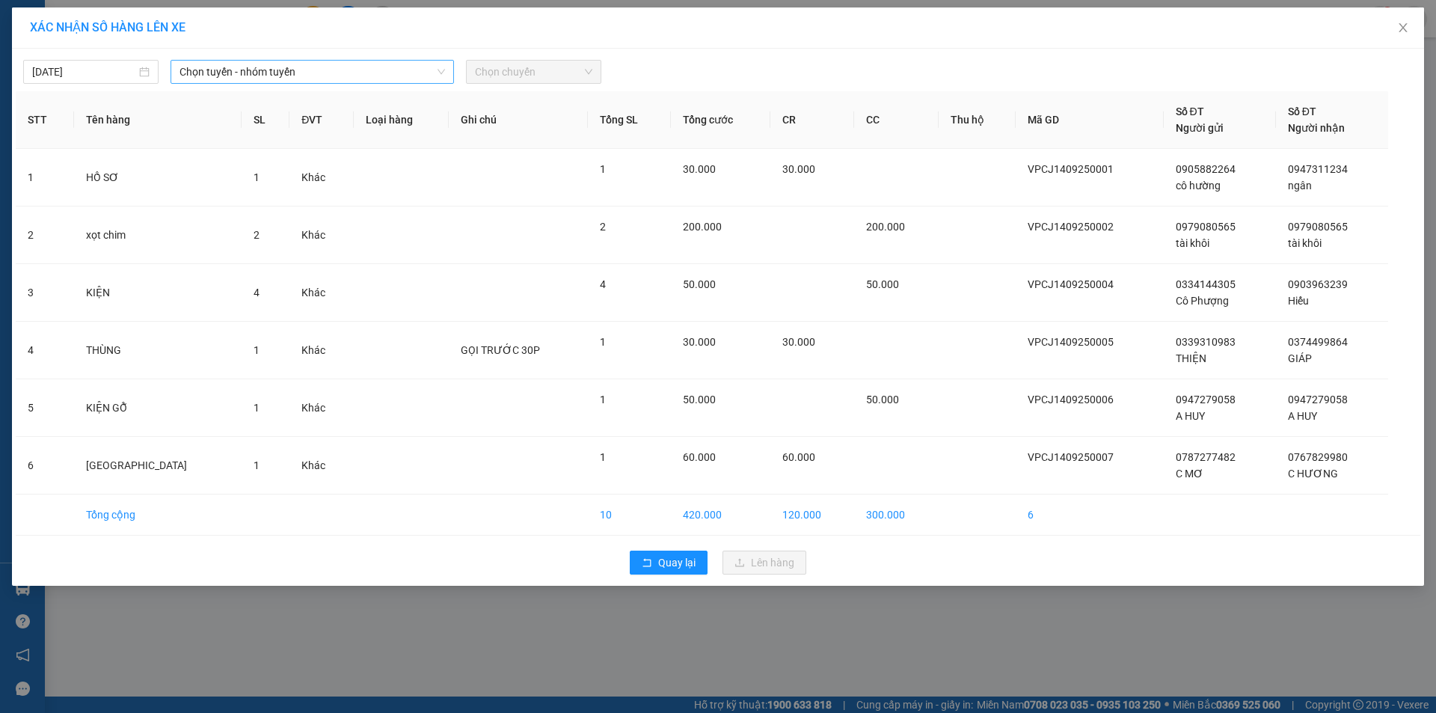
click at [276, 70] on span "Chọn tuyến - nhóm tuyến" at bounding box center [311, 72] width 265 height 22
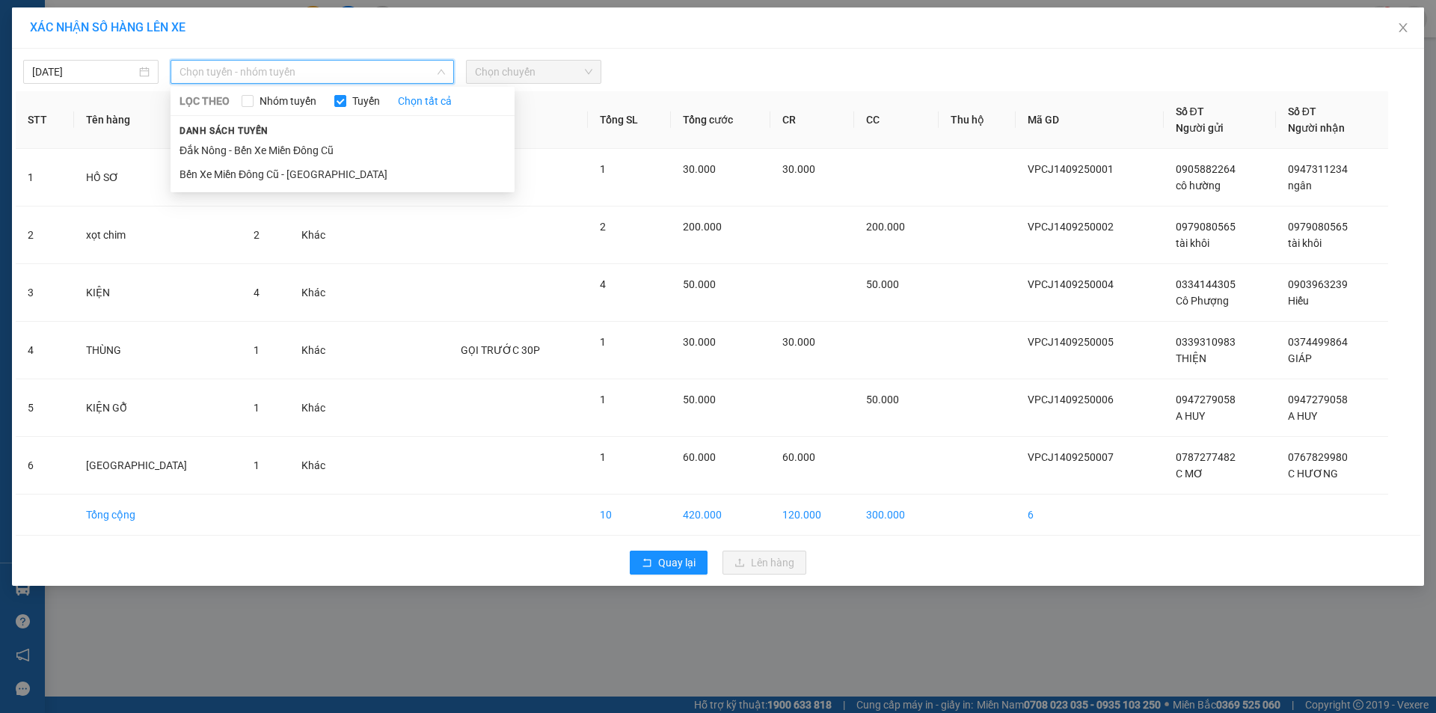
drag, startPoint x: 252, startPoint y: 148, endPoint x: 405, endPoint y: 114, distance: 156.2
click at [251, 147] on li "Đắk Nông - Bến Xe Miền Đông Cũ" at bounding box center [342, 150] width 344 height 24
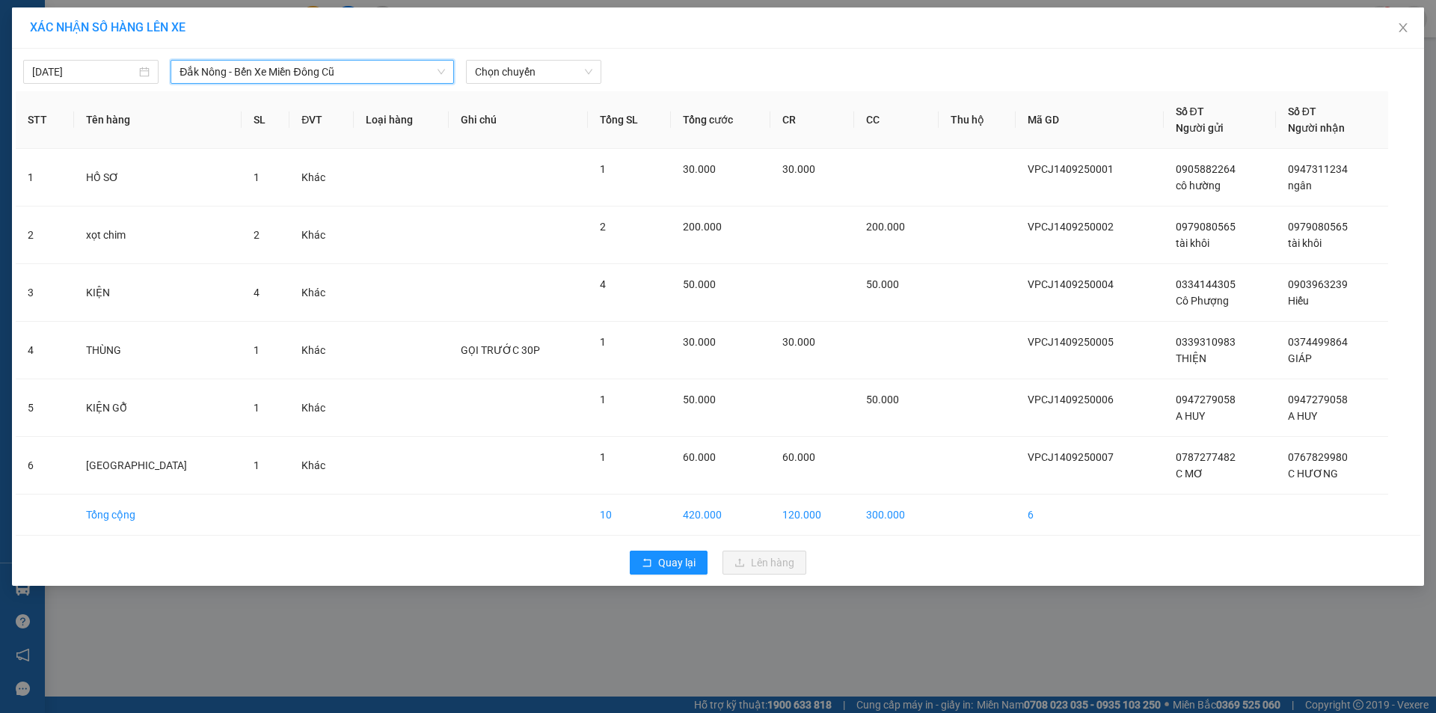
click at [511, 80] on span "Chọn chuyến" at bounding box center [533, 72] width 117 height 22
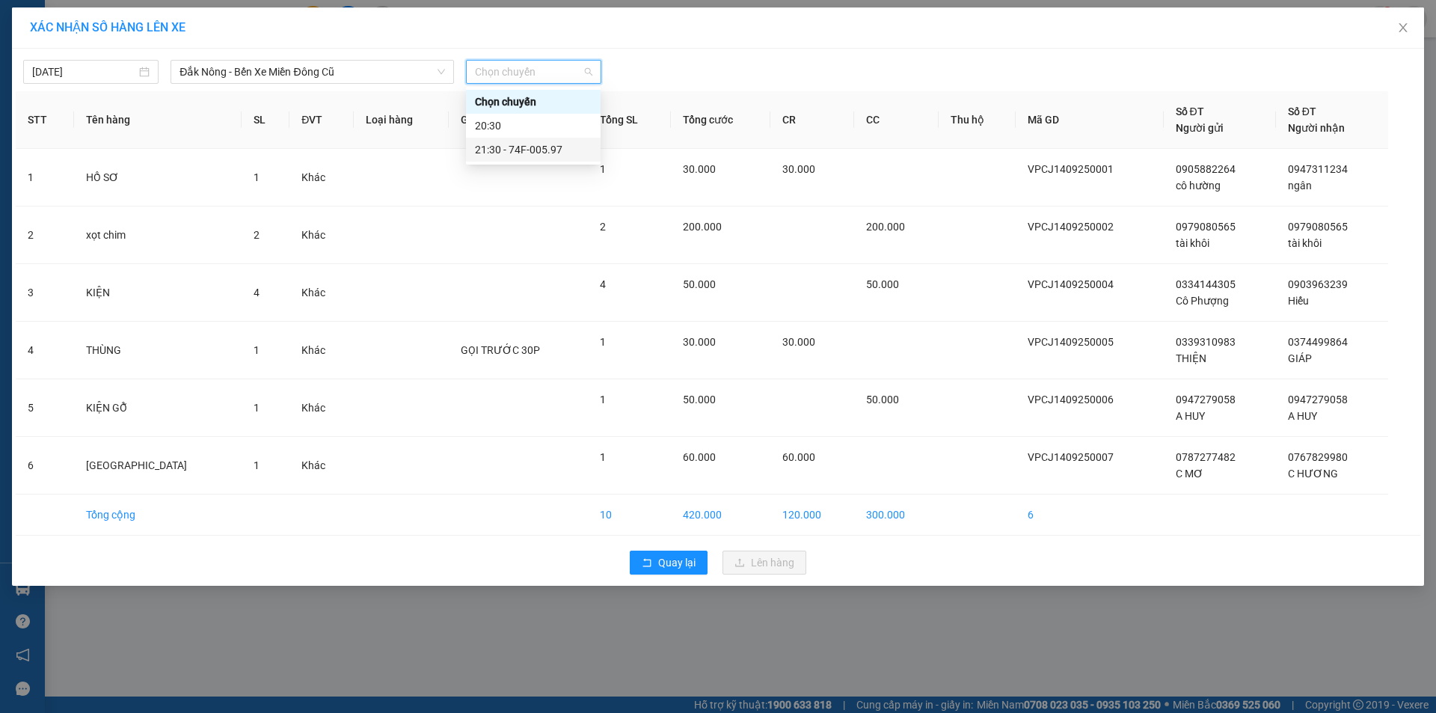
click at [514, 153] on div "21:30 - 74F-005.97" at bounding box center [533, 149] width 117 height 16
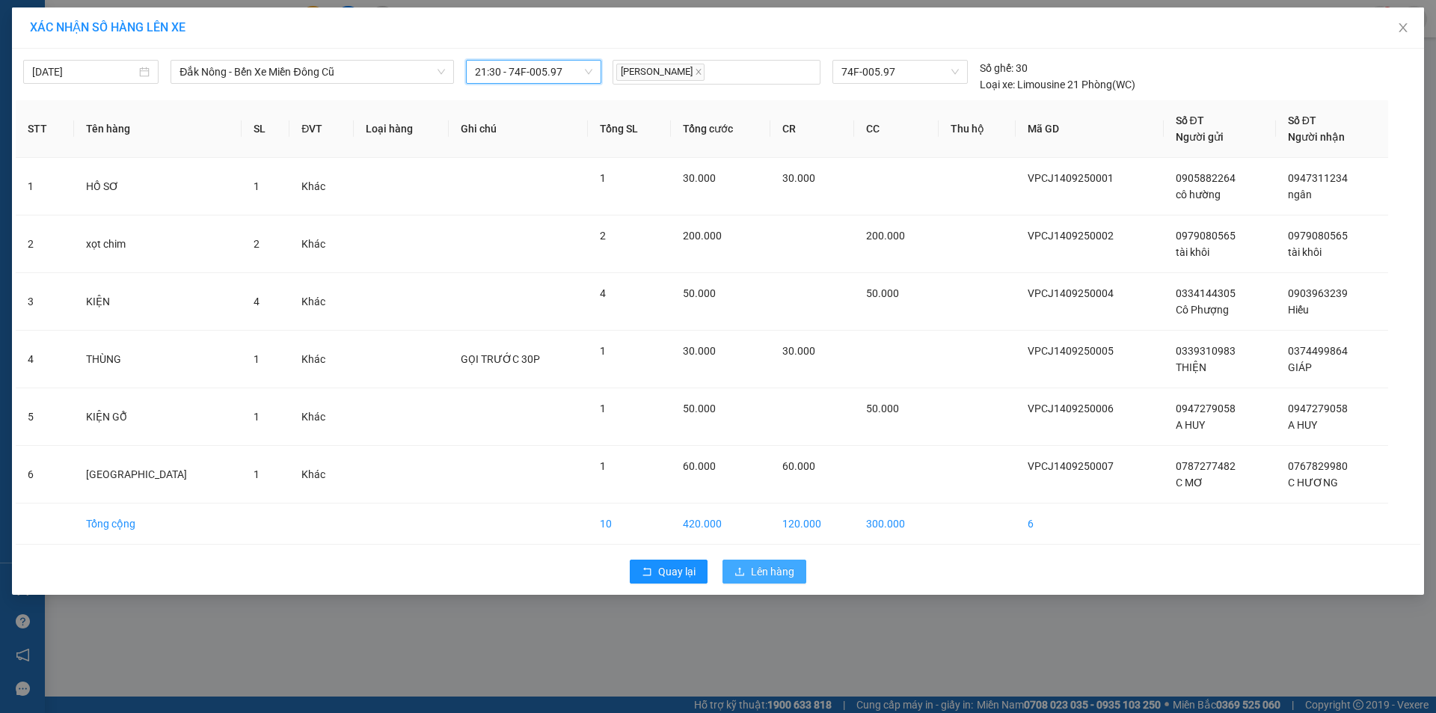
click at [798, 576] on button "Lên hàng" at bounding box center [764, 571] width 84 height 24
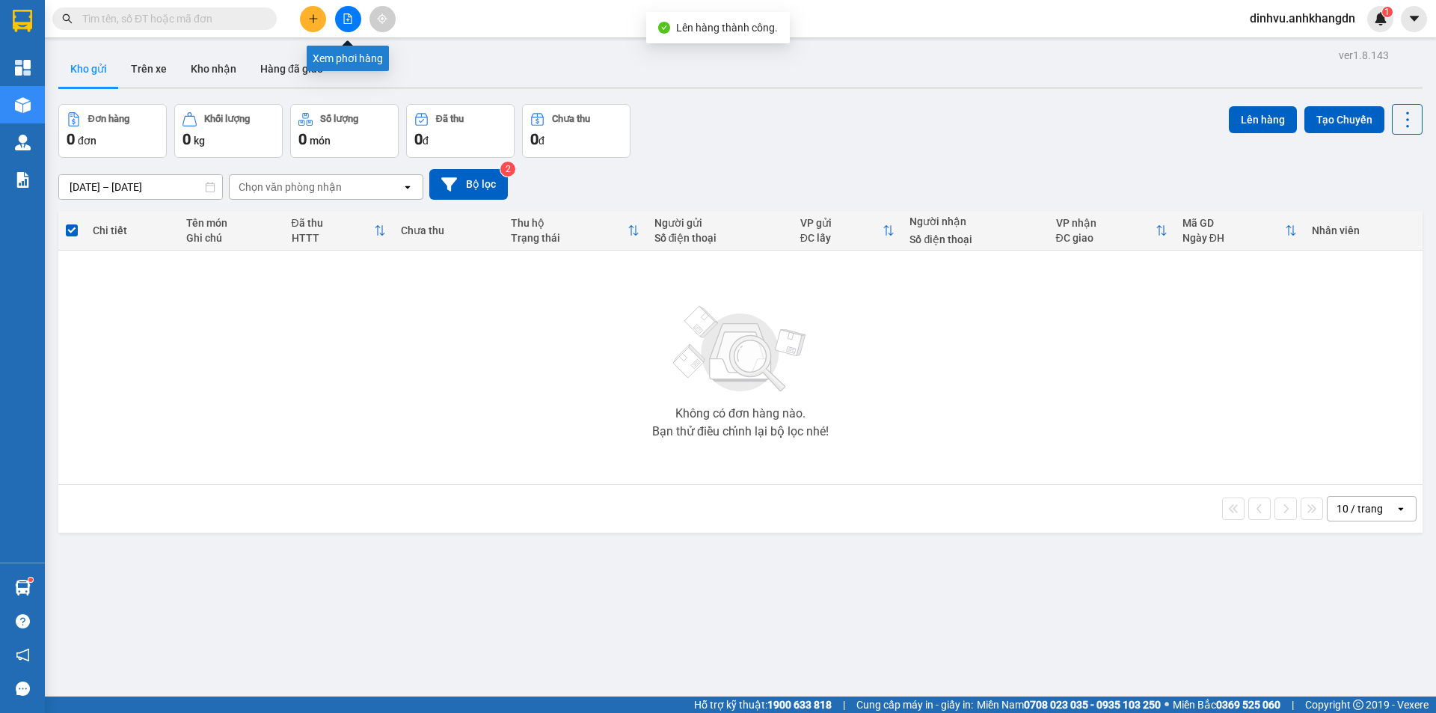
click at [350, 23] on icon "file-add" at bounding box center [348, 18] width 8 height 10
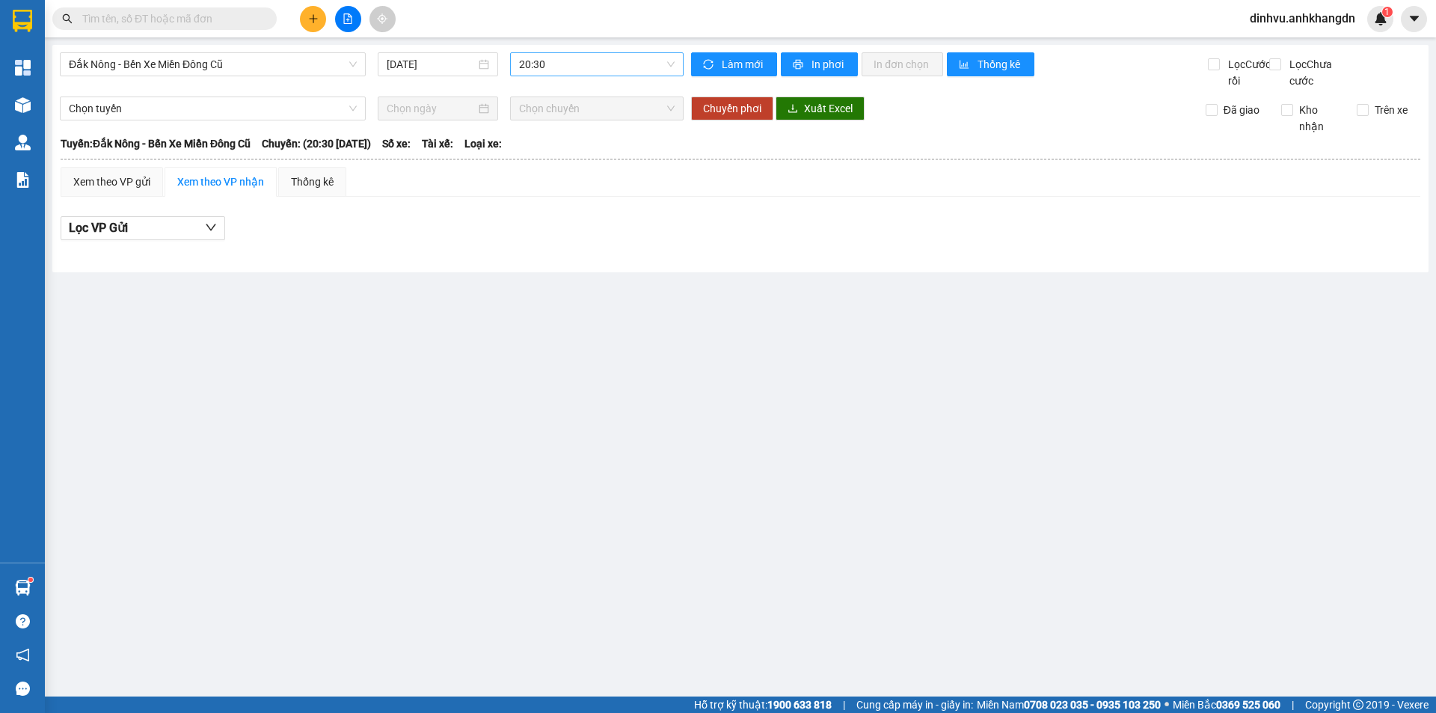
click at [556, 73] on span "20:30" at bounding box center [597, 64] width 156 height 22
click at [557, 138] on div "21:30 - 74F-005.97" at bounding box center [577, 142] width 117 height 16
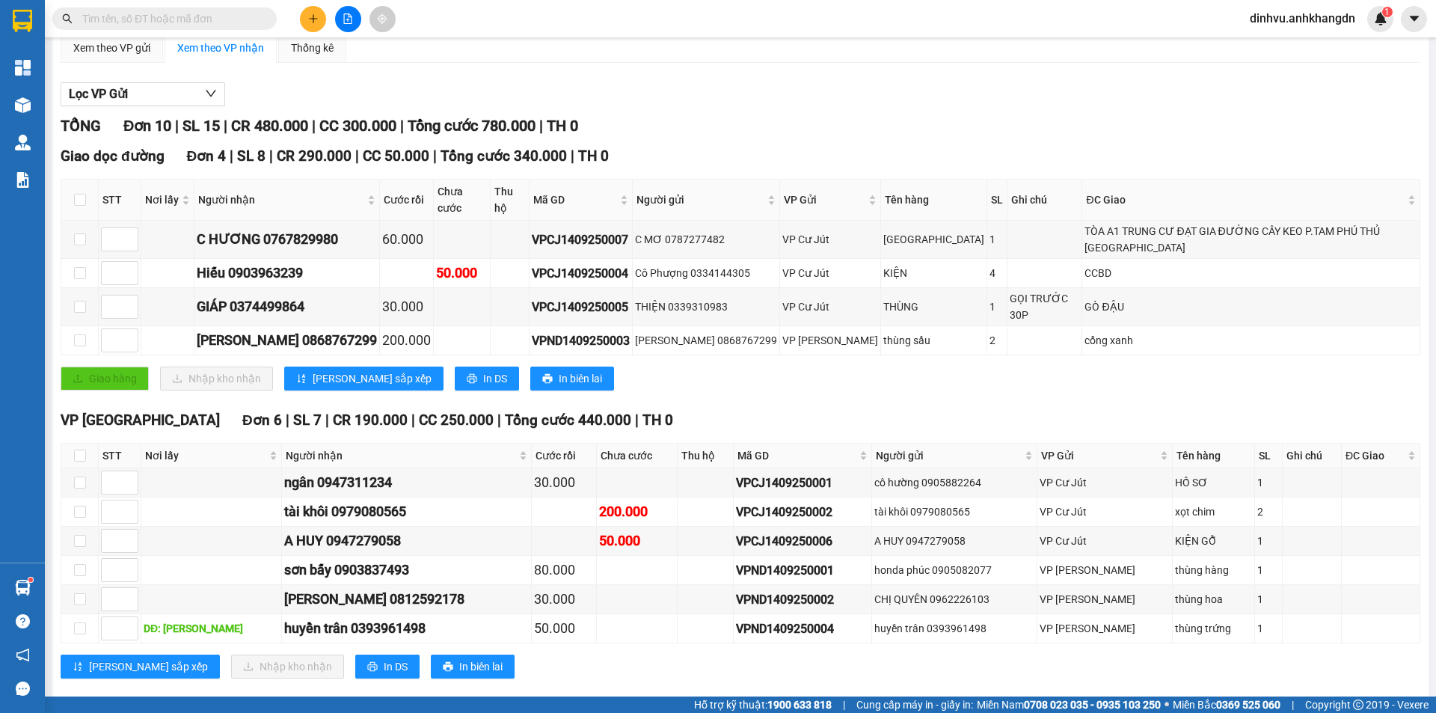
scroll to position [140, 0]
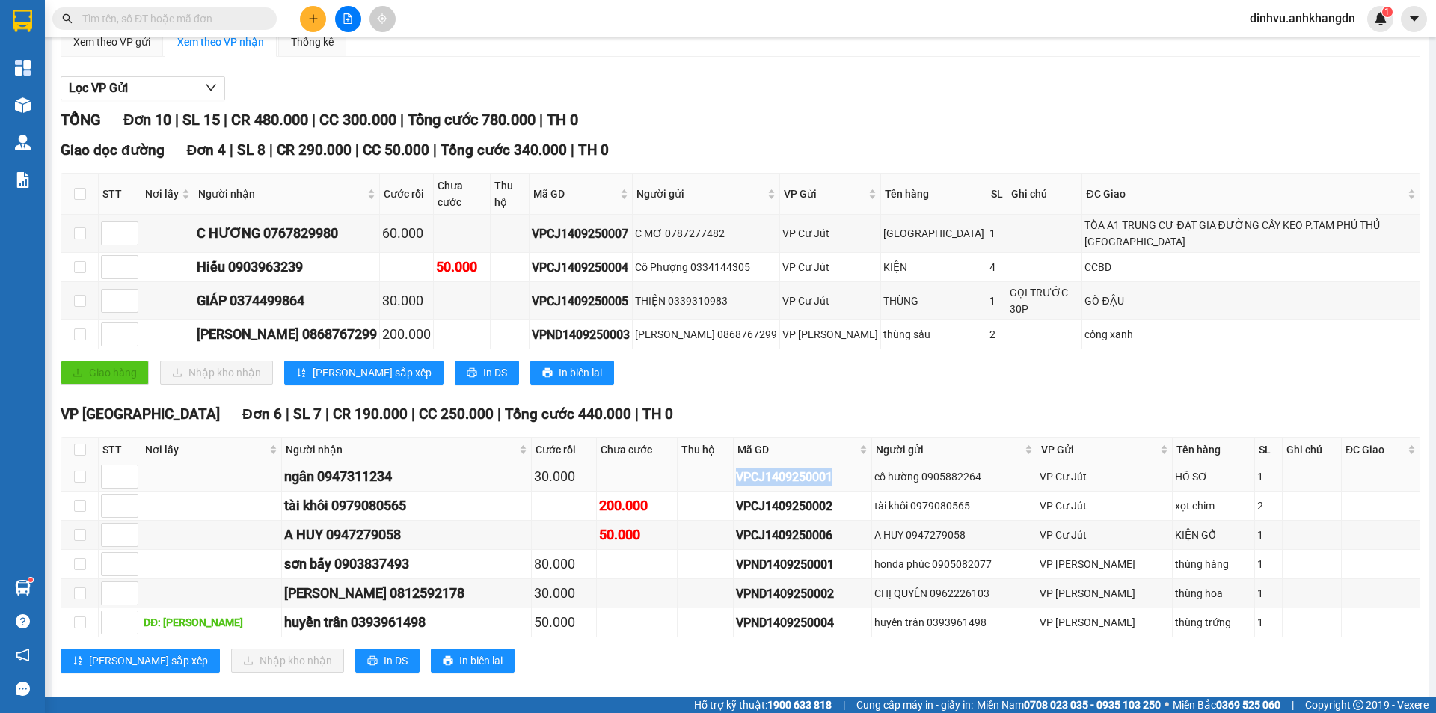
drag, startPoint x: 787, startPoint y: 460, endPoint x: 702, endPoint y: 461, distance: 85.3
click at [734, 462] on td "VPCJ1409250001" at bounding box center [803, 476] width 138 height 29
copy div "VPCJ1409250001"
click at [233, 19] on input "text" at bounding box center [170, 18] width 176 height 16
paste input "VPCJ1409250001"
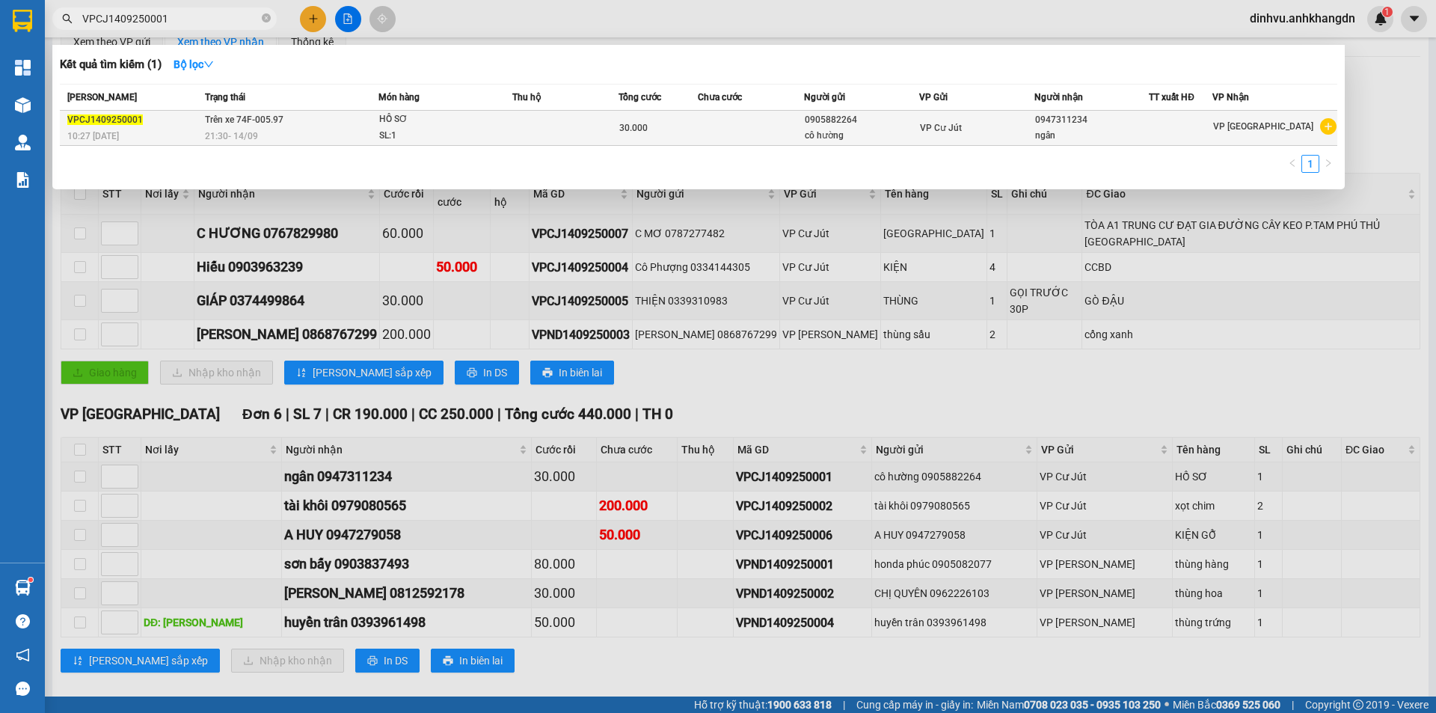
type input "VPCJ1409250001"
click at [384, 132] on div "SL: 1" at bounding box center [435, 136] width 112 height 16
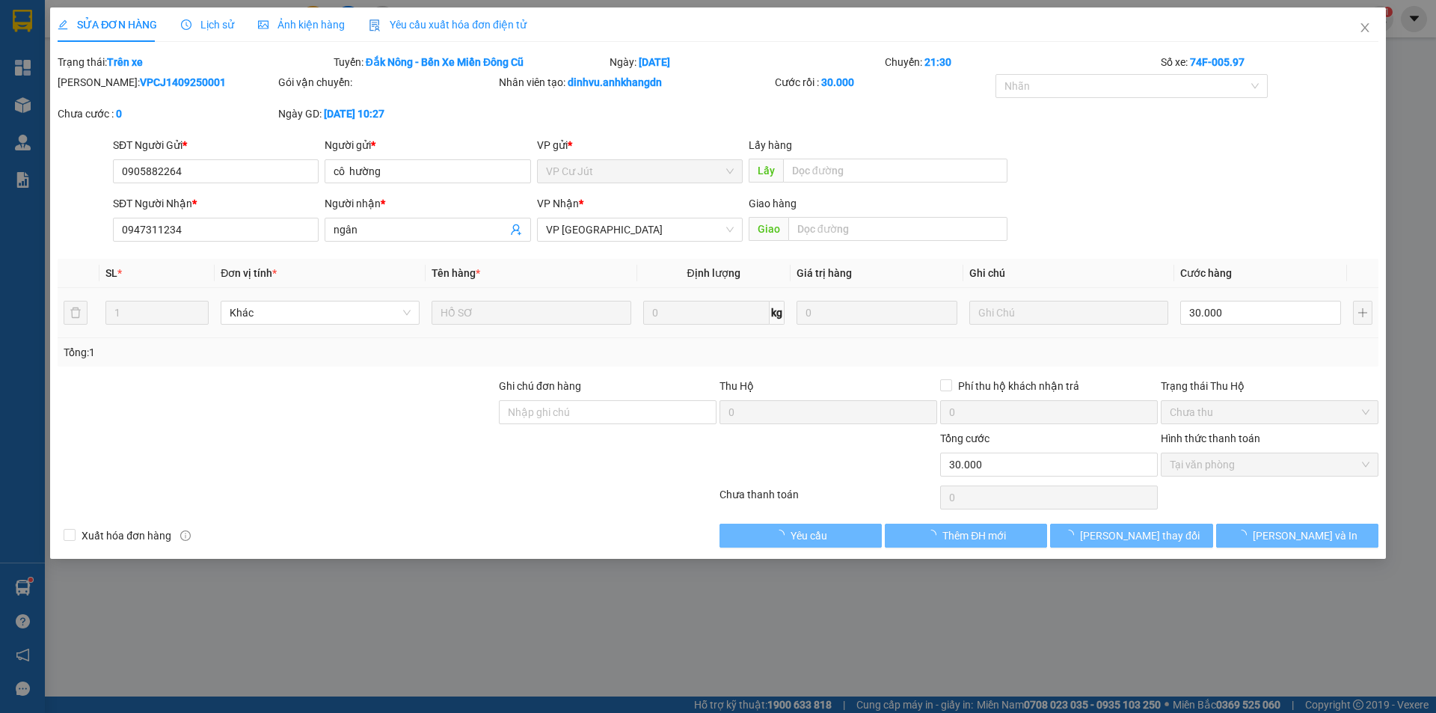
type input "0905882264"
type input "cô hường"
type input "0947311234"
type input "ngân"
type input "30.000"
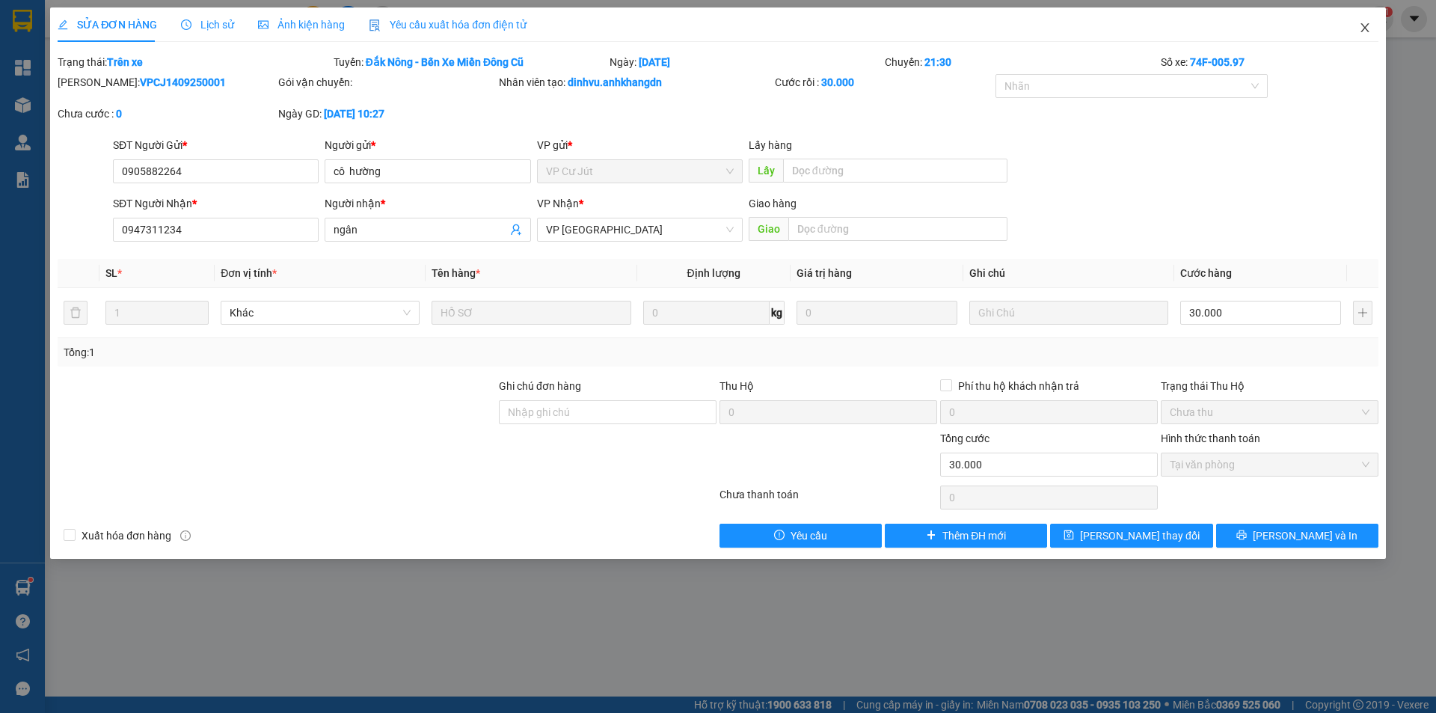
click at [1361, 31] on icon "close" at bounding box center [1365, 28] width 12 height 12
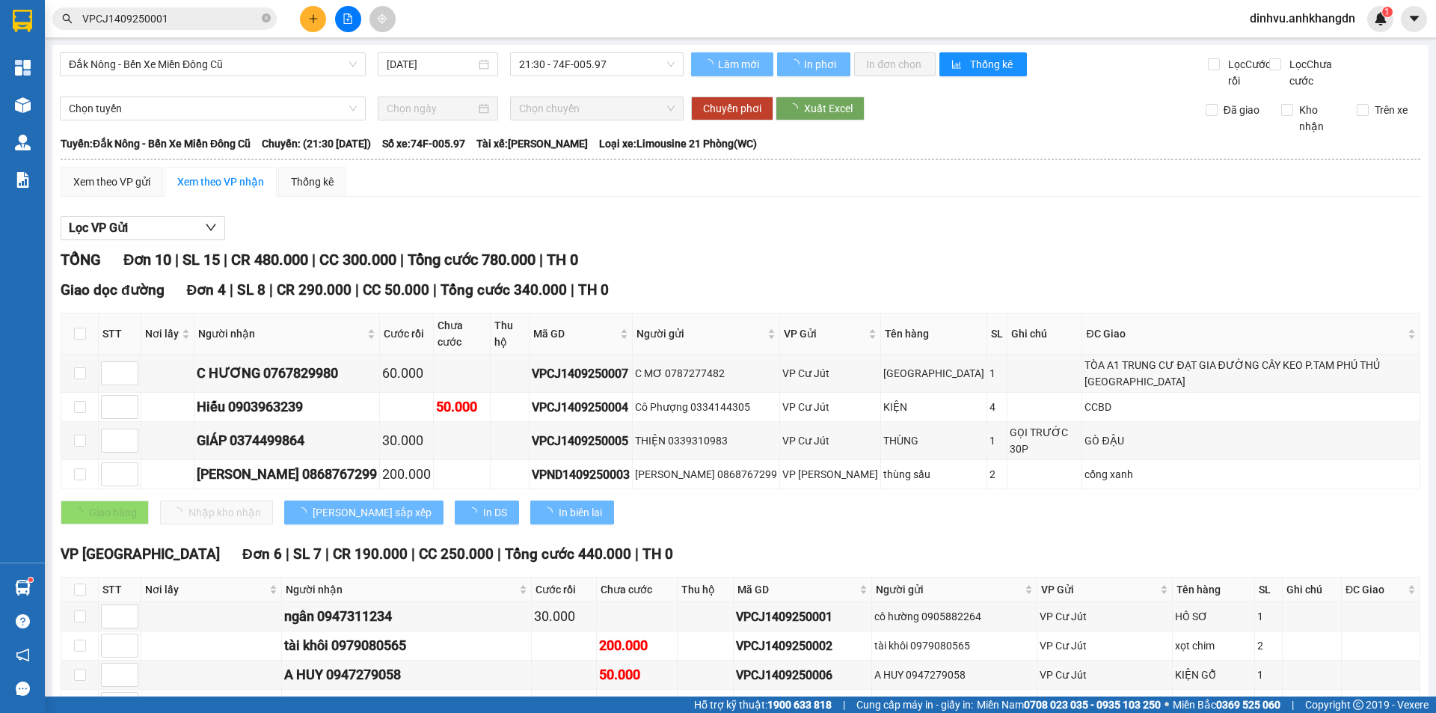
click at [1210, 135] on div "Đã giao" at bounding box center [1232, 118] width 76 height 33
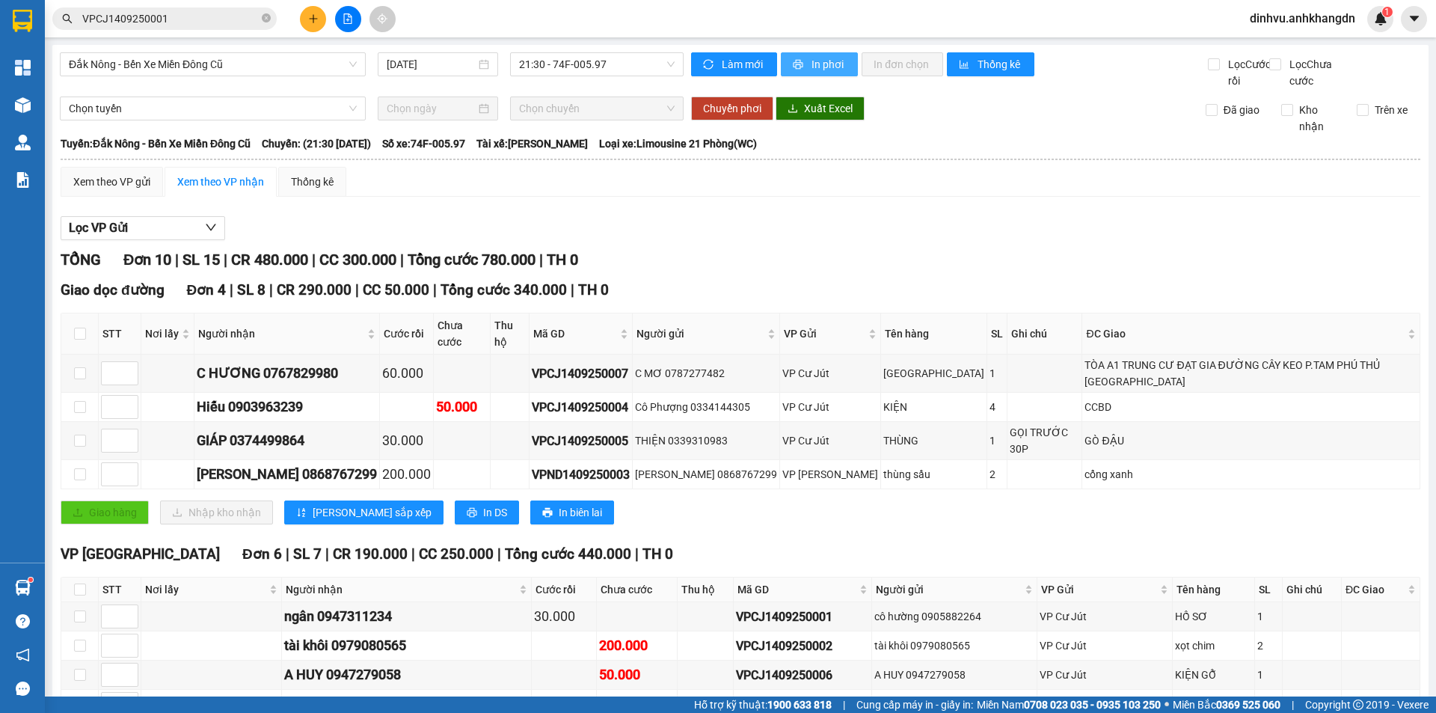
click at [816, 68] on span "In phơi" at bounding box center [828, 64] width 34 height 16
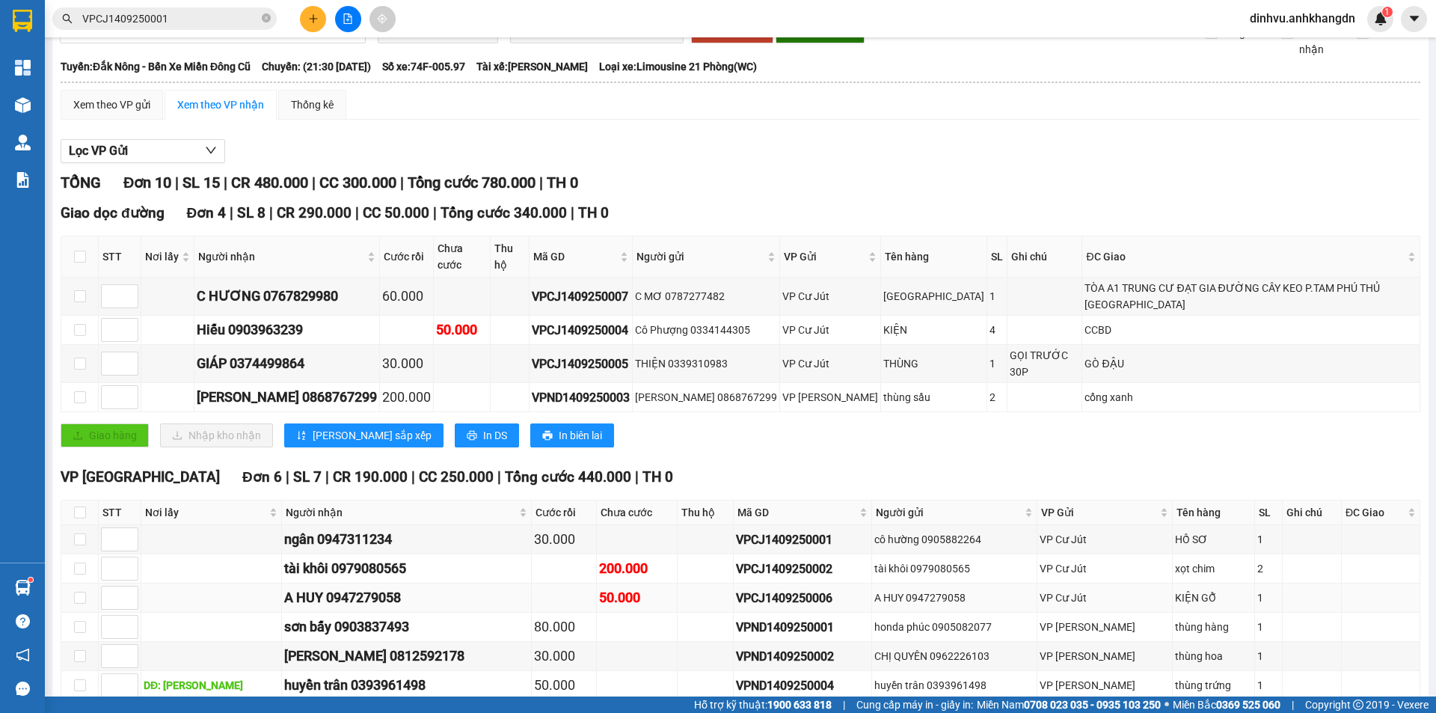
scroll to position [140, 0]
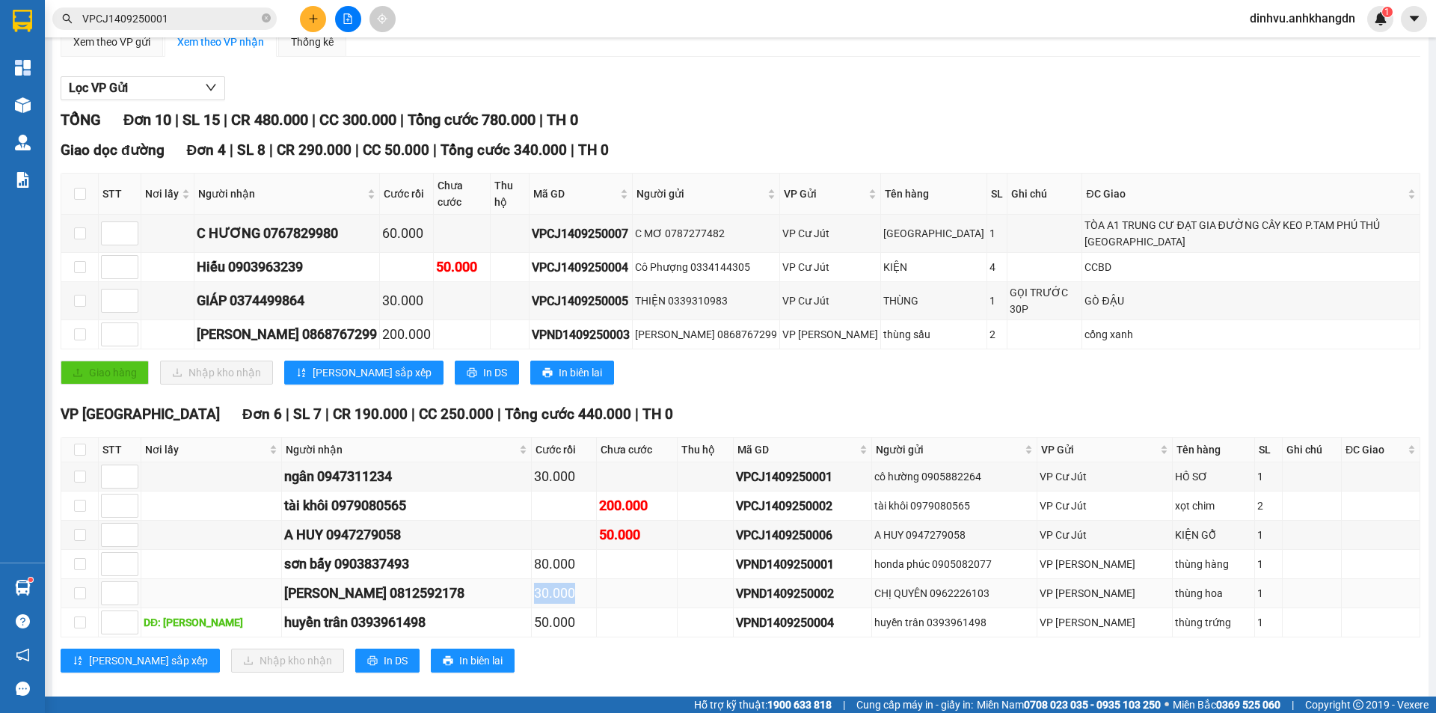
drag, startPoint x: 530, startPoint y: 580, endPoint x: 485, endPoint y: 585, distance: 45.2
click at [532, 585] on td "30.000" at bounding box center [564, 593] width 65 height 29
